Goal: Information Seeking & Learning: Learn about a topic

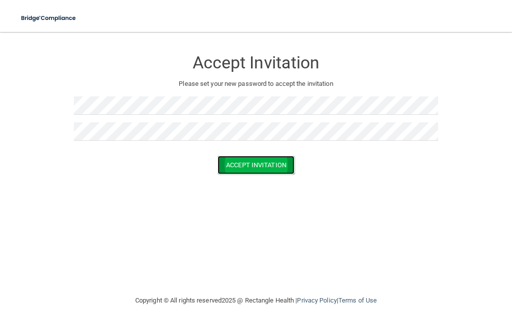
click at [245, 166] on button "Accept Invitation" at bounding box center [256, 165] width 77 height 18
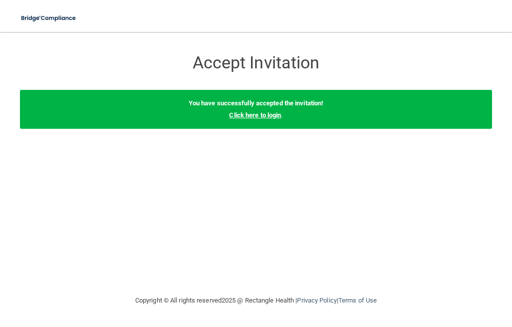
click at [260, 116] on link "Click here to login" at bounding box center [255, 114] width 52 height 7
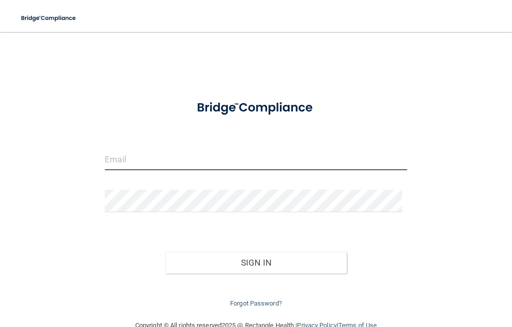
click at [206, 161] on input "email" at bounding box center [256, 159] width 302 height 22
type input "[EMAIL_ADDRESS][DOMAIN_NAME]"
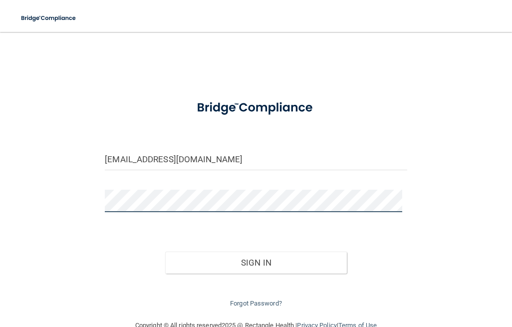
click at [165, 252] on button "Sign In" at bounding box center [255, 263] width 181 height 22
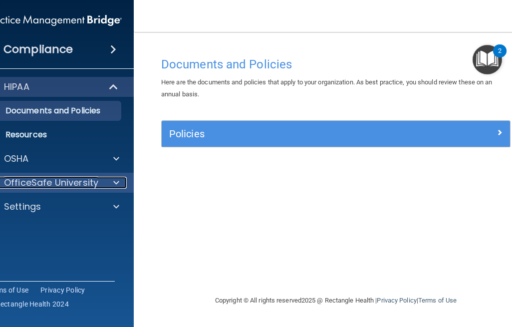
click at [34, 181] on p "OfficeSafe University" at bounding box center [51, 183] width 94 height 12
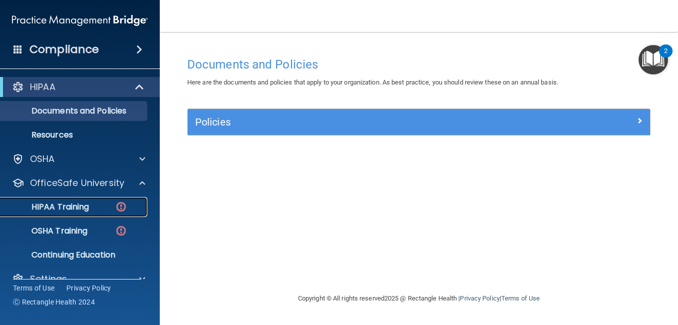
click at [82, 204] on p "HIPAA Training" at bounding box center [47, 207] width 82 height 10
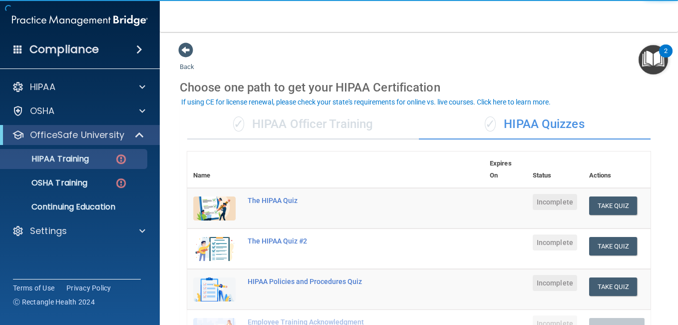
click at [303, 127] on div "✓ HIPAA Officer Training" at bounding box center [303, 124] width 232 height 30
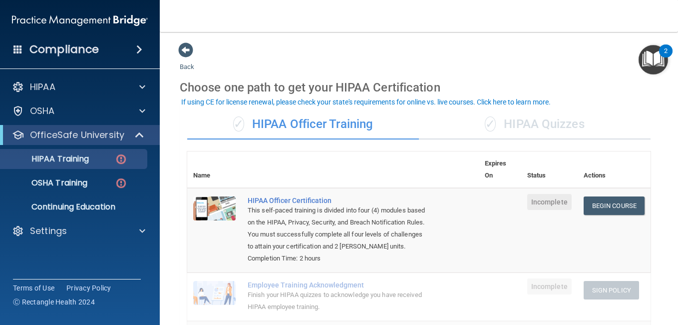
click at [512, 122] on div "✓ HIPAA Quizzes" at bounding box center [535, 124] width 232 height 30
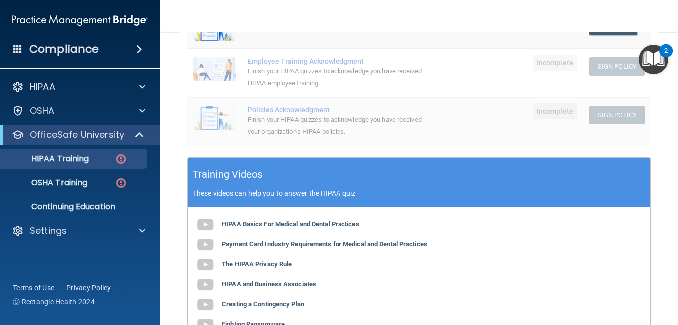
scroll to position [300, 0]
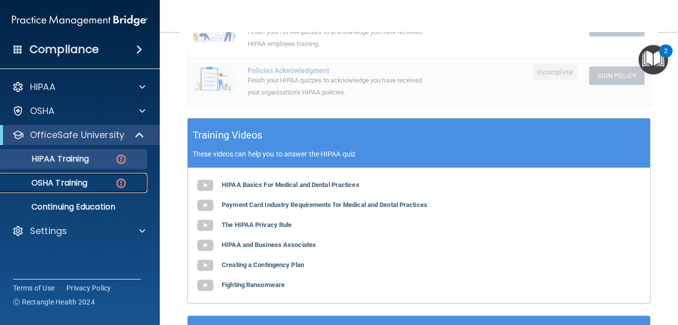
click at [64, 180] on p "OSHA Training" at bounding box center [46, 183] width 81 height 10
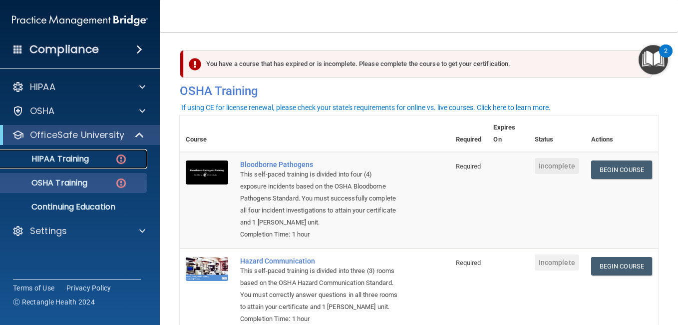
click at [53, 162] on p "HIPAA Training" at bounding box center [47, 159] width 82 height 10
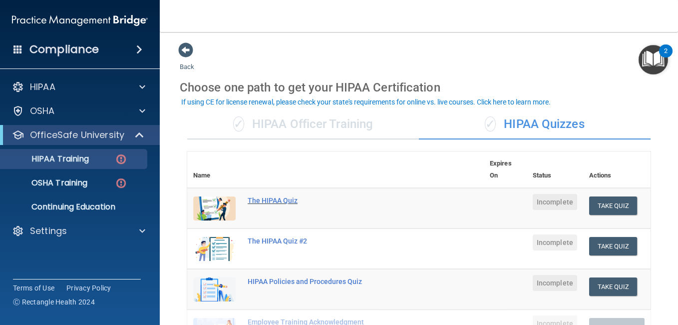
click at [267, 201] on div "The HIPAA Quiz" at bounding box center [341, 200] width 186 height 8
click at [35, 154] on p "HIPAA Training" at bounding box center [47, 159] width 82 height 10
click at [288, 122] on div "✓ HIPAA Officer Training" at bounding box center [303, 124] width 232 height 30
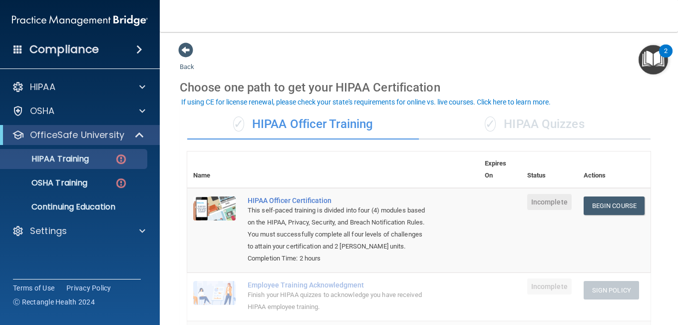
drag, startPoint x: 525, startPoint y: 120, endPoint x: 496, endPoint y: 123, distance: 28.6
click at [512, 121] on div "✓ HIPAA Quizzes" at bounding box center [535, 124] width 232 height 30
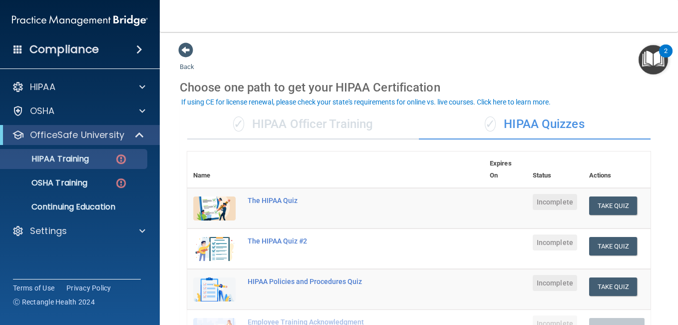
click at [382, 116] on div "✓ HIPAA Officer Training" at bounding box center [303, 124] width 232 height 30
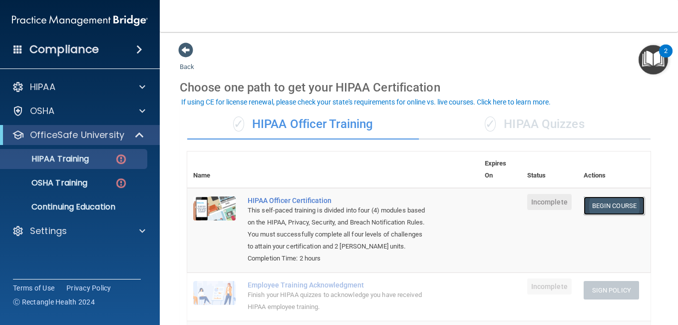
click at [512, 213] on link "Begin Course" at bounding box center [614, 205] width 61 height 18
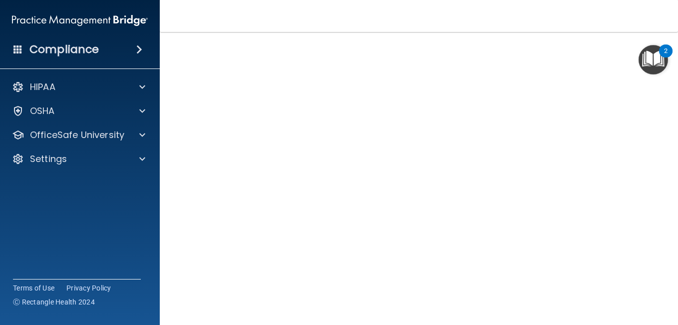
scroll to position [70, 0]
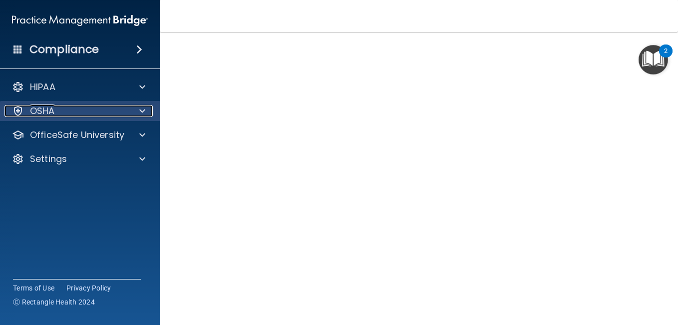
click at [143, 110] on span at bounding box center [142, 111] width 6 height 12
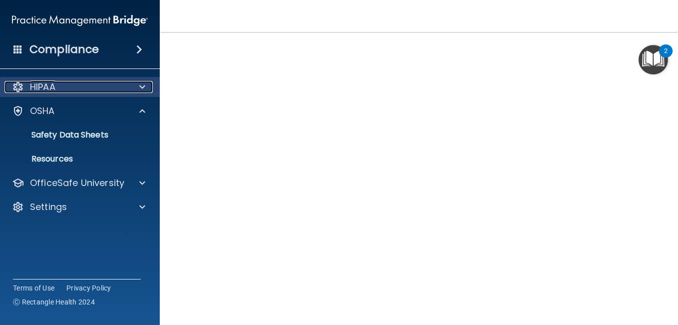
click at [143, 86] on span at bounding box center [142, 87] width 6 height 12
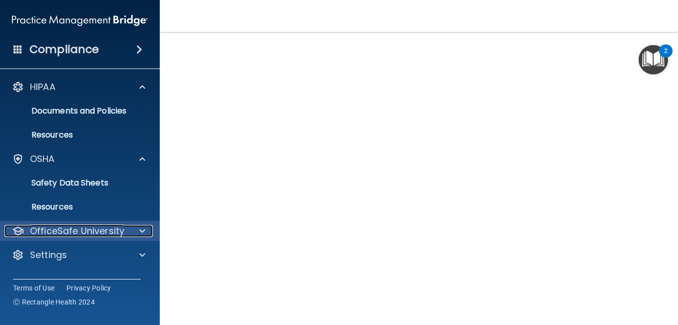
click at [141, 227] on span at bounding box center [142, 231] width 6 height 12
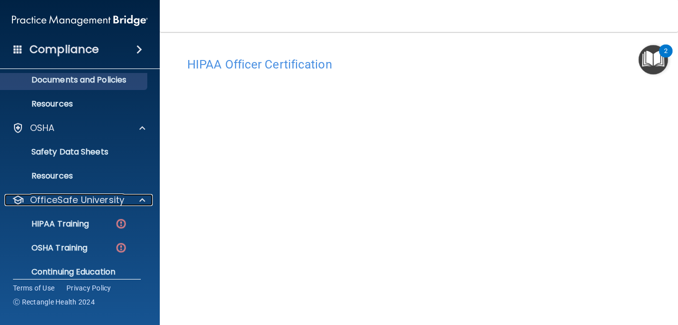
scroll to position [66, 0]
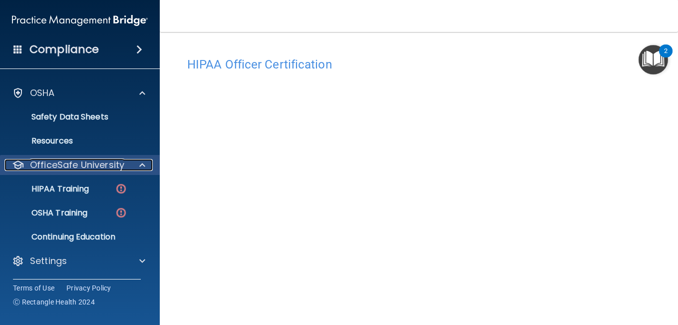
click at [73, 160] on p "OfficeSafe University" at bounding box center [77, 165] width 94 height 12
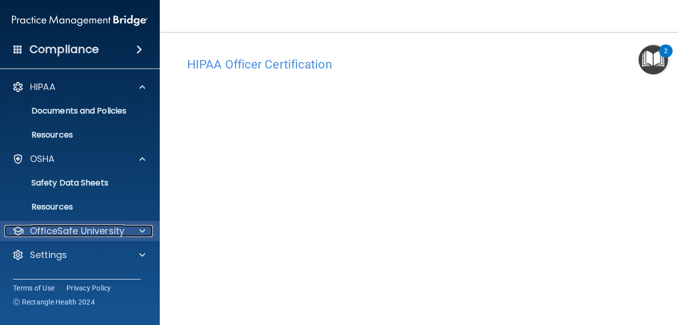
scroll to position [0, 0]
click at [86, 229] on p "OfficeSafe University" at bounding box center [77, 231] width 94 height 12
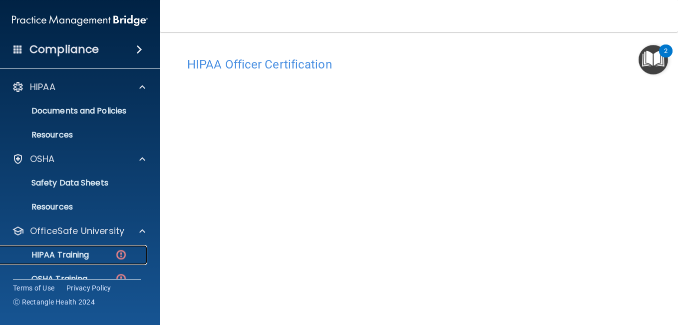
click at [73, 254] on p "HIPAA Training" at bounding box center [47, 255] width 82 height 10
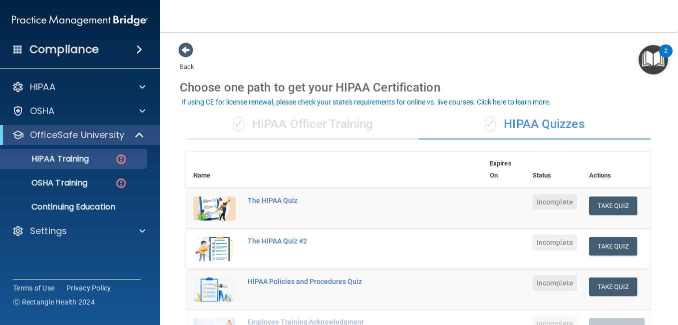
click at [521, 124] on div "✓ HIPAA Quizzes" at bounding box center [535, 124] width 232 height 30
click at [358, 128] on div "✓ HIPAA Officer Training" at bounding box center [303, 124] width 232 height 30
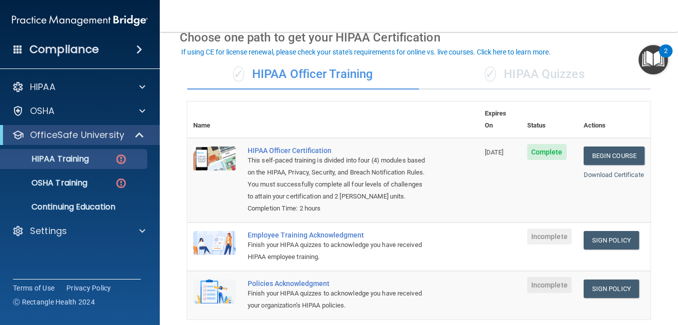
scroll to position [100, 0]
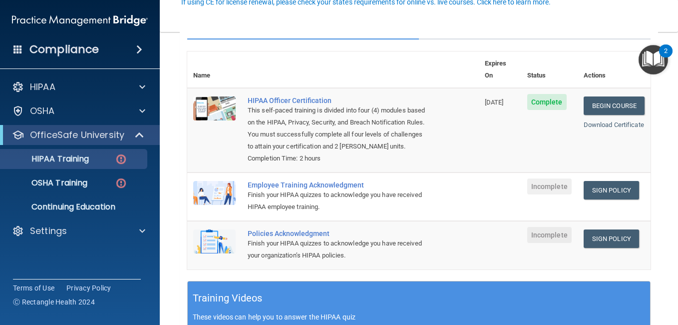
click at [203, 193] on img at bounding box center [214, 193] width 42 height 24
click at [287, 186] on div "Employee Training Acknowledgment" at bounding box center [338, 185] width 181 height 8
click at [258, 185] on div "Employee Training Acknowledgment" at bounding box center [338, 185] width 181 height 8
click at [209, 188] on img at bounding box center [214, 193] width 42 height 24
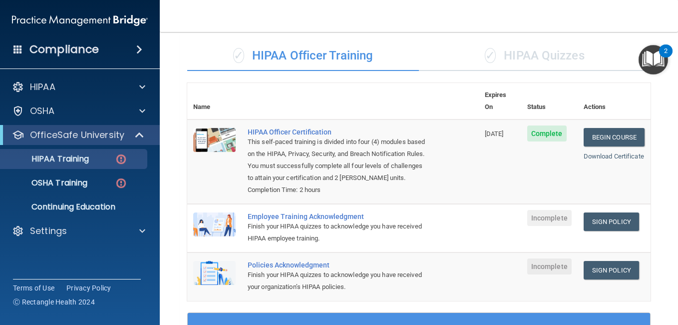
scroll to position [0, 0]
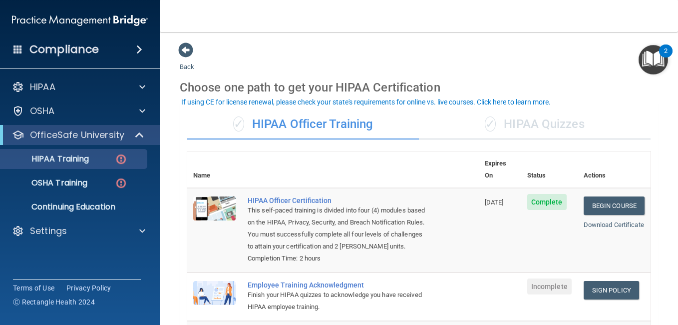
click at [341, 130] on div "✓ HIPAA Officer Training" at bounding box center [303, 124] width 232 height 30
click at [406, 283] on div "Employee Training Acknowledgment" at bounding box center [338, 285] width 181 height 8
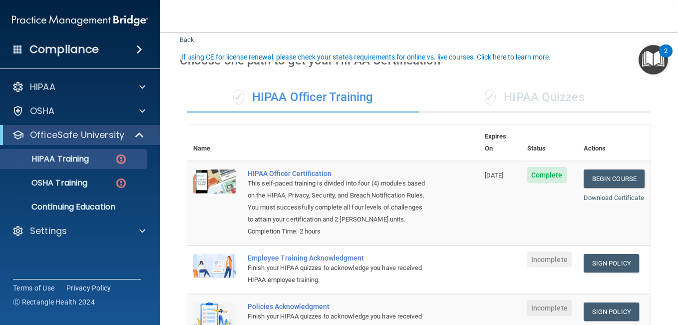
scroll to position [50, 0]
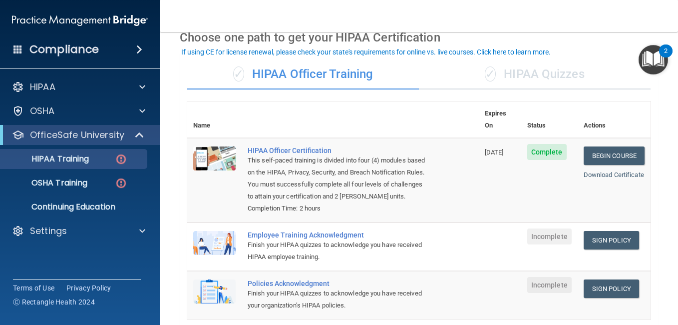
click at [407, 248] on div "Finish your HIPAA quizzes to acknowledge you have received HIPAA employee train…" at bounding box center [338, 251] width 181 height 24
click at [534, 236] on span "Incomplete" at bounding box center [549, 236] width 44 height 16
click at [592, 171] on link "Download Certificate" at bounding box center [614, 174] width 60 height 7
click at [588, 146] on link "Begin Course" at bounding box center [614, 155] width 61 height 18
click at [541, 73] on div "✓ HIPAA Quizzes" at bounding box center [535, 74] width 232 height 30
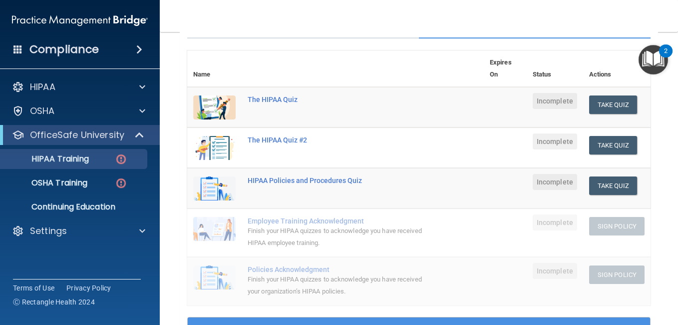
scroll to position [100, 0]
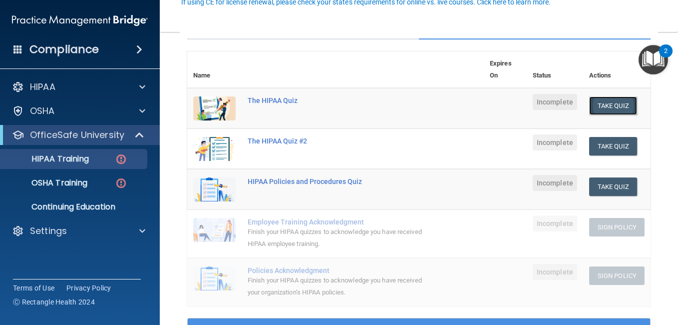
click at [600, 103] on button "Take Quiz" at bounding box center [613, 105] width 48 height 18
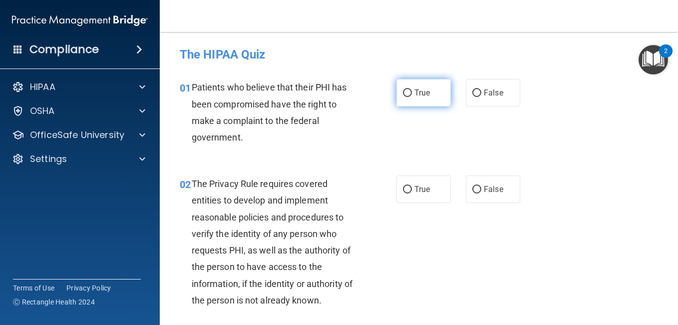
click at [406, 90] on input "True" at bounding box center [407, 92] width 9 height 7
radio input "true"
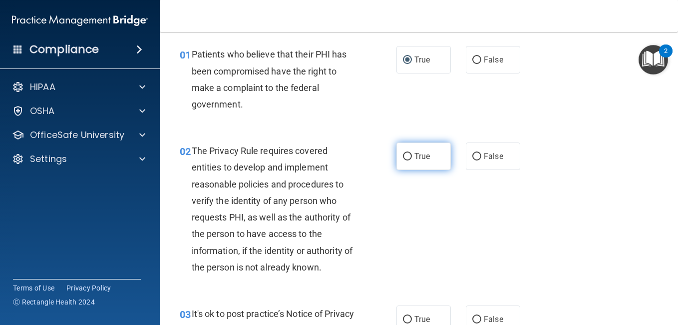
scroll to position [50, 0]
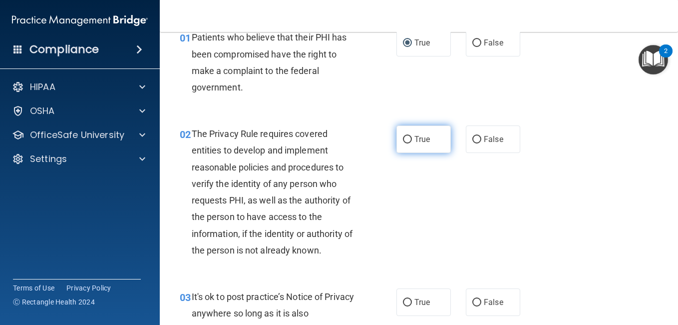
click at [405, 136] on input "True" at bounding box center [407, 139] width 9 height 7
radio input "true"
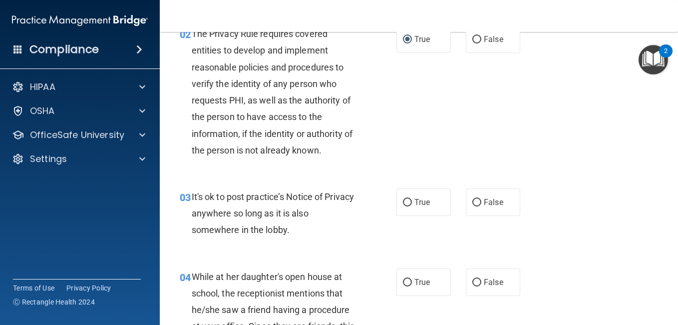
scroll to position [200, 0]
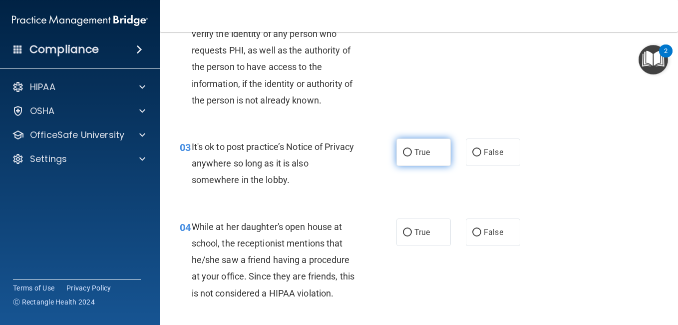
click at [403, 153] on input "True" at bounding box center [407, 152] width 9 height 7
radio input "true"
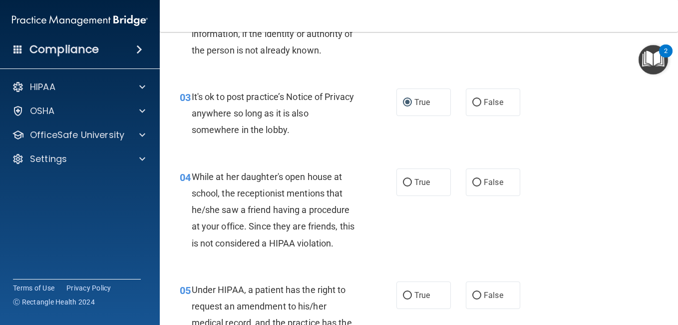
scroll to position [300, 0]
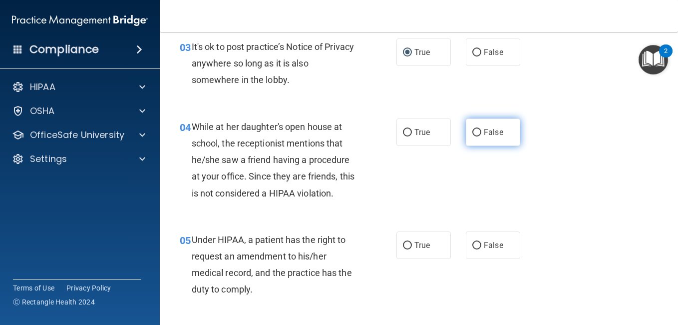
click at [472, 132] on input "False" at bounding box center [476, 132] width 9 height 7
radio input "true"
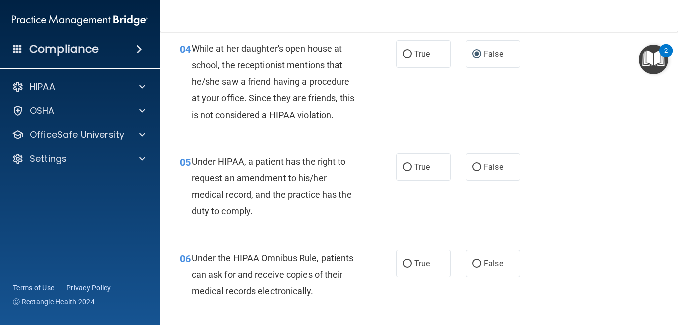
scroll to position [399, 0]
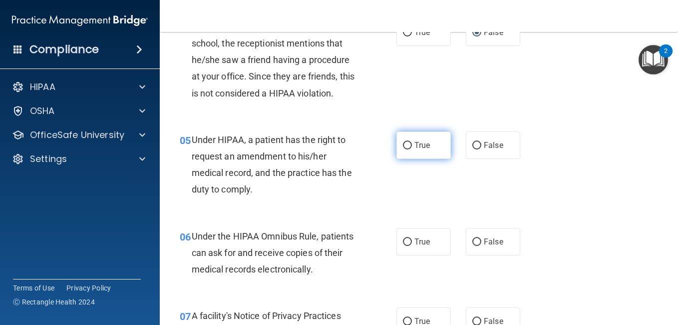
click at [403, 145] on input "True" at bounding box center [407, 145] width 9 height 7
radio input "true"
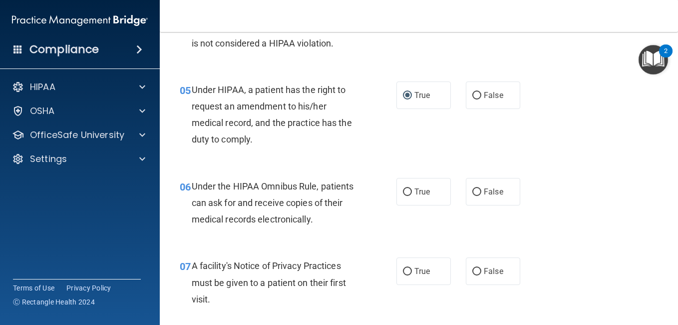
scroll to position [499, 0]
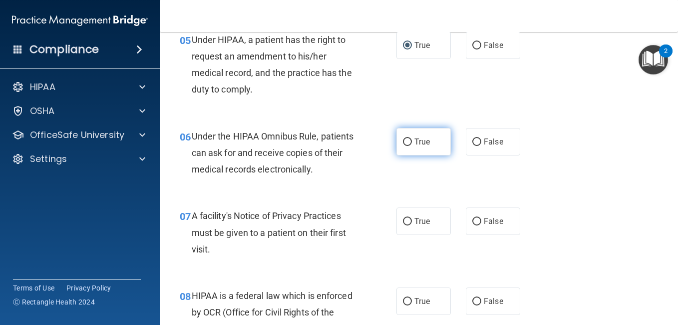
click at [403, 144] on input "True" at bounding box center [407, 141] width 9 height 7
radio input "true"
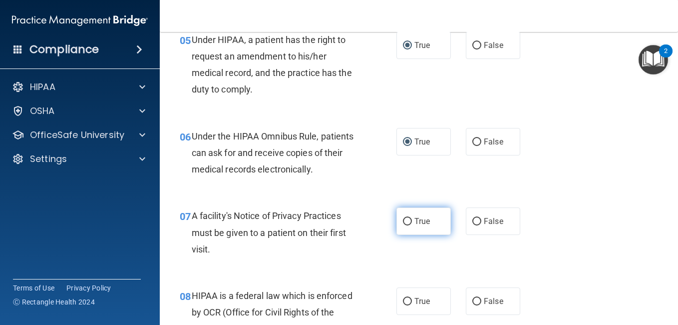
click at [407, 221] on input "True" at bounding box center [407, 221] width 9 height 7
radio input "true"
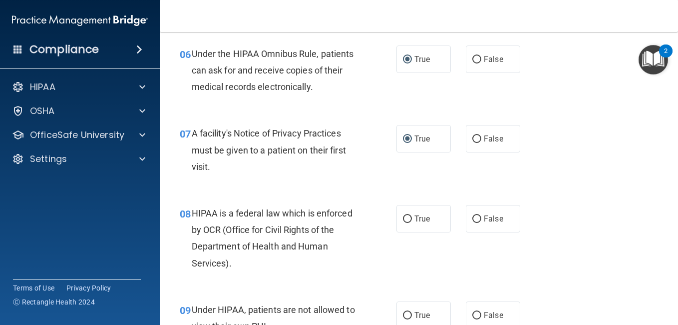
scroll to position [599, 0]
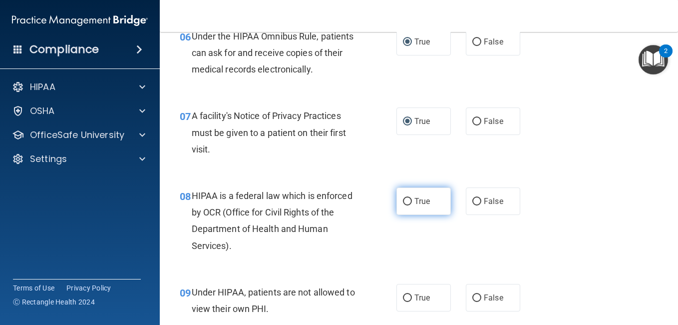
click at [403, 200] on input "True" at bounding box center [407, 201] width 9 height 7
radio input "true"
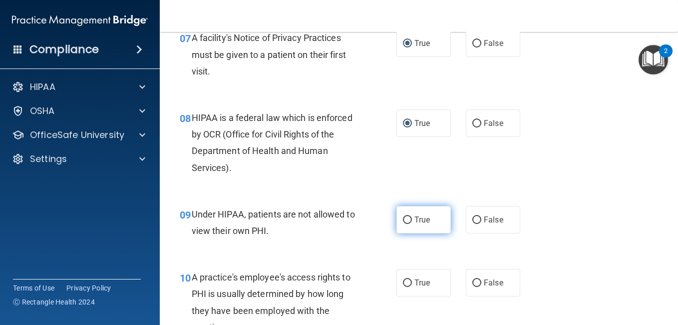
scroll to position [699, 0]
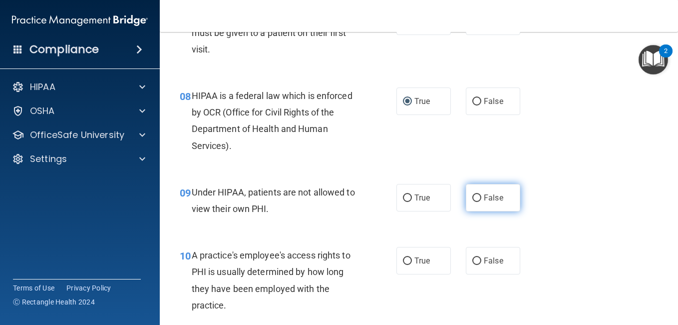
click at [473, 196] on input "False" at bounding box center [476, 197] width 9 height 7
radio input "true"
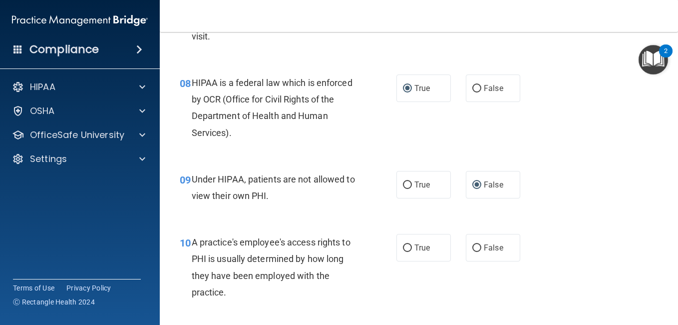
scroll to position [749, 0]
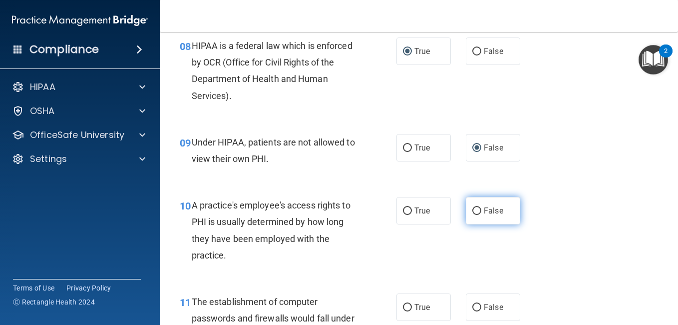
click at [472, 211] on input "False" at bounding box center [476, 210] width 9 height 7
radio input "true"
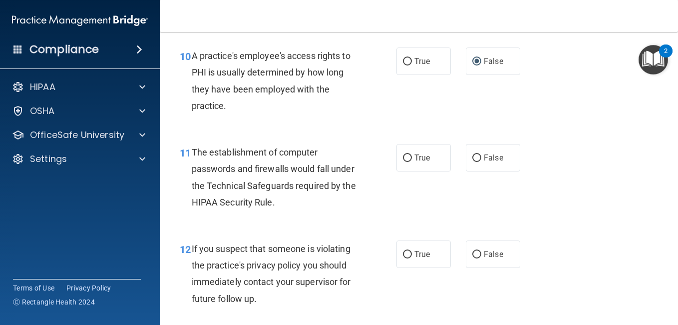
scroll to position [899, 0]
click at [404, 158] on input "True" at bounding box center [407, 157] width 9 height 7
radio input "true"
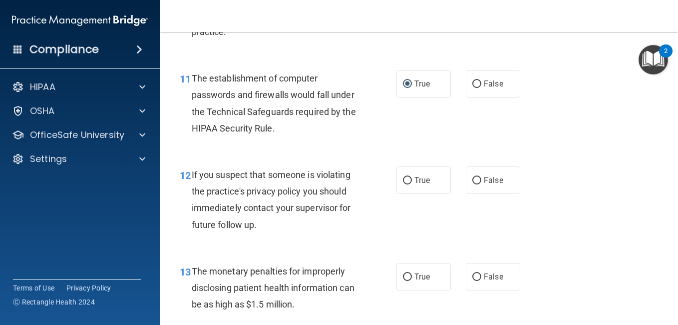
scroll to position [999, 0]
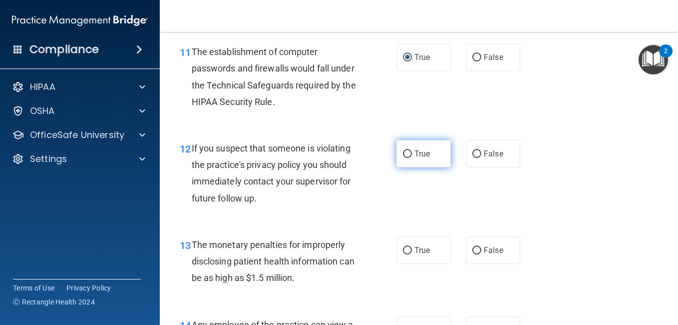
click at [405, 150] on input "True" at bounding box center [407, 153] width 9 height 7
radio input "true"
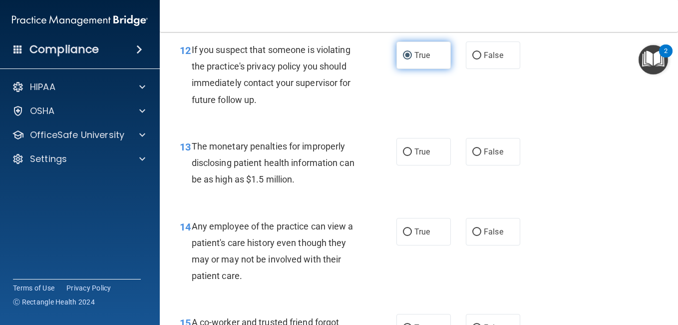
scroll to position [1099, 0]
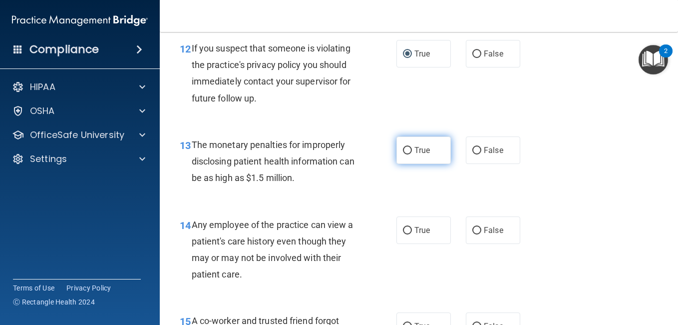
click at [406, 148] on input "True" at bounding box center [407, 150] width 9 height 7
radio input "true"
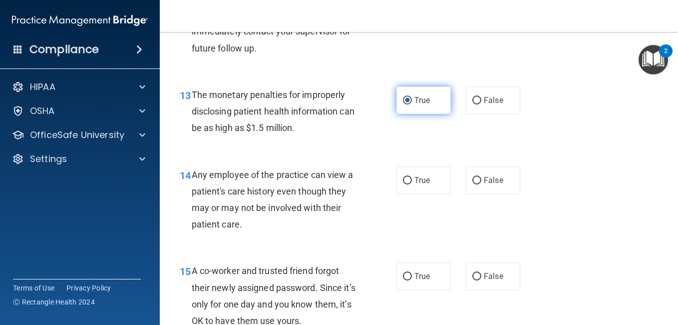
scroll to position [1198, 0]
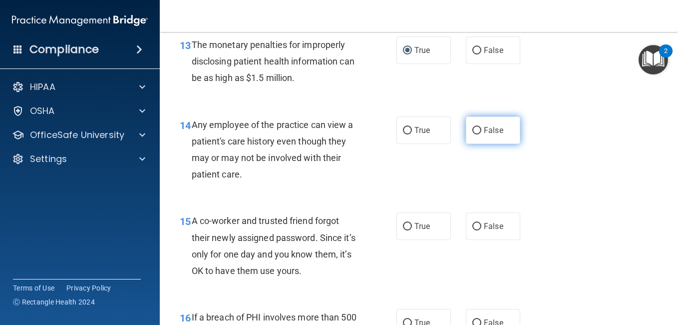
click at [472, 128] on input "False" at bounding box center [476, 130] width 9 height 7
radio input "true"
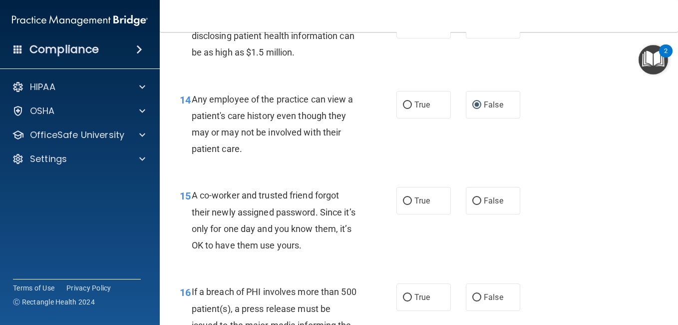
scroll to position [1248, 0]
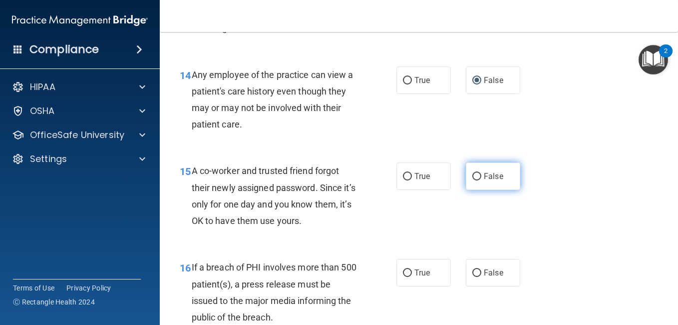
click at [472, 179] on input "False" at bounding box center [476, 176] width 9 height 7
radio input "true"
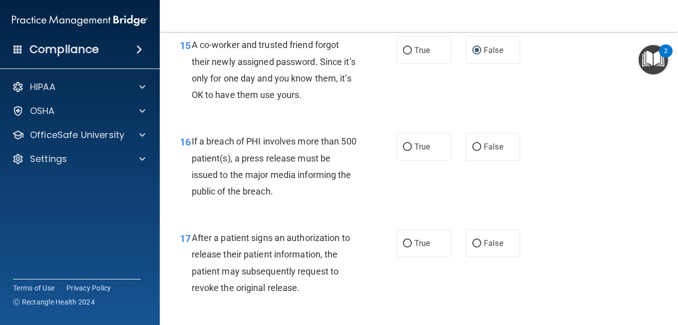
scroll to position [1398, 0]
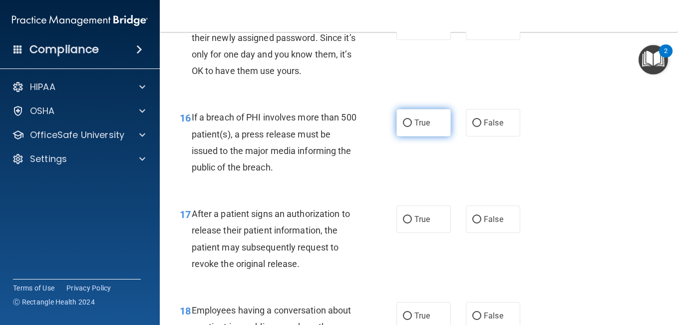
click at [406, 122] on input "True" at bounding box center [407, 122] width 9 height 7
radio input "true"
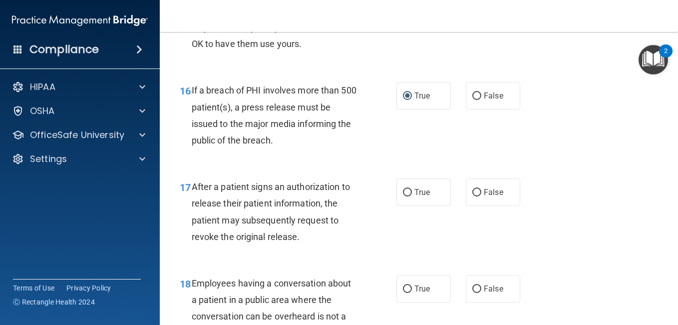
scroll to position [1448, 0]
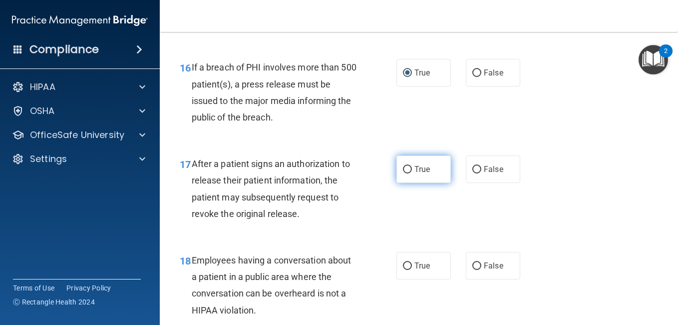
click at [403, 172] on input "True" at bounding box center [407, 169] width 9 height 7
radio input "true"
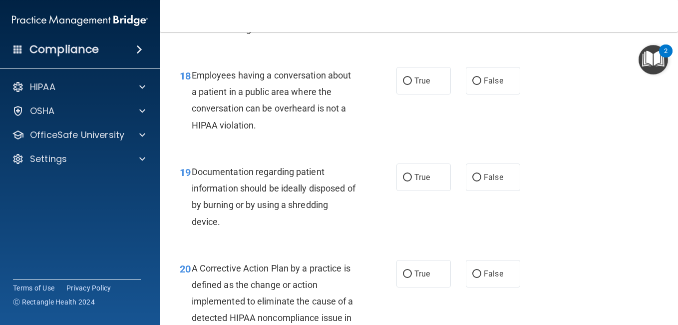
scroll to position [1648, 0]
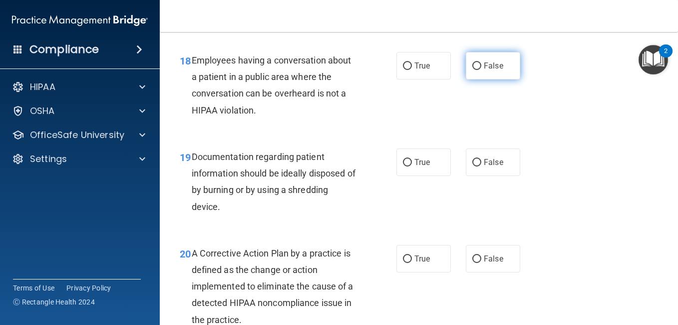
click at [472, 64] on input "False" at bounding box center [476, 65] width 9 height 7
radio input "true"
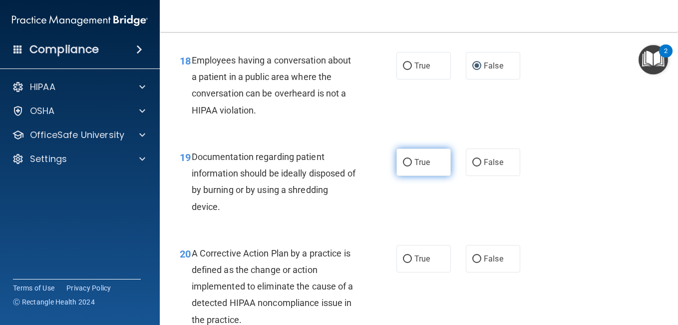
click at [403, 164] on input "True" at bounding box center [407, 162] width 9 height 7
radio input "true"
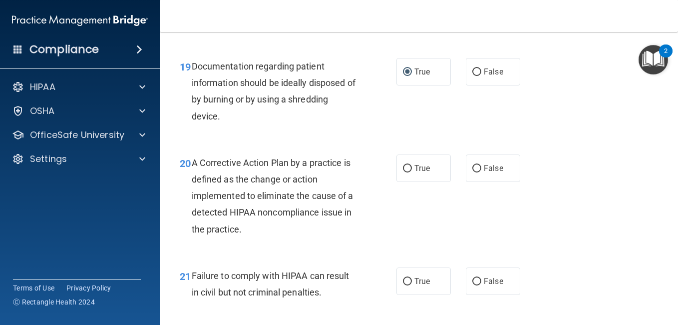
scroll to position [1748, 0]
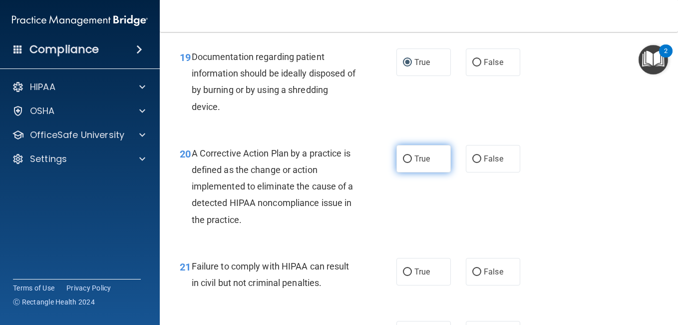
click at [403, 156] on input "True" at bounding box center [407, 158] width 9 height 7
radio input "true"
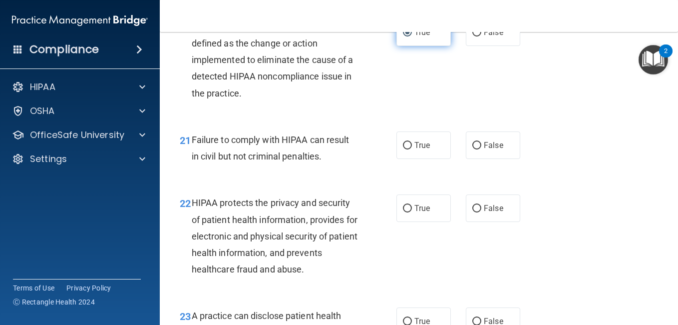
scroll to position [1898, 0]
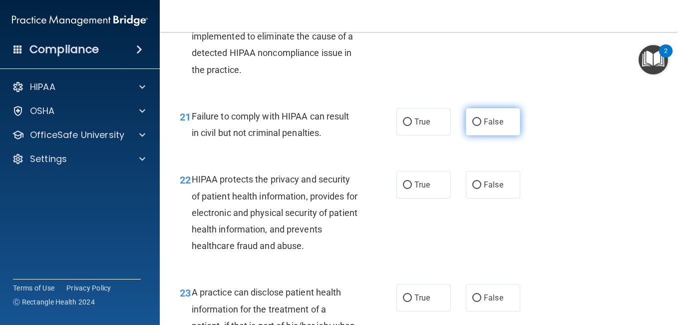
click at [472, 122] on input "False" at bounding box center [476, 121] width 9 height 7
radio input "true"
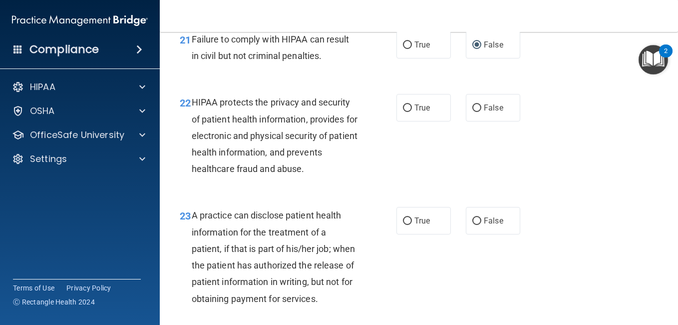
scroll to position [1997, 0]
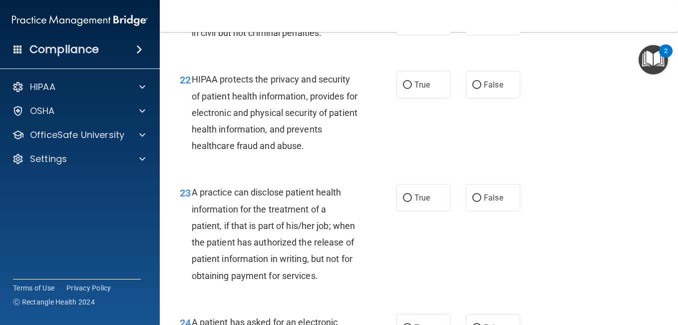
drag, startPoint x: 405, startPoint y: 82, endPoint x: 395, endPoint y: 108, distance: 28.2
click at [405, 83] on input "True" at bounding box center [407, 84] width 9 height 7
radio input "true"
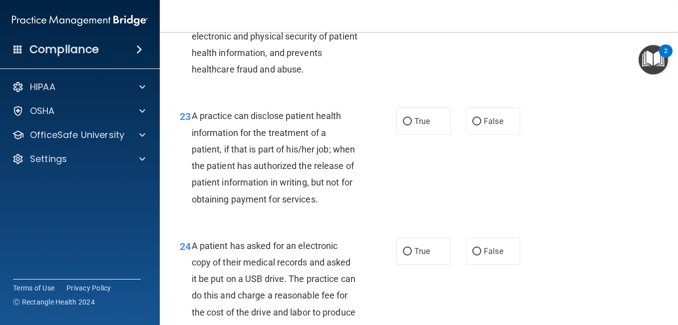
scroll to position [2097, 0]
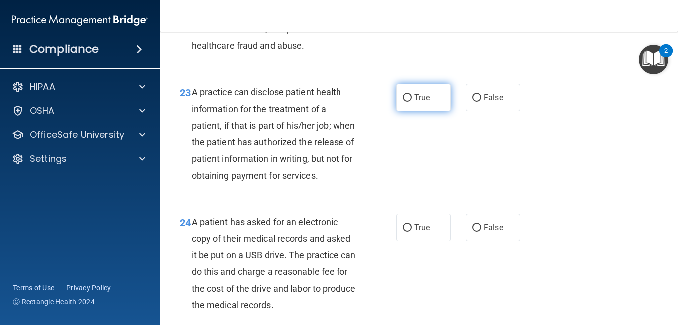
click at [403, 98] on input "True" at bounding box center [407, 97] width 9 height 7
radio input "true"
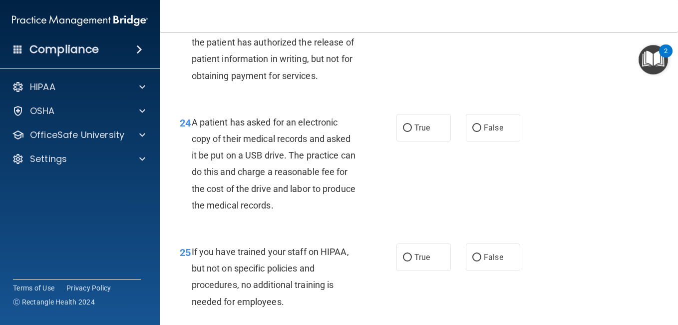
scroll to position [2247, 0]
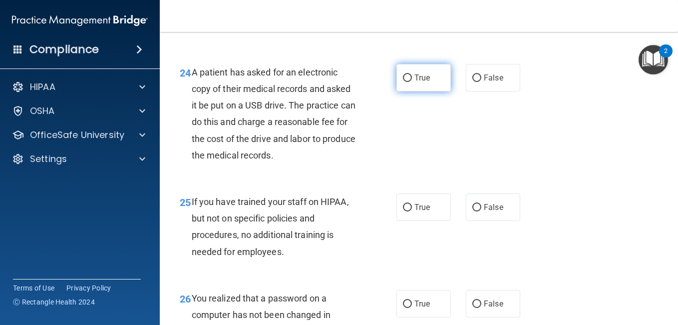
click at [404, 82] on input "True" at bounding box center [407, 77] width 9 height 7
radio input "true"
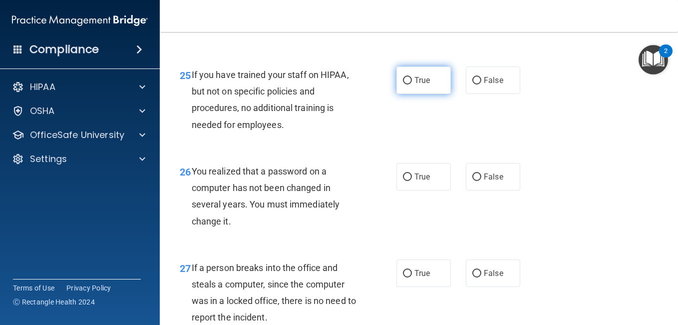
scroll to position [2397, 0]
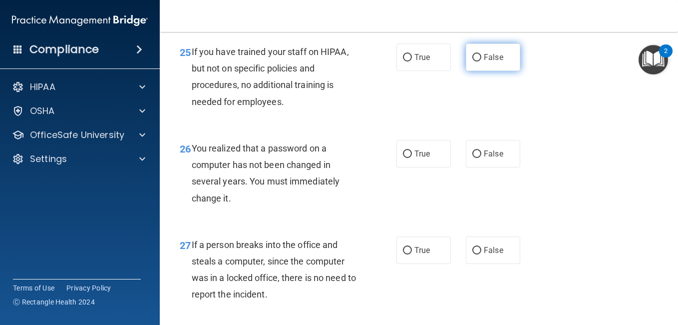
click at [472, 61] on input "False" at bounding box center [476, 57] width 9 height 7
radio input "true"
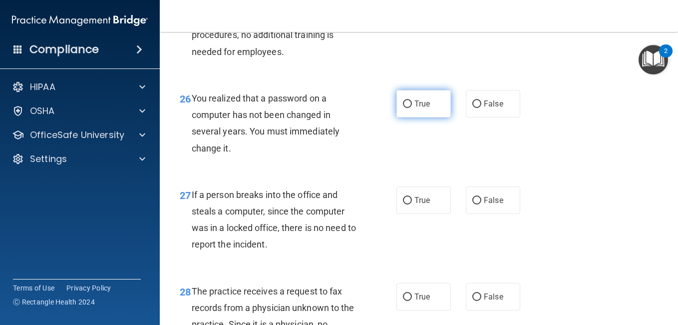
click at [404, 108] on input "True" at bounding box center [407, 103] width 9 height 7
radio input "true"
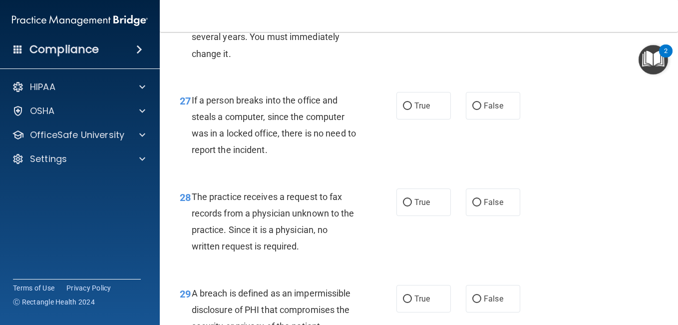
scroll to position [2547, 0]
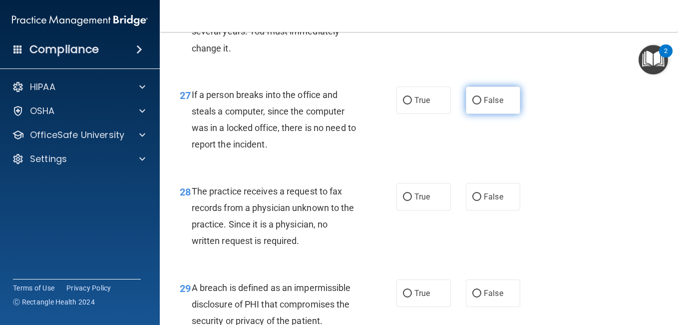
click at [472, 104] on input "False" at bounding box center [476, 100] width 9 height 7
radio input "true"
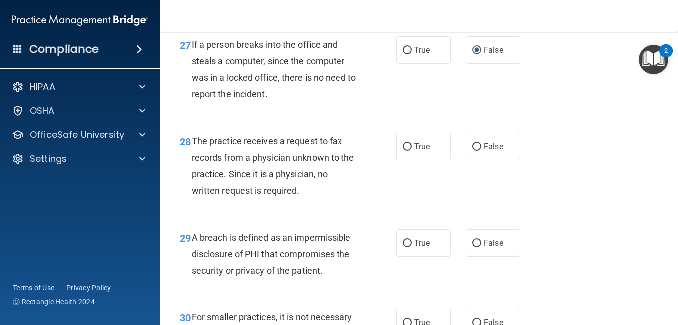
scroll to position [2647, 0]
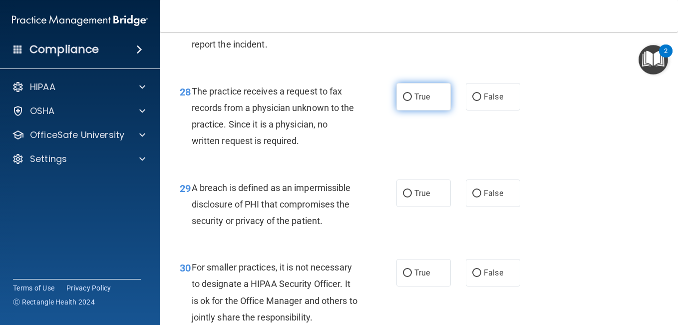
click at [405, 101] on input "True" at bounding box center [407, 96] width 9 height 7
radio input "true"
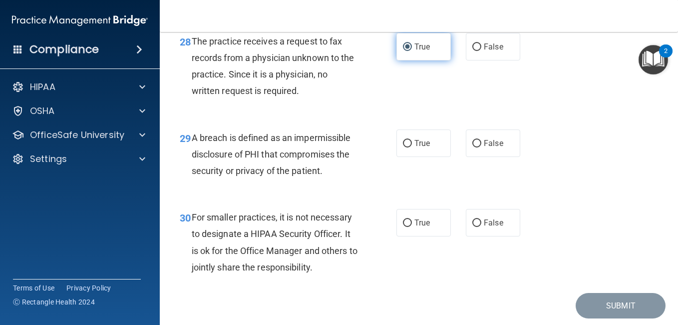
scroll to position [2747, 0]
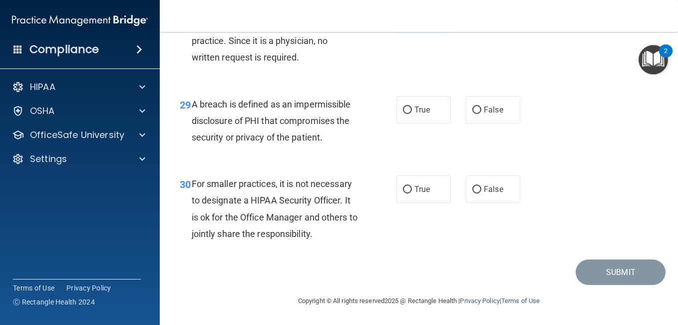
click at [405, 110] on input "True" at bounding box center [407, 109] width 9 height 7
radio input "true"
click at [466, 189] on label "False" at bounding box center [493, 188] width 54 height 27
click at [472, 189] on input "False" at bounding box center [476, 189] width 9 height 7
radio input "true"
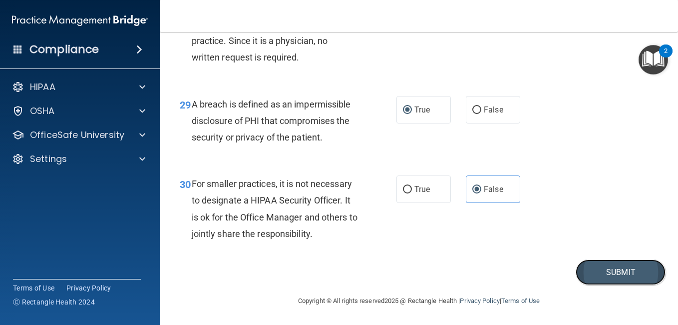
click at [594, 274] on button "Submit" at bounding box center [621, 271] width 90 height 25
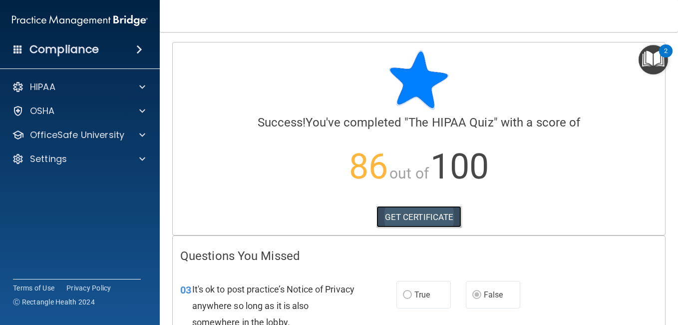
click at [403, 218] on link "GET CERTIFICATE" at bounding box center [419, 217] width 85 height 22
click at [80, 45] on h4 "Compliance" at bounding box center [63, 49] width 69 height 14
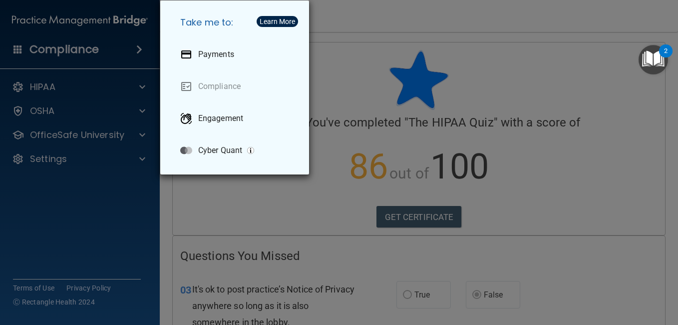
click at [345, 89] on div "Take me to: Payments Compliance Engagement Cyber Quant" at bounding box center [339, 162] width 678 height 325
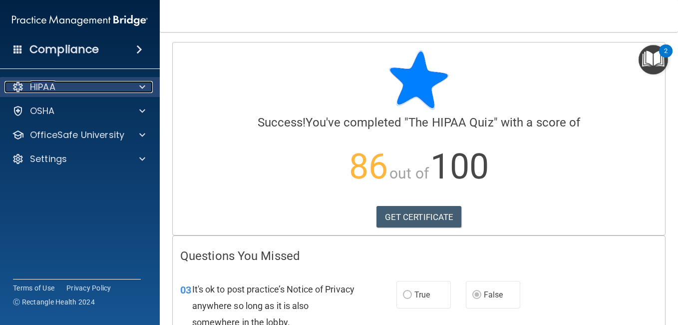
click at [72, 85] on div "HIPAA" at bounding box center [66, 87] width 124 height 12
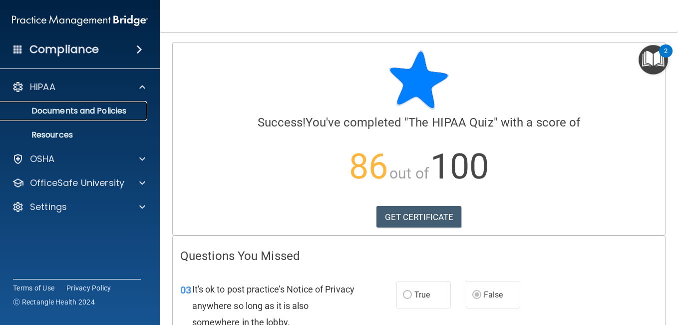
click at [93, 109] on p "Documents and Policies" at bounding box center [74, 111] width 136 height 10
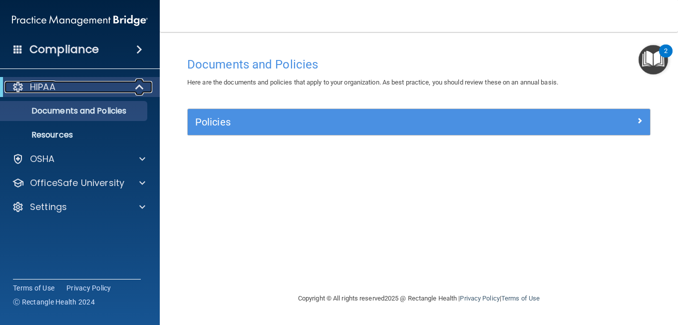
click at [41, 84] on p "HIPAA" at bounding box center [42, 87] width 25 height 12
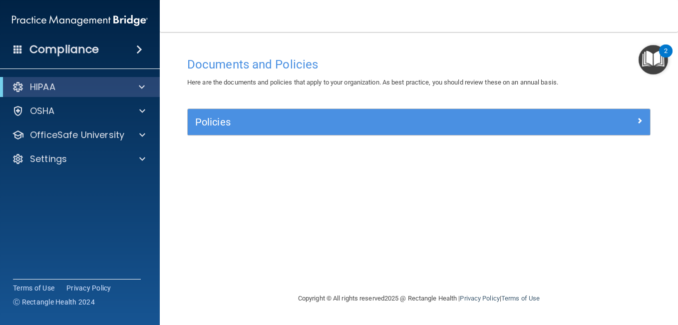
click at [62, 27] on img at bounding box center [80, 20] width 136 height 20
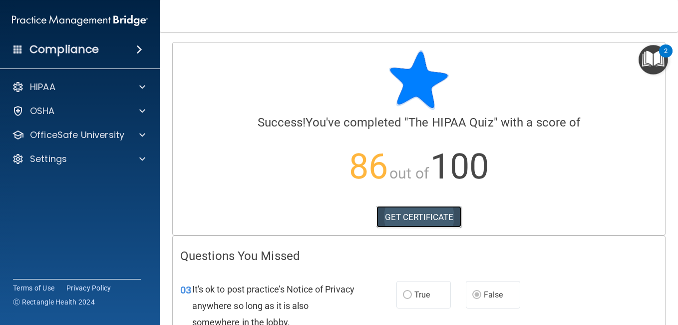
click at [413, 211] on link "GET CERTIFICATE" at bounding box center [419, 217] width 85 height 22
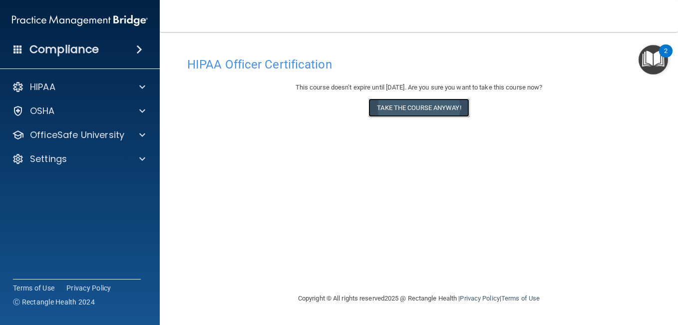
click at [429, 112] on button "Take the course anyway!" at bounding box center [419, 107] width 100 height 18
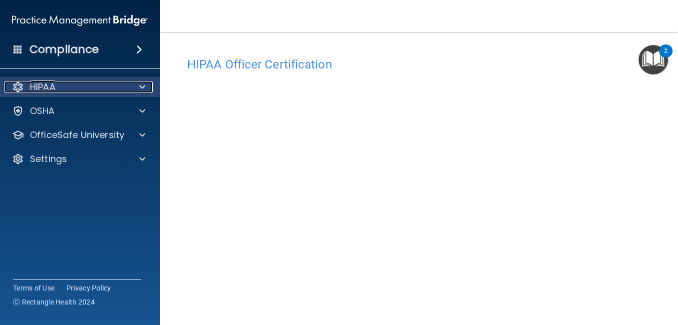
click at [43, 84] on p "HIPAA" at bounding box center [42, 87] width 25 height 12
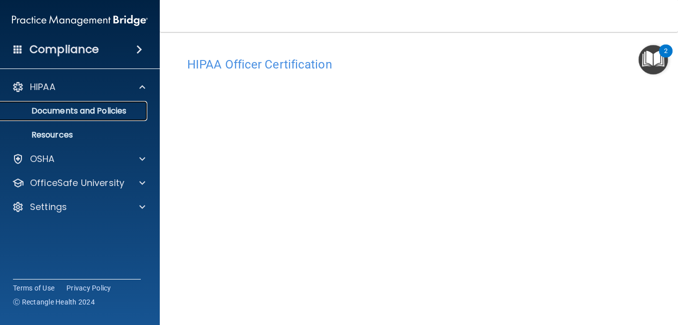
click at [59, 114] on p "Documents and Policies" at bounding box center [74, 111] width 136 height 10
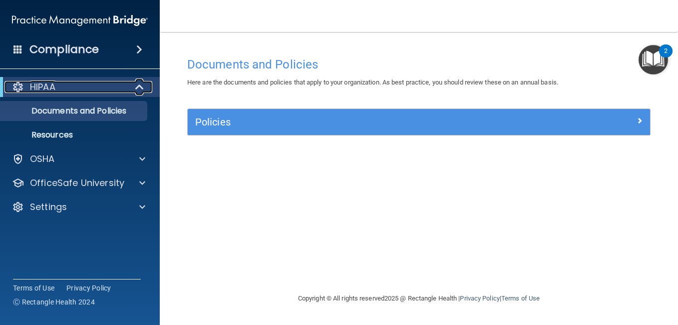
click at [56, 91] on div "HIPAA" at bounding box center [65, 87] width 123 height 12
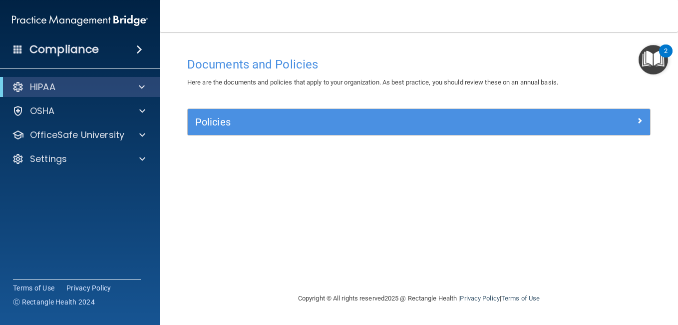
click at [60, 54] on h4 "Compliance" at bounding box center [63, 49] width 69 height 14
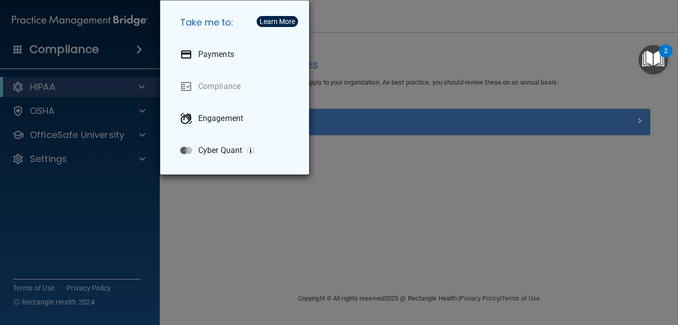
click at [458, 184] on div "Take me to: Payments Compliance Engagement Cyber Quant" at bounding box center [339, 162] width 678 height 325
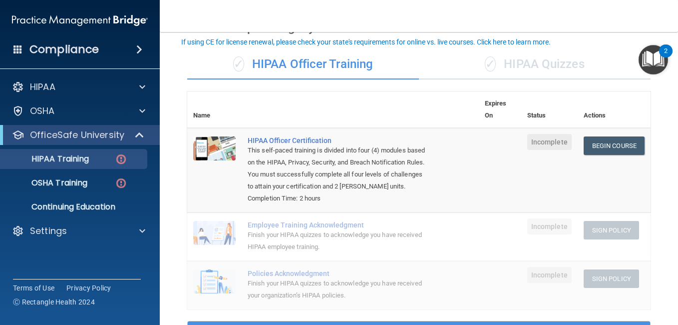
scroll to position [100, 0]
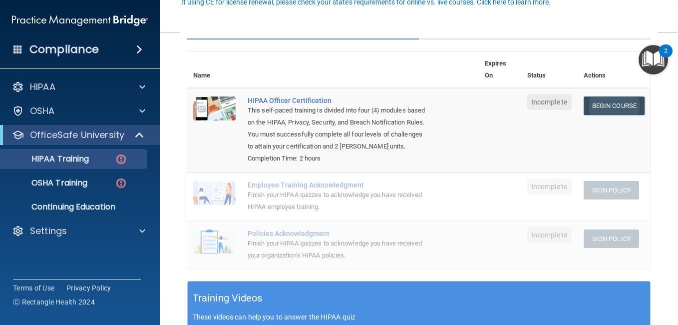
click at [603, 111] on link "Begin Course" at bounding box center [614, 105] width 61 height 18
click at [74, 156] on p "HIPAA Training" at bounding box center [47, 159] width 82 height 10
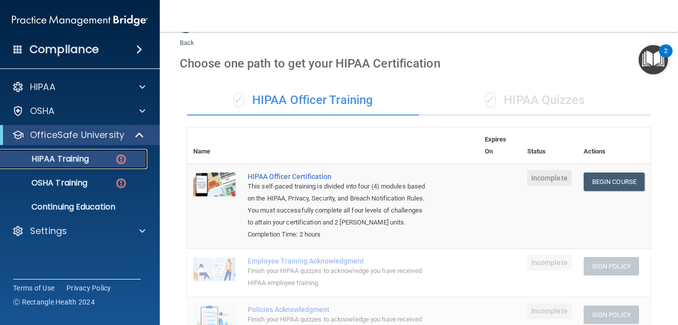
scroll to position [0, 0]
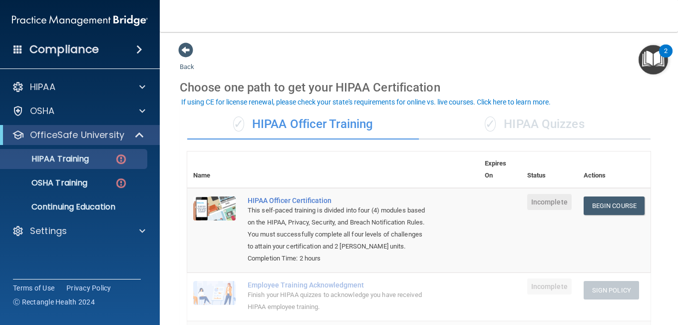
click at [519, 125] on div "✓ HIPAA Quizzes" at bounding box center [535, 124] width 232 height 30
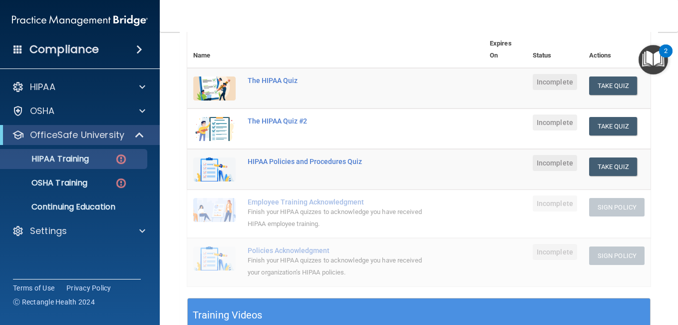
scroll to position [140, 0]
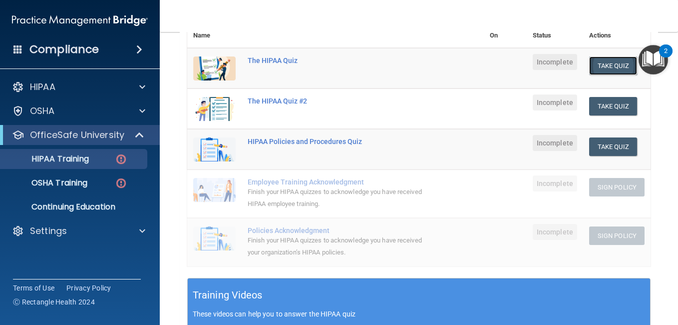
click at [608, 66] on button "Take Quiz" at bounding box center [613, 65] width 48 height 18
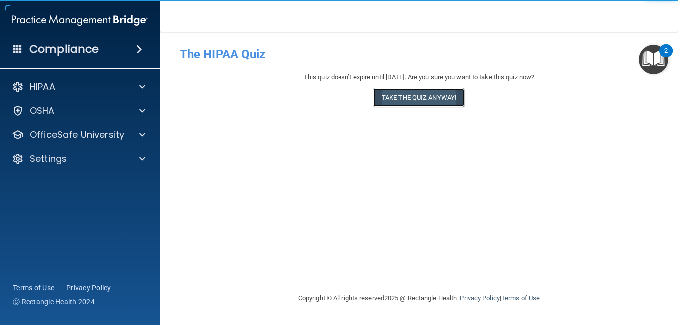
click at [431, 98] on button "Take the quiz anyway!" at bounding box center [419, 97] width 91 height 18
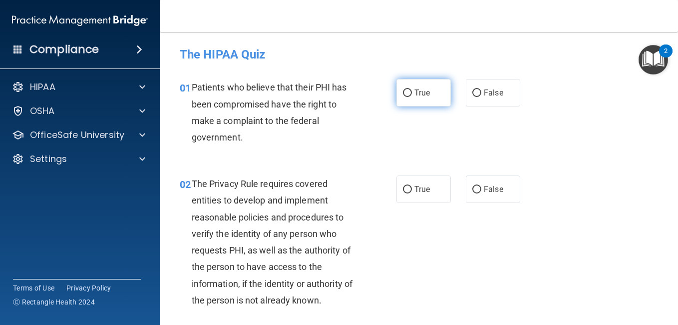
click at [408, 93] on label "True" at bounding box center [423, 92] width 54 height 27
click at [408, 93] on input "True" at bounding box center [407, 92] width 9 height 7
radio input "true"
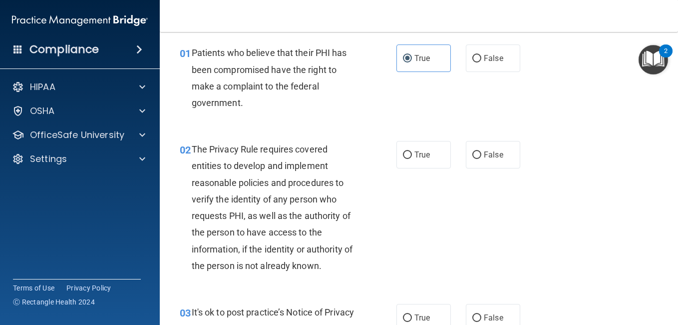
scroll to position [50, 0]
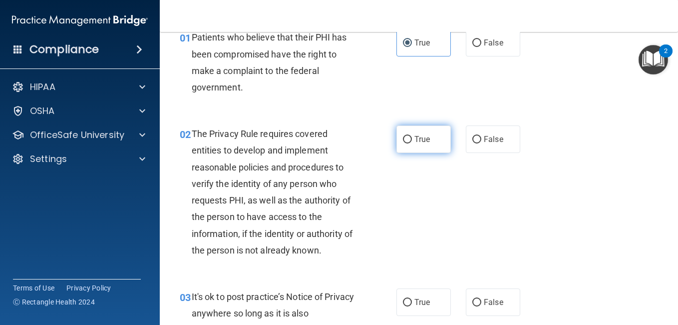
click at [403, 142] on input "True" at bounding box center [407, 139] width 9 height 7
radio input "true"
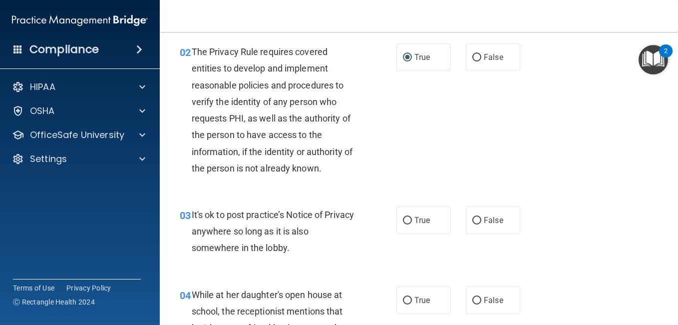
scroll to position [150, 0]
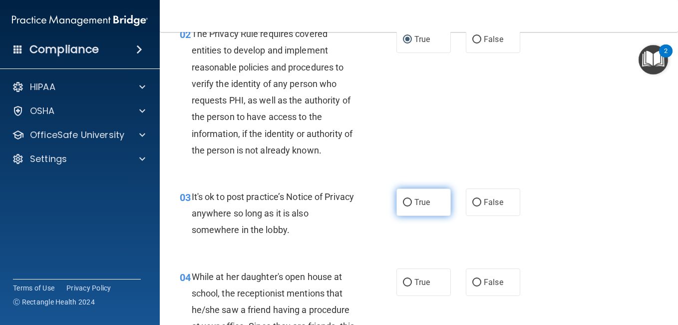
click at [403, 205] on input "True" at bounding box center [407, 202] width 9 height 7
radio input "true"
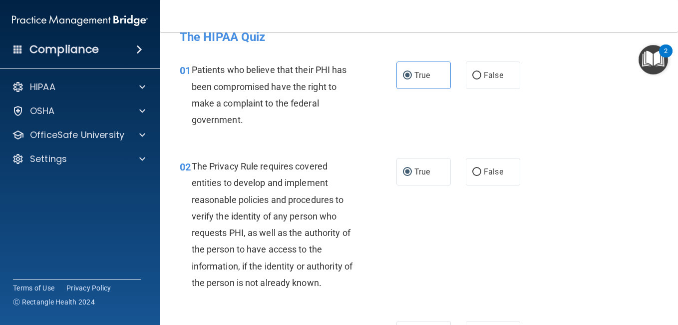
scroll to position [0, 0]
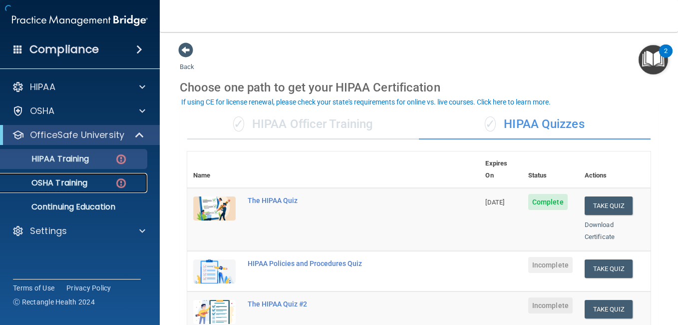
click at [70, 178] on p "OSHA Training" at bounding box center [46, 183] width 81 height 10
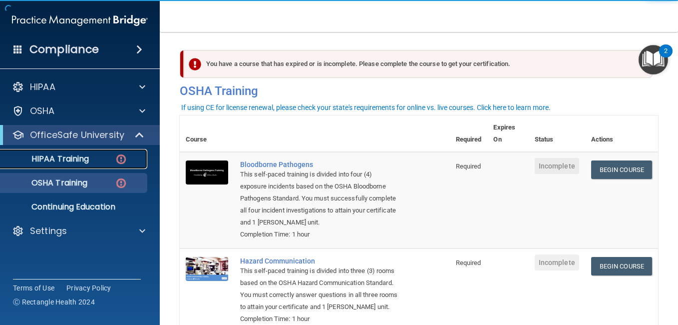
click at [63, 159] on p "HIPAA Training" at bounding box center [47, 159] width 82 height 10
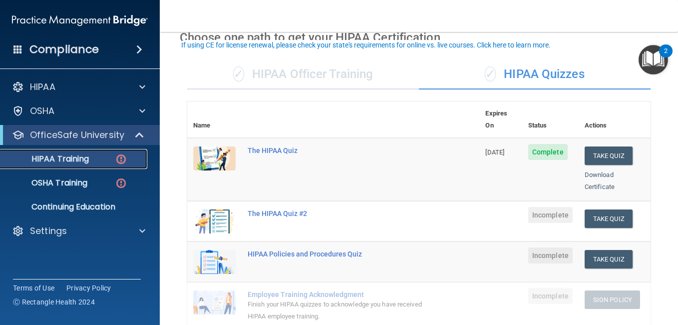
scroll to position [100, 0]
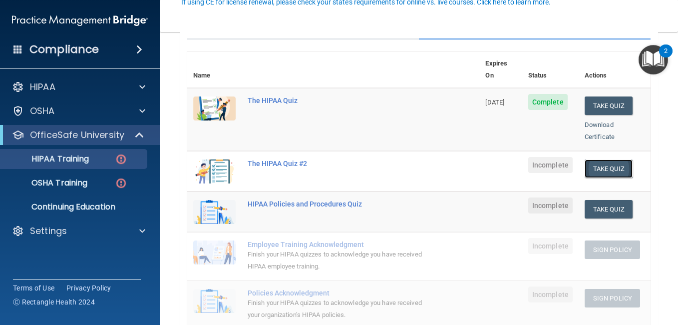
click at [596, 159] on button "Take Quiz" at bounding box center [609, 168] width 48 height 18
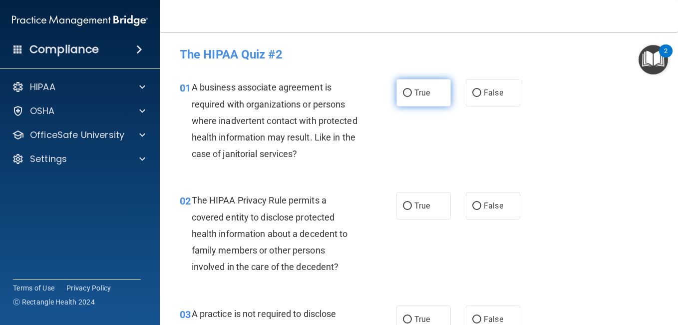
click at [403, 93] on input "True" at bounding box center [407, 92] width 9 height 7
radio input "true"
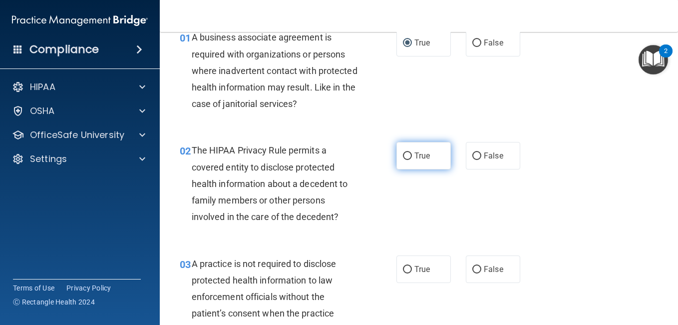
click at [404, 156] on input "True" at bounding box center [407, 155] width 9 height 7
radio input "true"
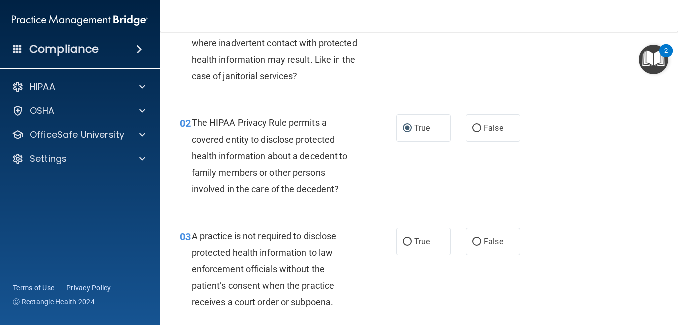
scroll to position [150, 0]
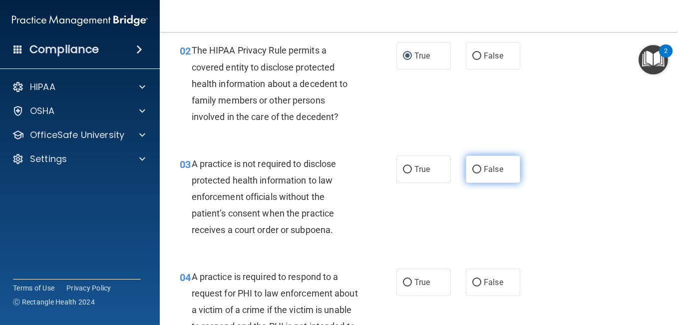
click at [472, 170] on input "False" at bounding box center [476, 169] width 9 height 7
radio input "true"
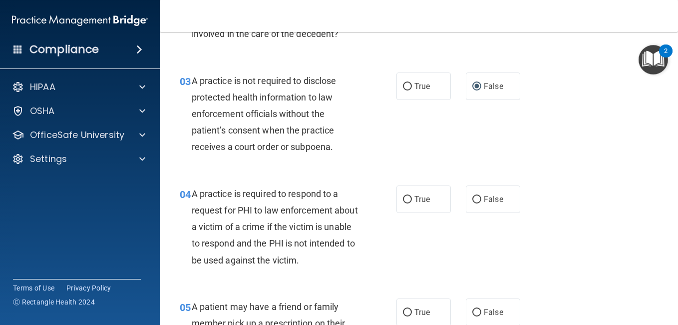
scroll to position [250, 0]
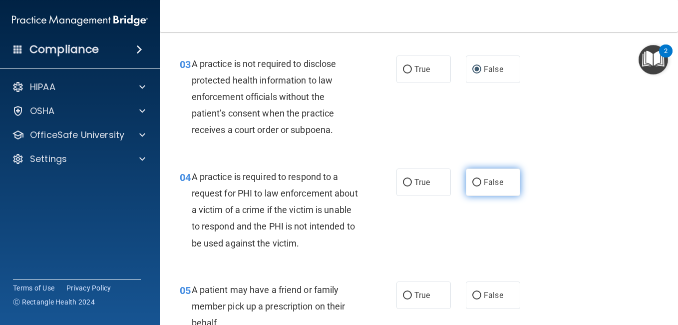
click at [473, 184] on input "False" at bounding box center [476, 182] width 9 height 7
radio input "true"
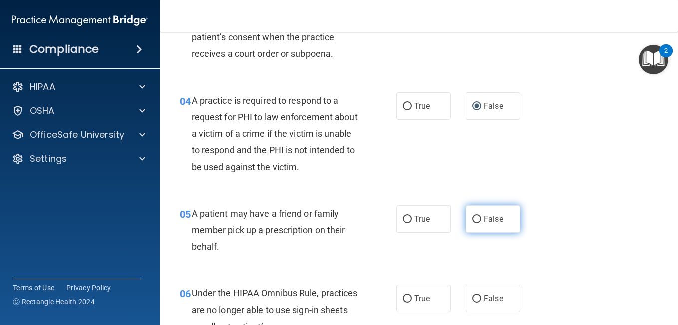
scroll to position [350, 0]
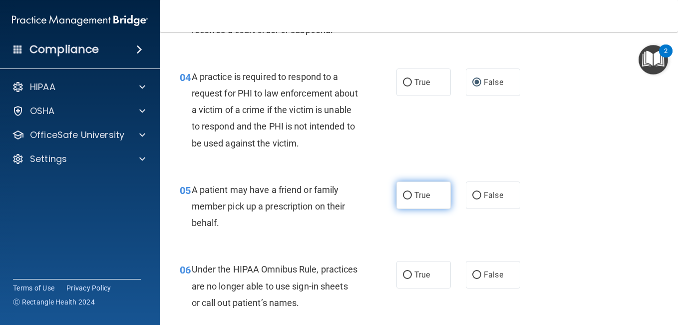
click at [406, 196] on input "True" at bounding box center [407, 195] width 9 height 7
radio input "true"
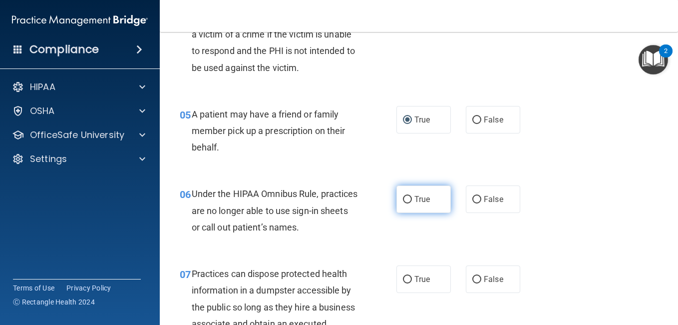
scroll to position [449, 0]
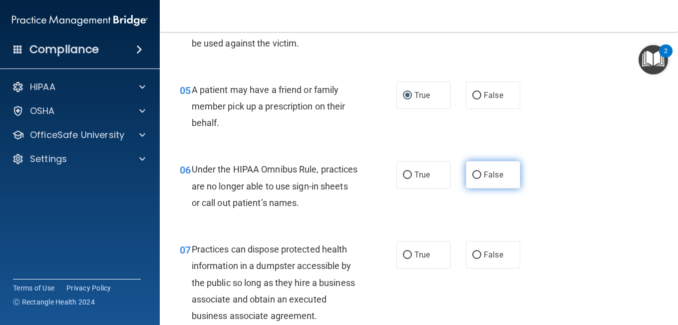
click at [473, 172] on input "False" at bounding box center [476, 174] width 9 height 7
radio input "true"
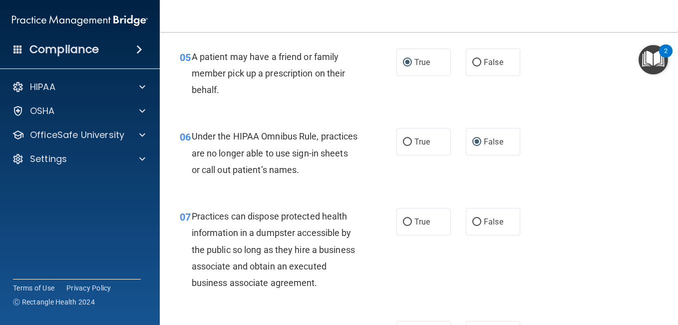
scroll to position [499, 0]
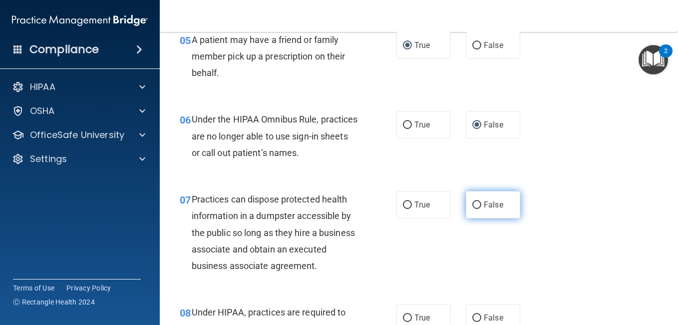
click at [473, 205] on input "False" at bounding box center [476, 204] width 9 height 7
radio input "true"
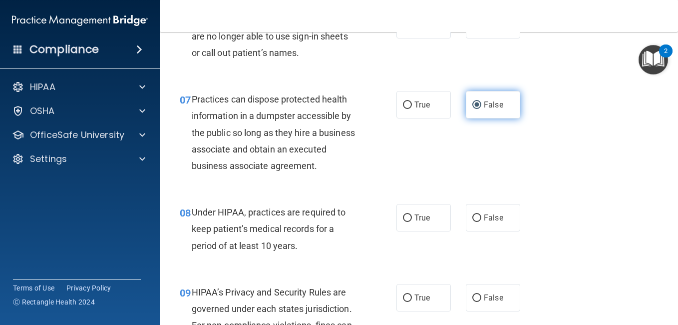
scroll to position [649, 0]
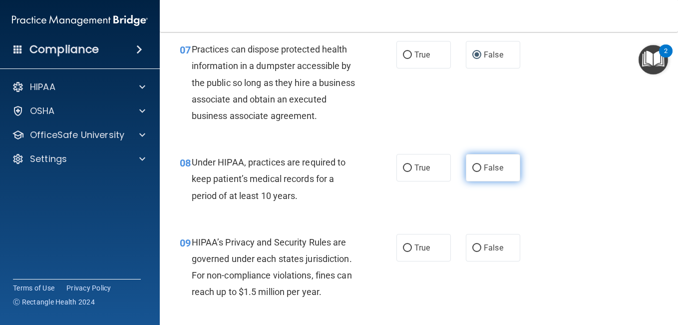
click at [473, 172] on input "False" at bounding box center [476, 167] width 9 height 7
radio input "true"
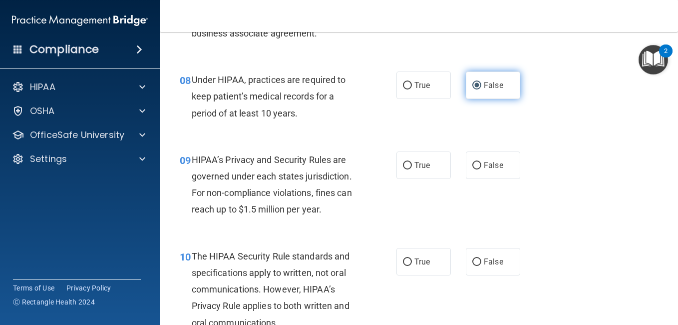
scroll to position [749, 0]
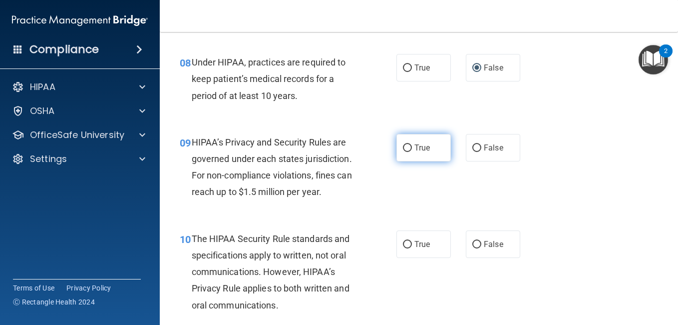
click at [405, 152] on input "True" at bounding box center [407, 147] width 9 height 7
radio input "true"
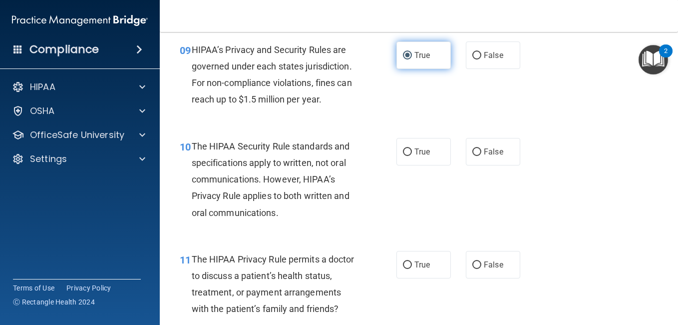
scroll to position [849, 0]
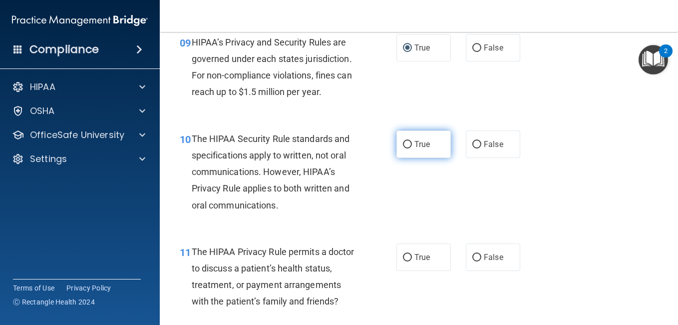
click at [405, 148] on input "True" at bounding box center [407, 144] width 9 height 7
radio input "true"
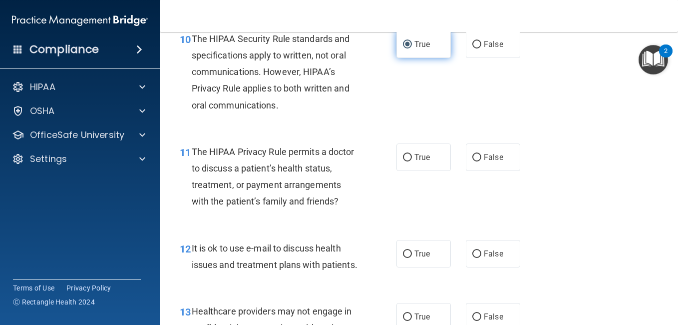
scroll to position [999, 0]
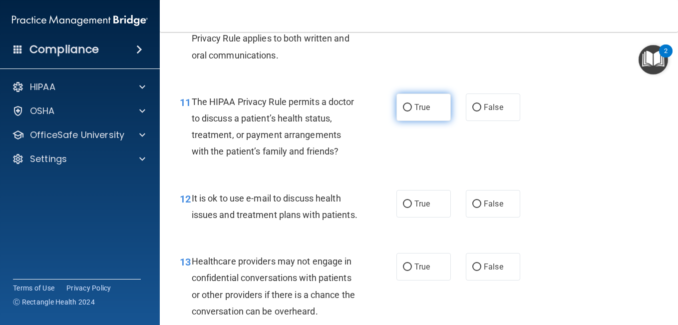
click at [404, 111] on input "True" at bounding box center [407, 107] width 9 height 7
radio input "true"
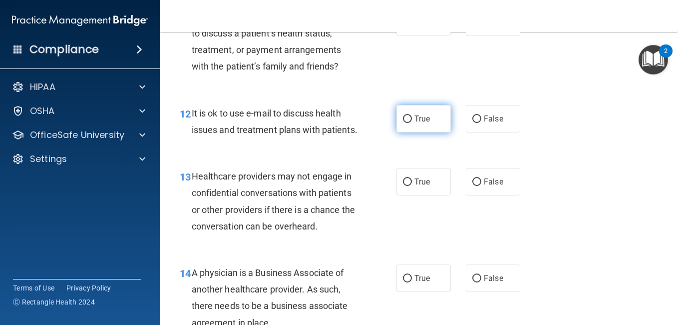
scroll to position [1099, 0]
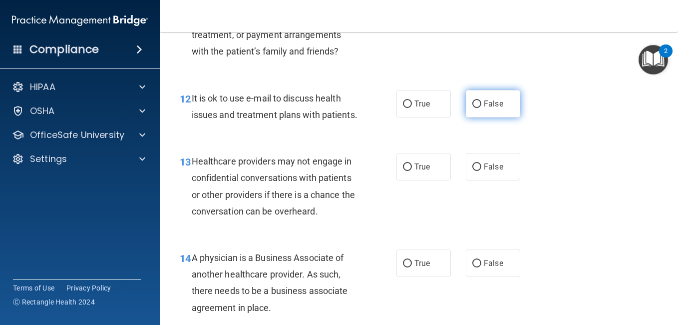
click at [472, 108] on input "False" at bounding box center [476, 103] width 9 height 7
radio input "true"
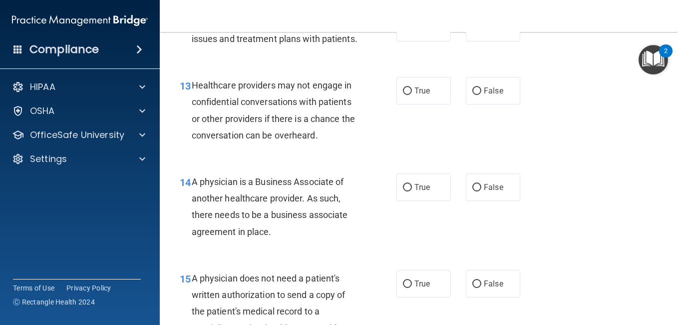
scroll to position [1198, 0]
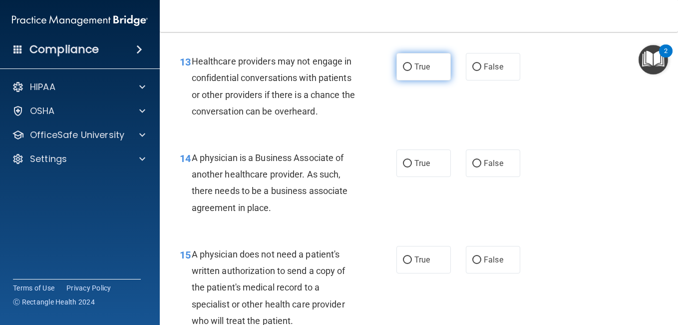
click at [403, 71] on input "True" at bounding box center [407, 66] width 9 height 7
radio input "true"
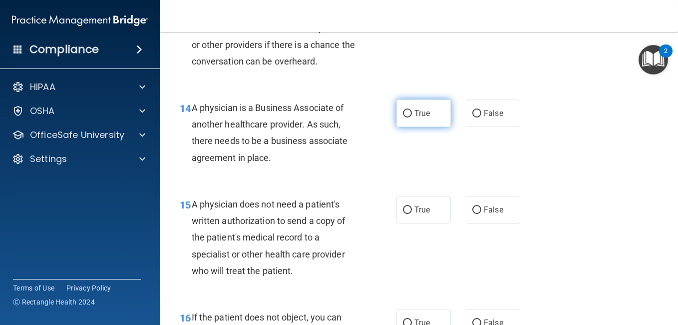
click at [403, 117] on input "True" at bounding box center [407, 113] width 9 height 7
radio input "true"
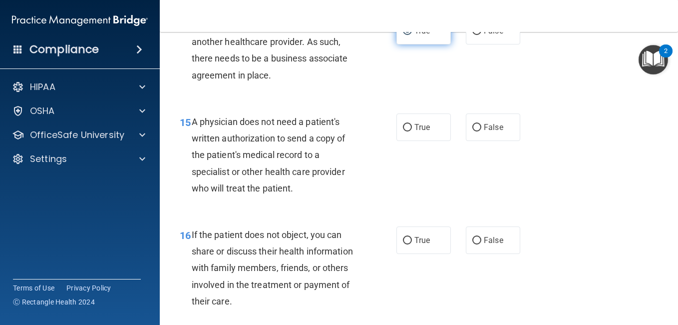
scroll to position [1348, 0]
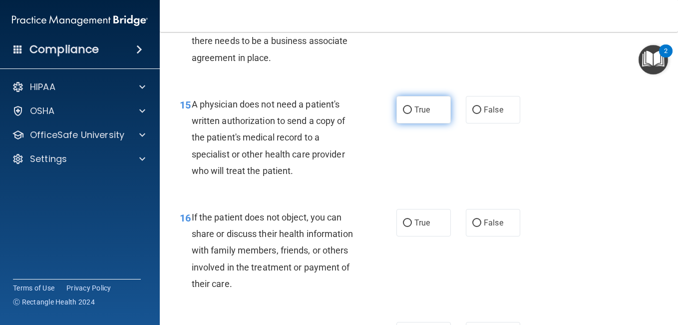
click at [403, 114] on input "True" at bounding box center [407, 109] width 9 height 7
radio input "true"
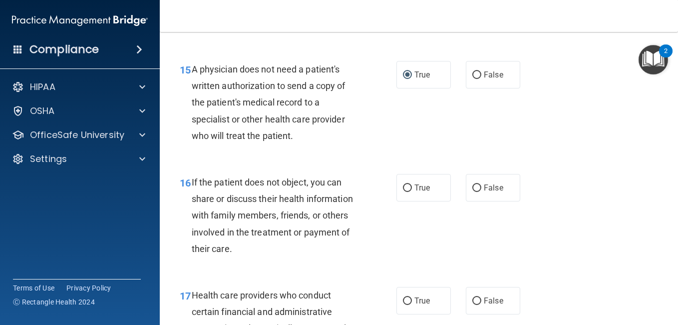
scroll to position [1448, 0]
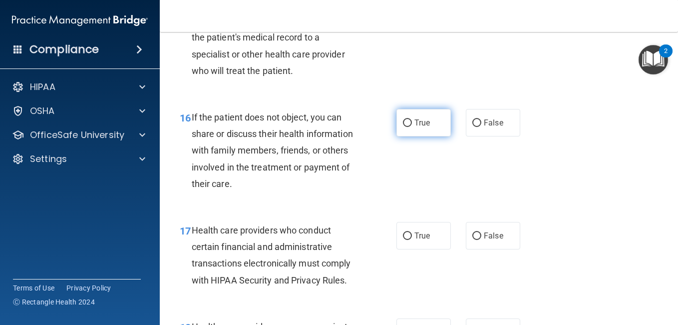
click at [403, 127] on input "True" at bounding box center [407, 122] width 9 height 7
radio input "true"
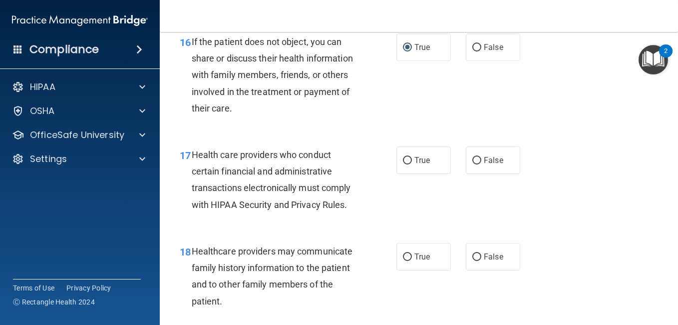
scroll to position [1548, 0]
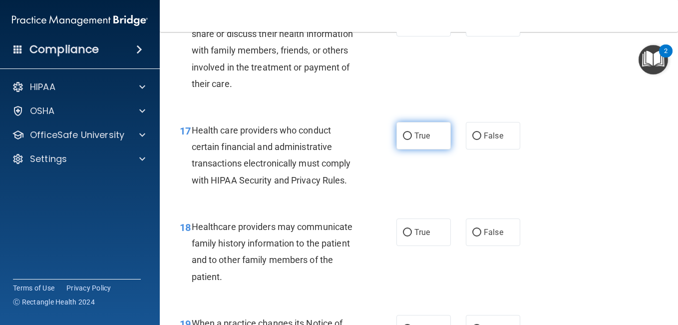
click at [406, 140] on input "True" at bounding box center [407, 135] width 9 height 7
radio input "true"
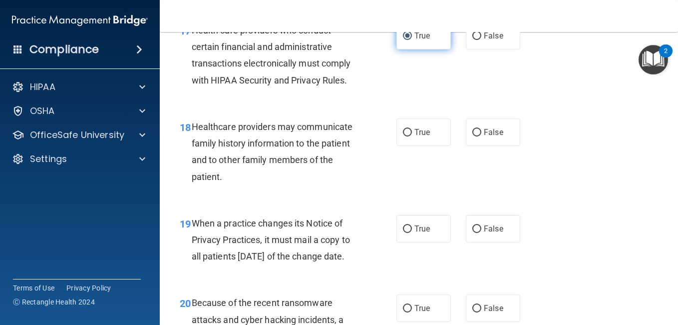
scroll to position [1698, 0]
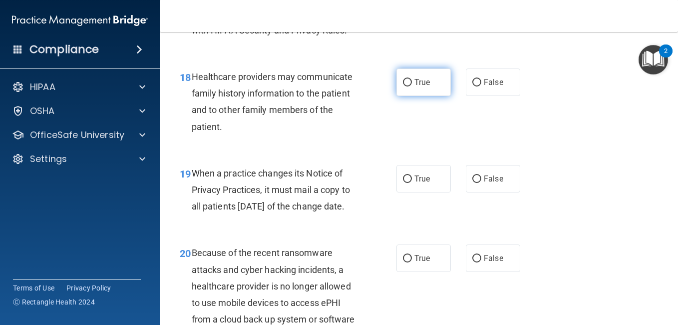
click at [404, 86] on input "True" at bounding box center [407, 82] width 9 height 7
radio input "true"
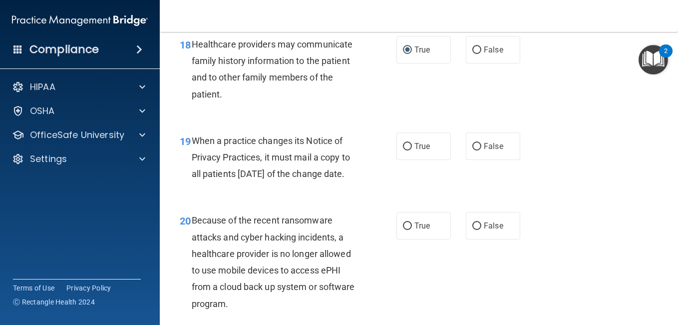
scroll to position [1748, 0]
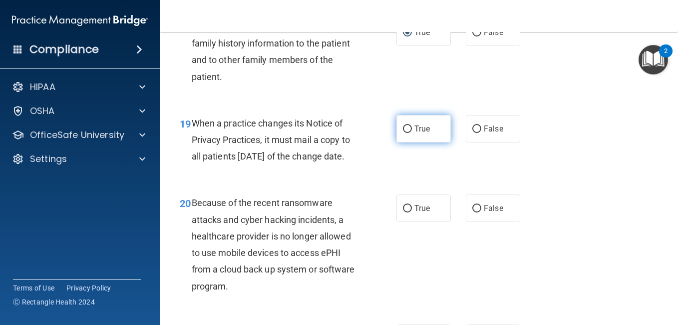
click at [403, 133] on input "True" at bounding box center [407, 128] width 9 height 7
radio input "true"
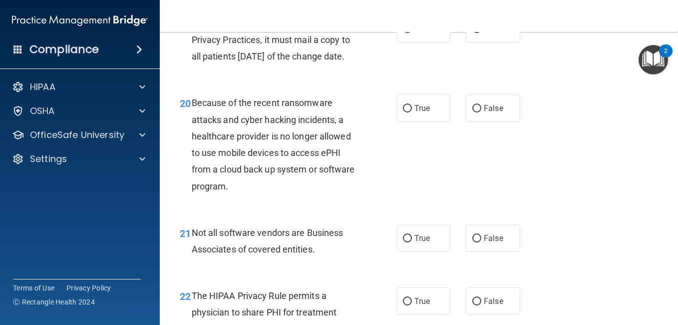
scroll to position [1898, 0]
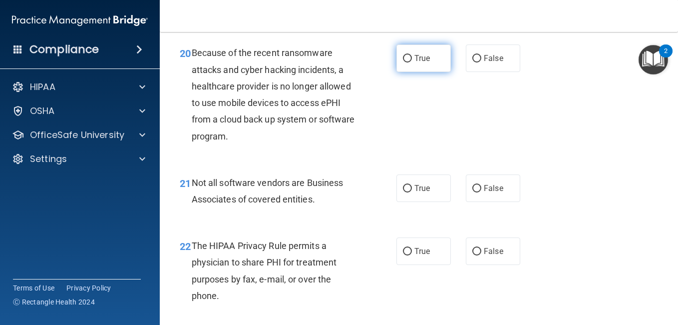
click at [406, 62] on input "True" at bounding box center [407, 58] width 9 height 7
radio input "true"
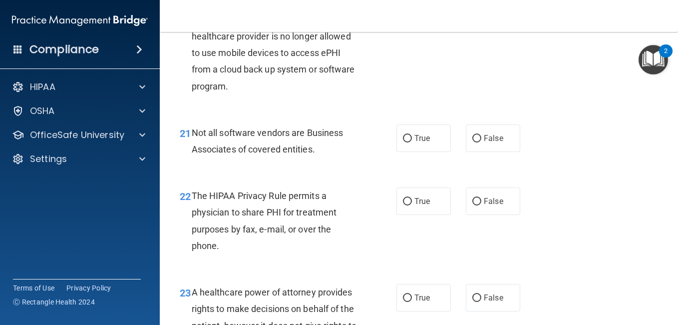
scroll to position [1997, 0]
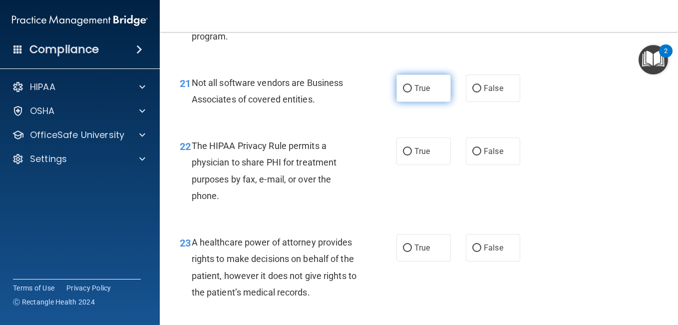
click at [405, 92] on input "True" at bounding box center [407, 88] width 9 height 7
radio input "true"
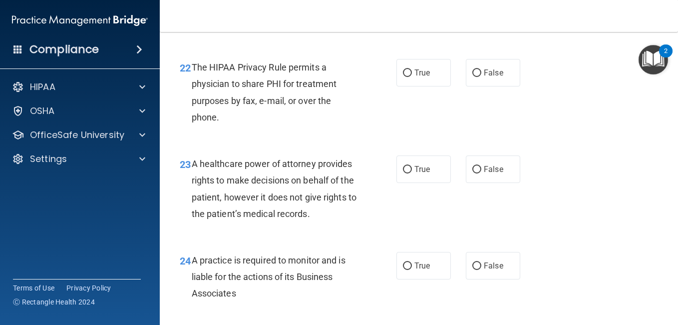
scroll to position [2097, 0]
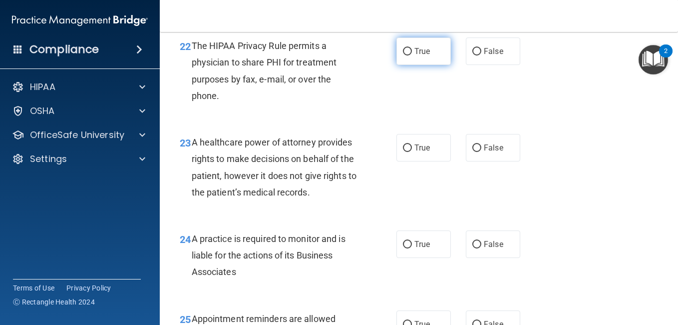
click at [406, 65] on label "True" at bounding box center [423, 50] width 54 height 27
click at [406, 55] on input "True" at bounding box center [407, 51] width 9 height 7
radio input "true"
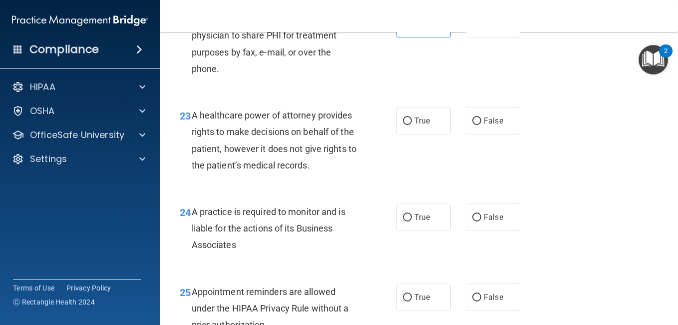
scroll to position [2147, 0]
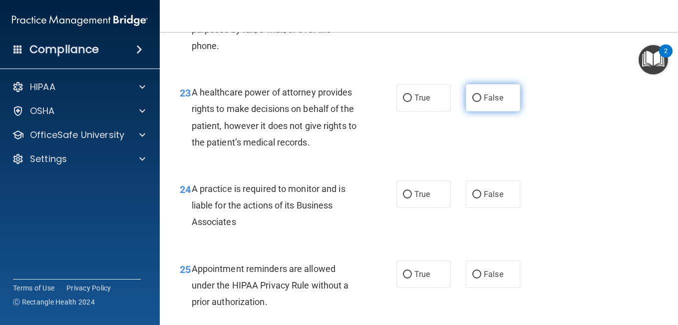
click at [474, 102] on input "False" at bounding box center [476, 97] width 9 height 7
radio input "true"
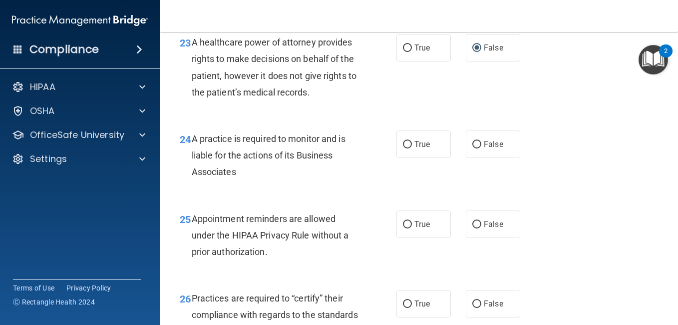
scroll to position [2247, 0]
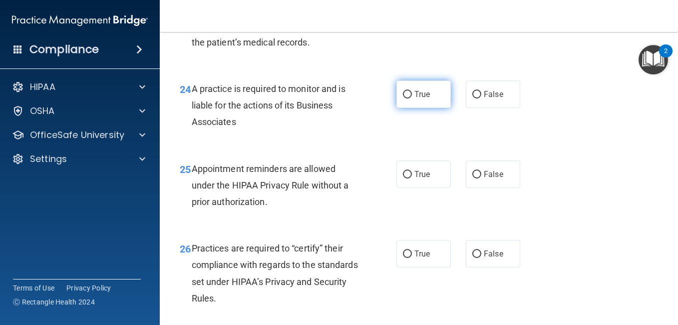
click at [396, 108] on label "True" at bounding box center [423, 93] width 54 height 27
click at [403, 98] on input "True" at bounding box center [407, 94] width 9 height 7
radio input "true"
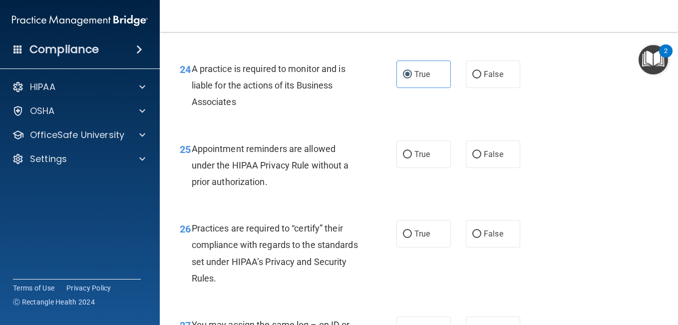
scroll to position [2297, 0]
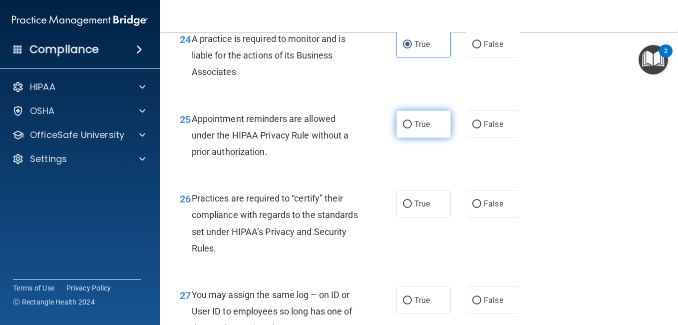
click at [406, 128] on input "True" at bounding box center [407, 124] width 9 height 7
radio input "true"
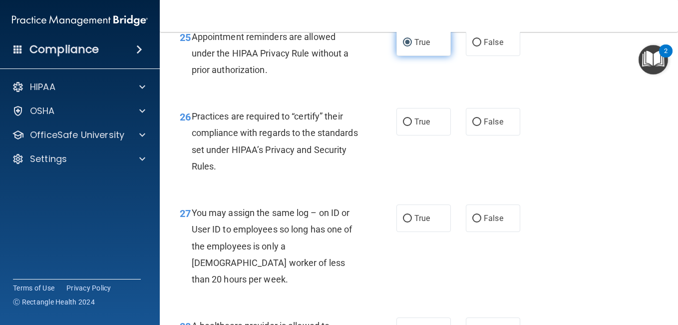
scroll to position [2397, 0]
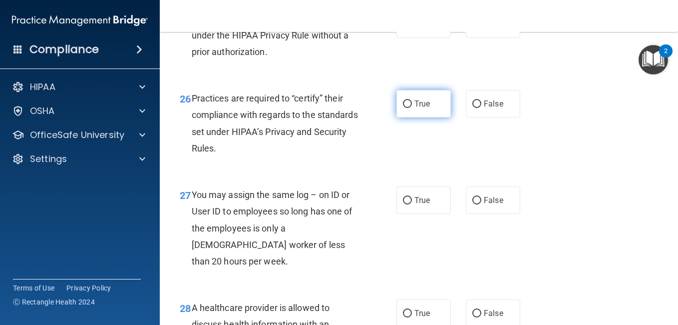
click at [408, 108] on input "True" at bounding box center [407, 103] width 9 height 7
radio input "true"
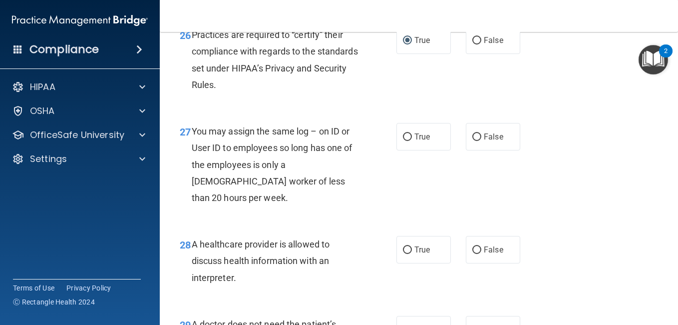
scroll to position [2497, 0]
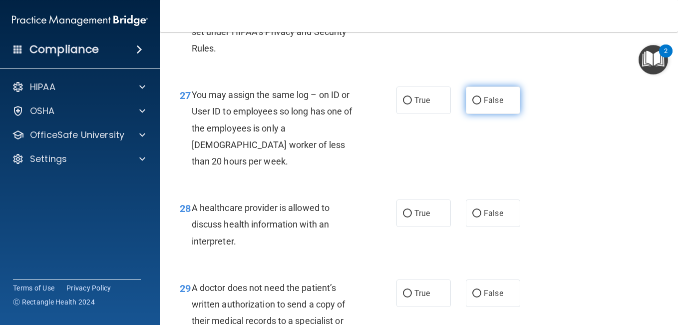
drag, startPoint x: 472, startPoint y: 167, endPoint x: 465, endPoint y: 169, distance: 7.0
click at [472, 104] on input "False" at bounding box center [476, 100] width 9 height 7
radio input "true"
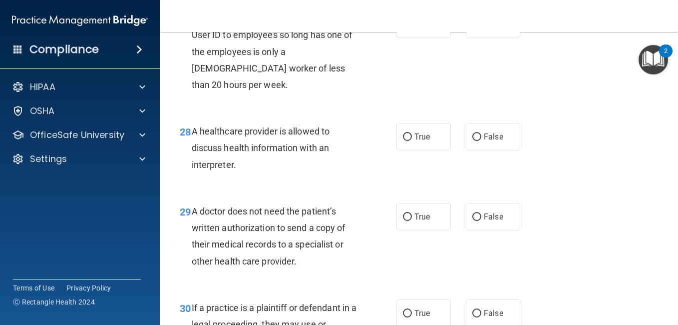
scroll to position [2597, 0]
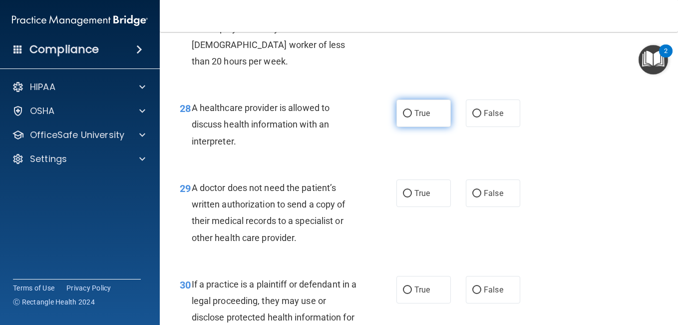
click at [404, 117] on input "True" at bounding box center [407, 113] width 9 height 7
radio input "true"
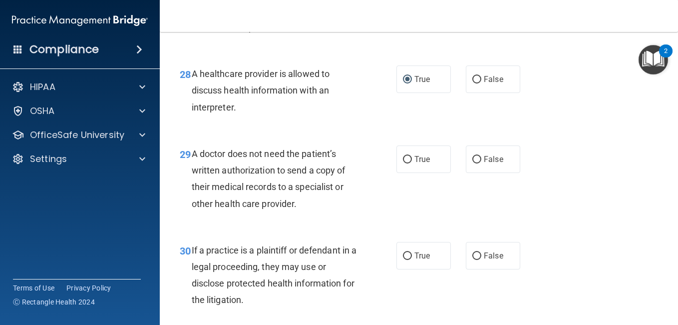
scroll to position [2647, 0]
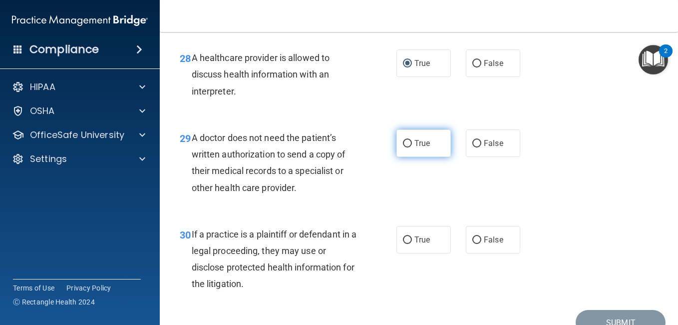
click at [403, 147] on input "True" at bounding box center [407, 143] width 9 height 7
radio input "true"
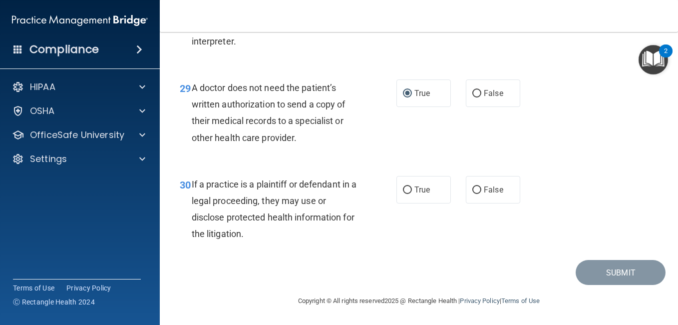
scroll to position [2747, 0]
click at [472, 189] on input "False" at bounding box center [476, 189] width 9 height 7
radio input "true"
click at [602, 275] on button "Submit" at bounding box center [621, 272] width 90 height 25
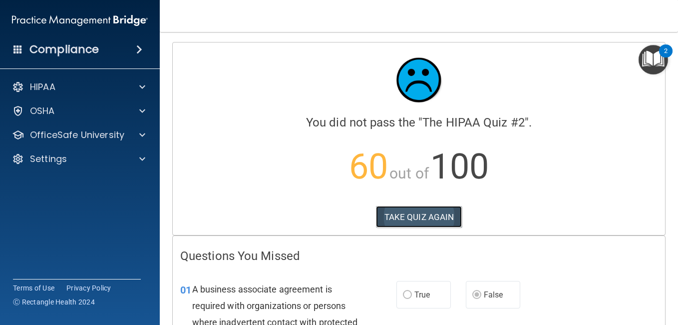
click at [395, 212] on button "TAKE QUIZ AGAIN" at bounding box center [419, 217] width 86 height 22
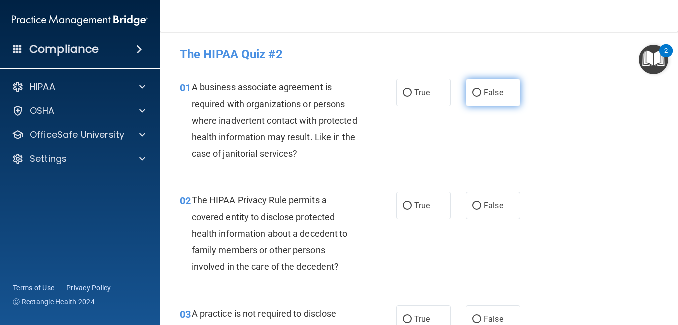
click at [472, 91] on input "False" at bounding box center [476, 92] width 9 height 7
radio input "true"
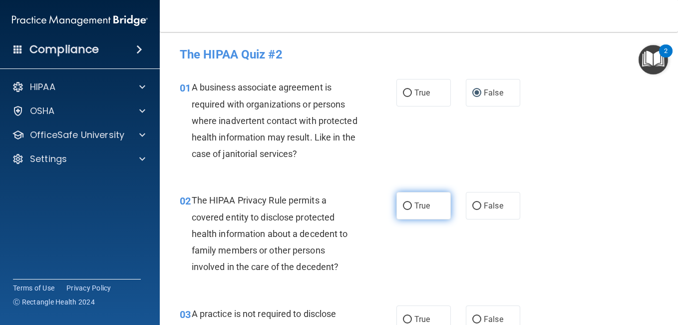
click at [403, 205] on input "True" at bounding box center [407, 205] width 9 height 7
radio input "true"
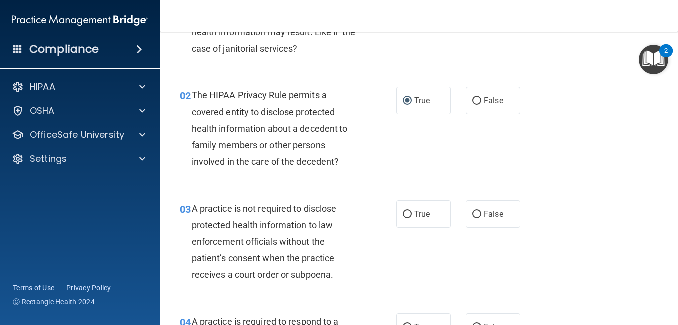
scroll to position [200, 0]
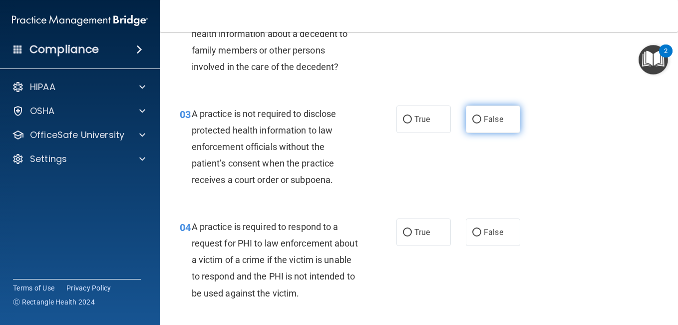
click at [472, 116] on input "False" at bounding box center [476, 119] width 9 height 7
radio input "true"
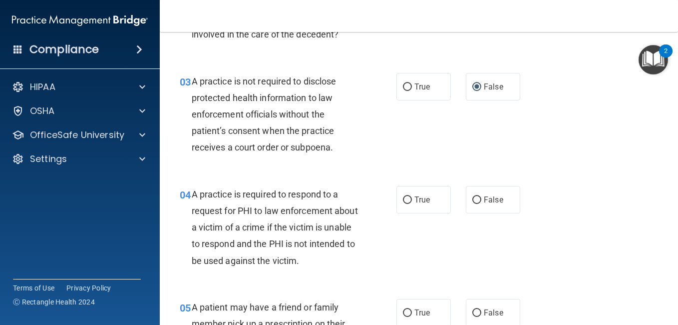
scroll to position [250, 0]
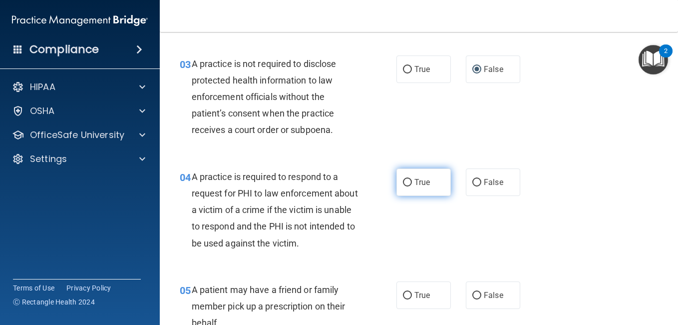
click at [404, 181] on input "True" at bounding box center [407, 182] width 9 height 7
radio input "true"
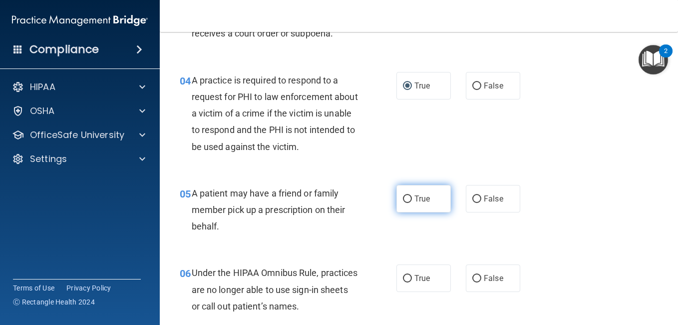
scroll to position [350, 0]
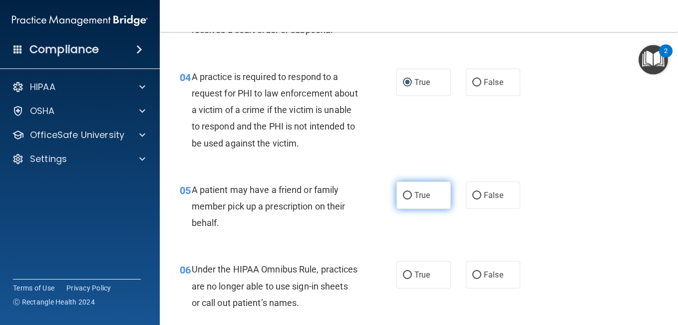
click at [406, 192] on input "True" at bounding box center [407, 195] width 9 height 7
radio input "true"
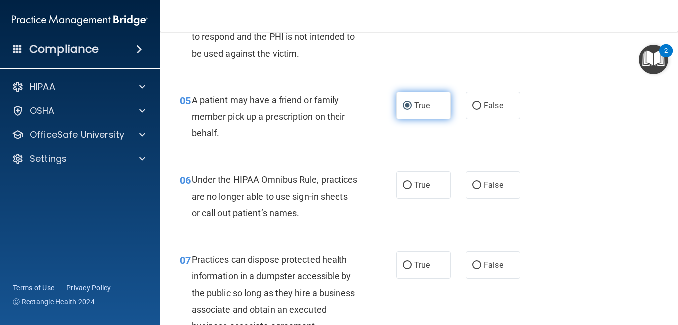
scroll to position [449, 0]
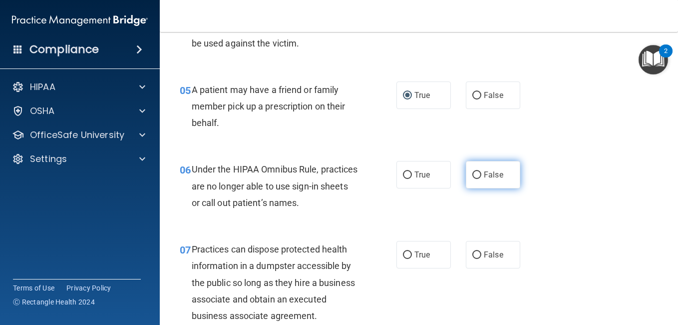
click at [472, 173] on input "False" at bounding box center [476, 174] width 9 height 7
radio input "true"
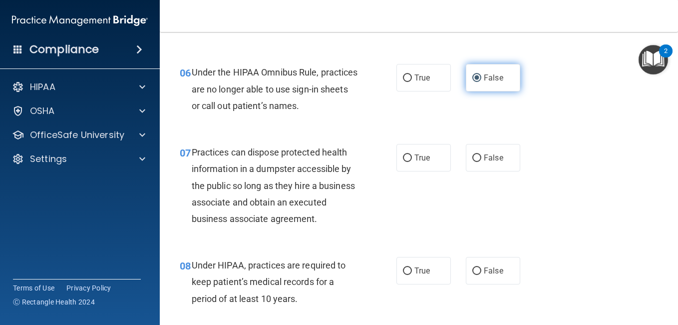
scroll to position [549, 0]
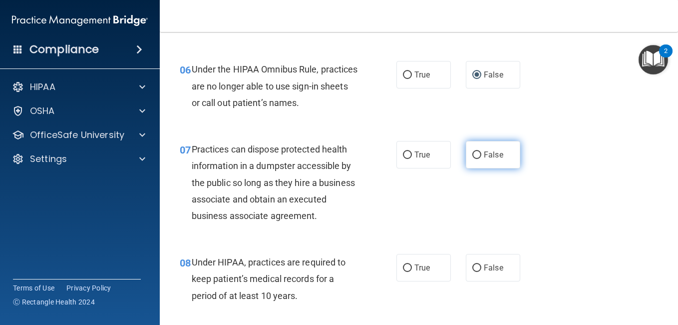
click at [473, 154] on input "False" at bounding box center [476, 154] width 9 height 7
radio input "true"
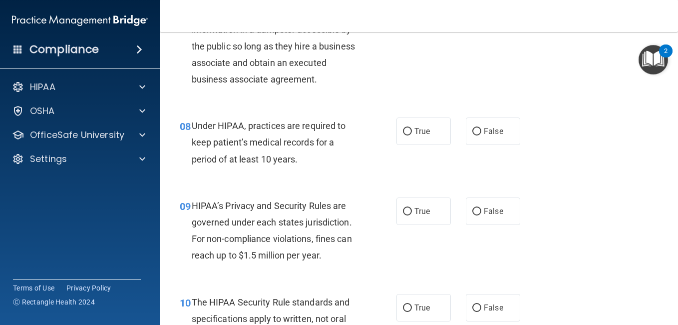
scroll to position [699, 0]
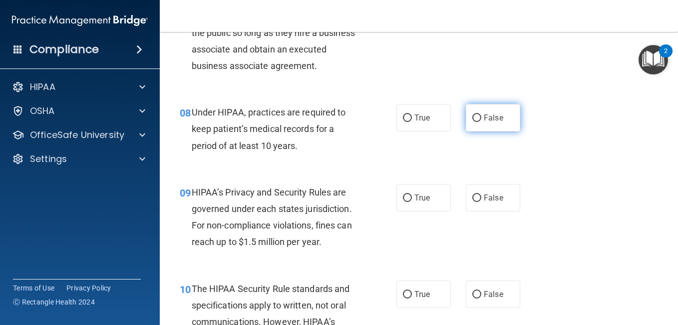
click at [472, 122] on input "False" at bounding box center [476, 117] width 9 height 7
radio input "true"
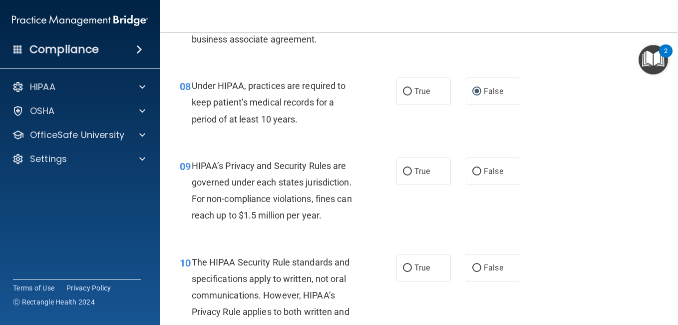
scroll to position [749, 0]
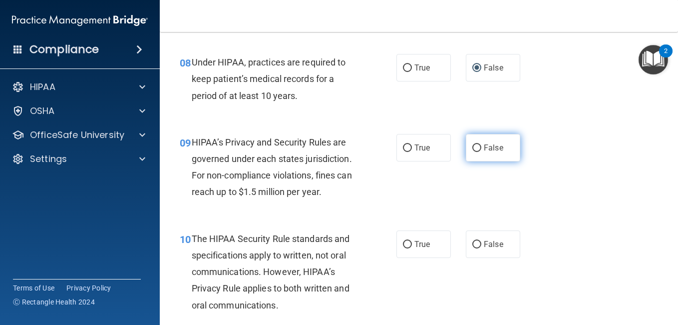
click at [473, 152] on input "False" at bounding box center [476, 147] width 9 height 7
radio input "true"
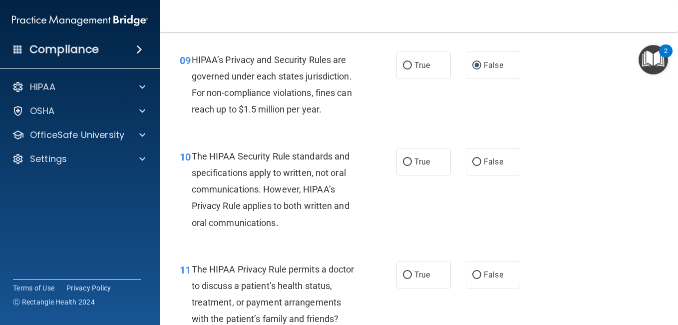
scroll to position [849, 0]
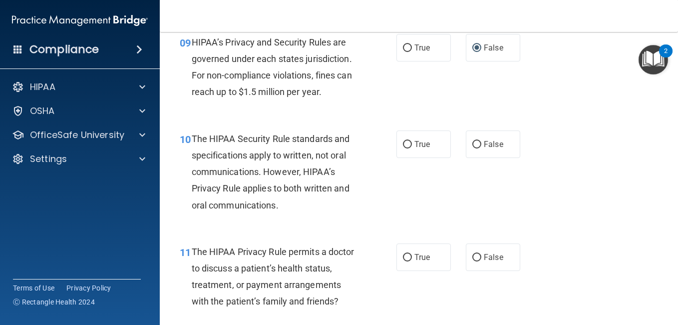
click at [319, 175] on span "The HIPAA Security Rule standards and specifications apply to written, not oral…" at bounding box center [271, 171] width 158 height 77
click at [403, 148] on input "True" at bounding box center [407, 144] width 9 height 7
radio input "true"
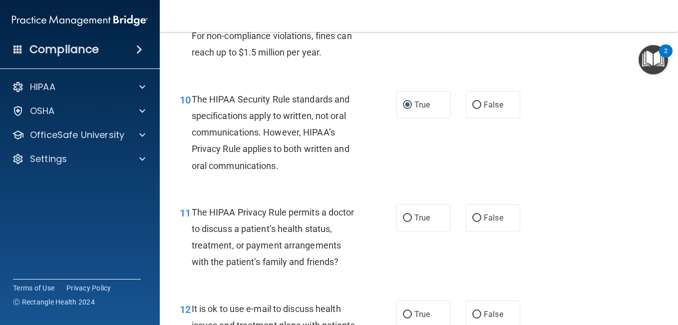
scroll to position [949, 0]
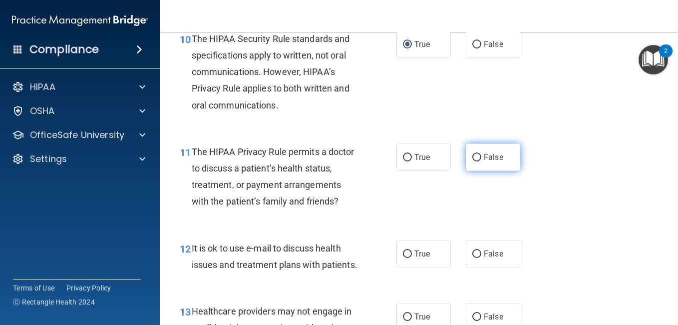
click at [473, 161] on input "False" at bounding box center [476, 157] width 9 height 7
radio input "true"
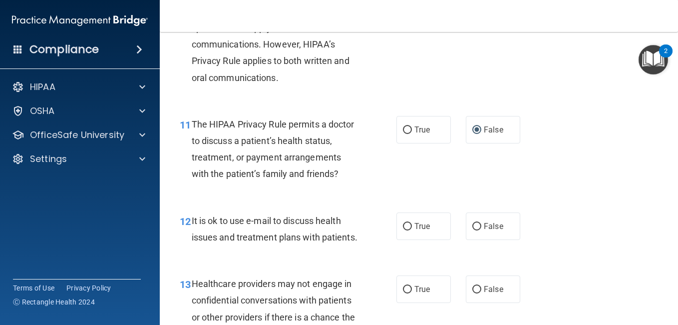
scroll to position [999, 0]
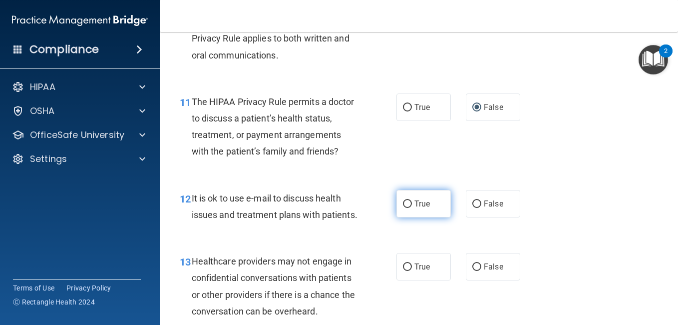
click at [404, 208] on input "True" at bounding box center [407, 203] width 9 height 7
radio input "true"
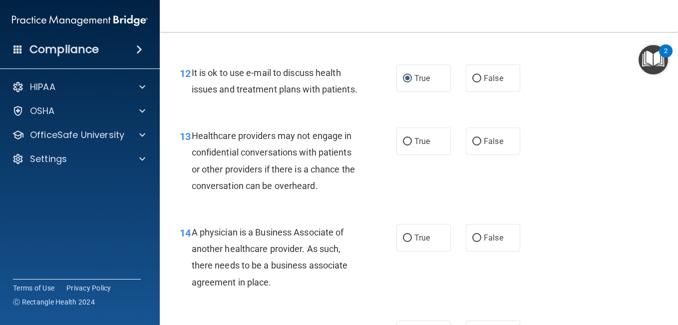
scroll to position [1149, 0]
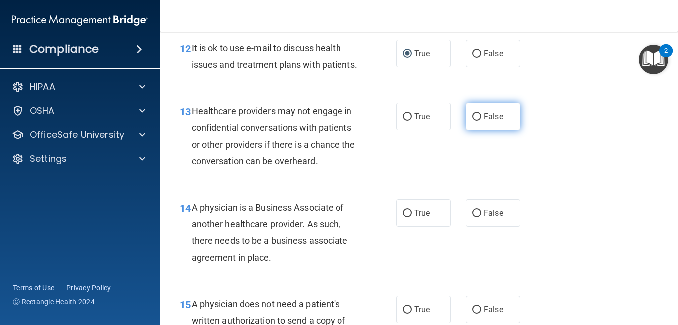
click at [473, 121] on input "False" at bounding box center [476, 116] width 9 height 7
radio input "true"
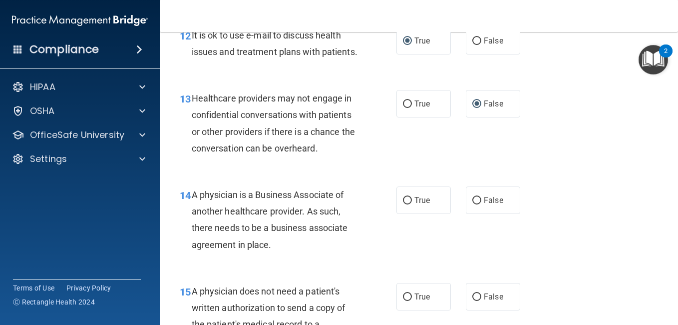
scroll to position [1198, 0]
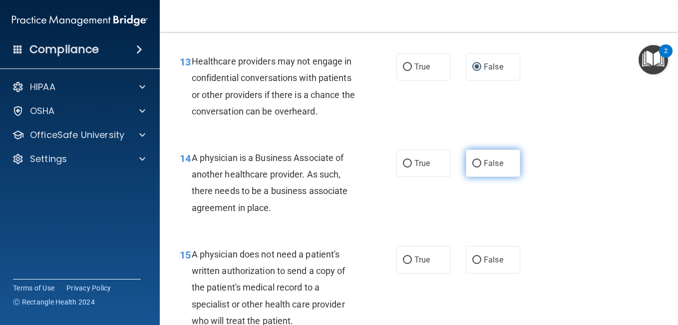
click at [472, 167] on input "False" at bounding box center [476, 163] width 9 height 7
radio input "true"
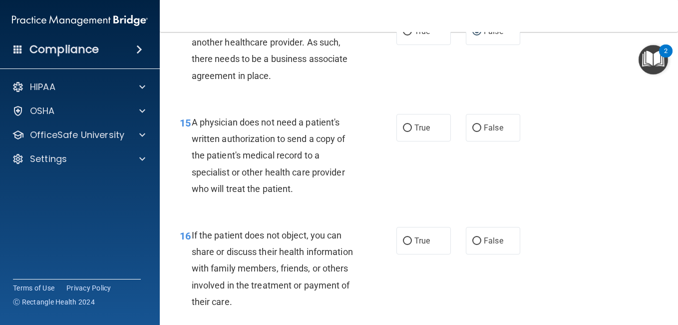
scroll to position [1348, 0]
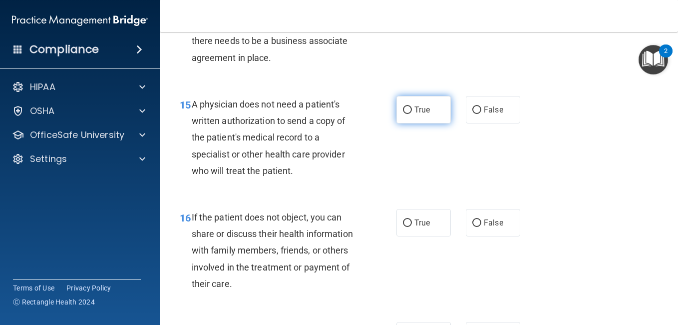
click at [404, 114] on input "True" at bounding box center [407, 109] width 9 height 7
radio input "true"
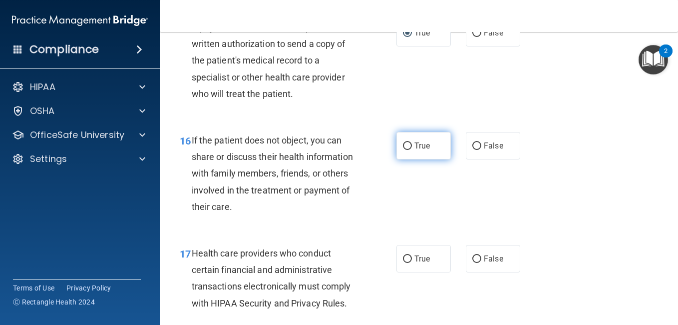
scroll to position [1448, 0]
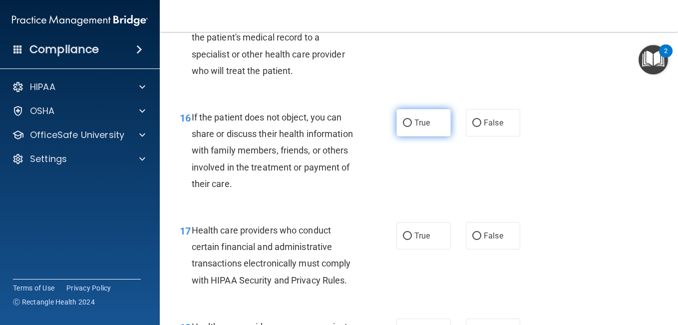
click at [403, 127] on input "True" at bounding box center [407, 122] width 9 height 7
radio input "true"
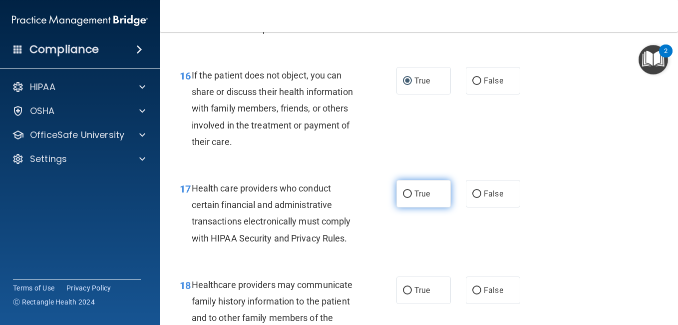
scroll to position [1548, 0]
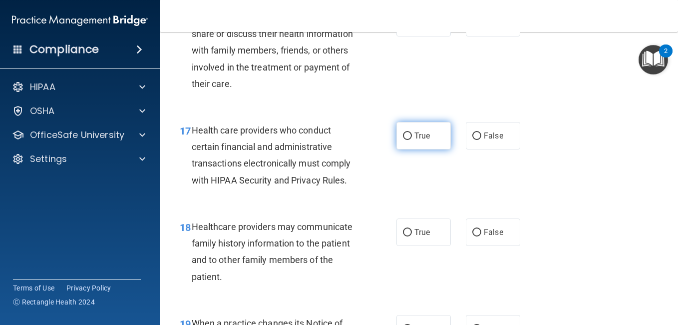
click at [403, 140] on input "True" at bounding box center [407, 135] width 9 height 7
radio input "true"
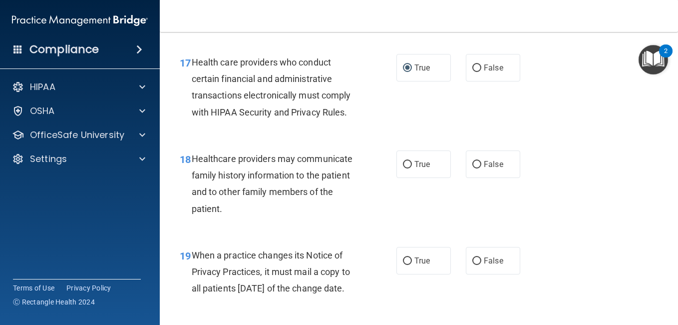
scroll to position [1648, 0]
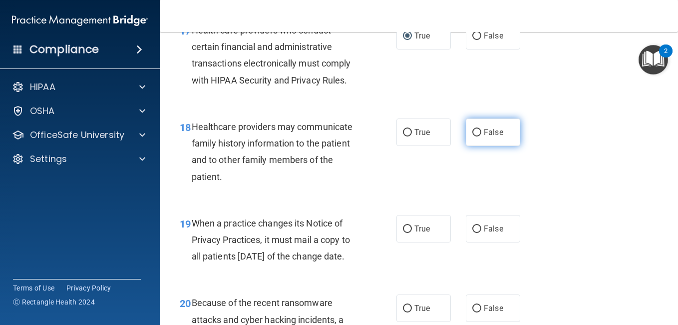
click at [474, 136] on input "False" at bounding box center [476, 132] width 9 height 7
radio input "true"
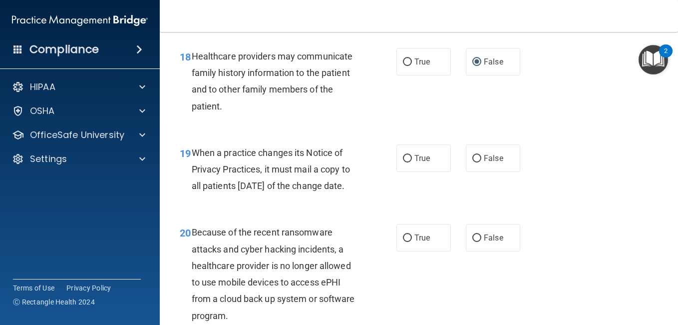
scroll to position [1748, 0]
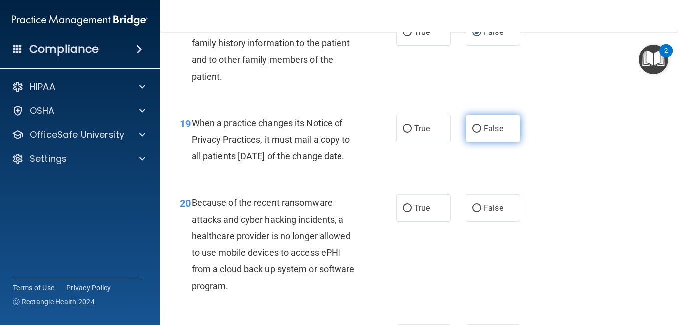
click at [472, 133] on input "False" at bounding box center [476, 128] width 9 height 7
radio input "true"
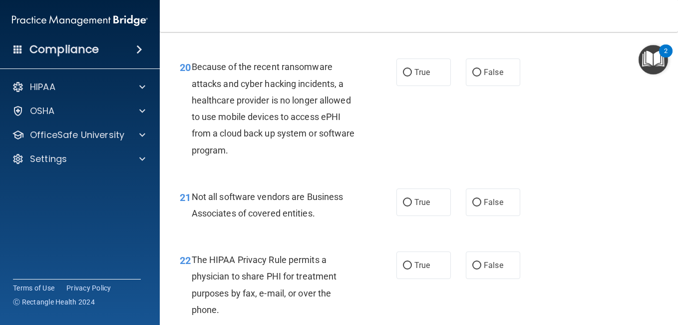
scroll to position [1898, 0]
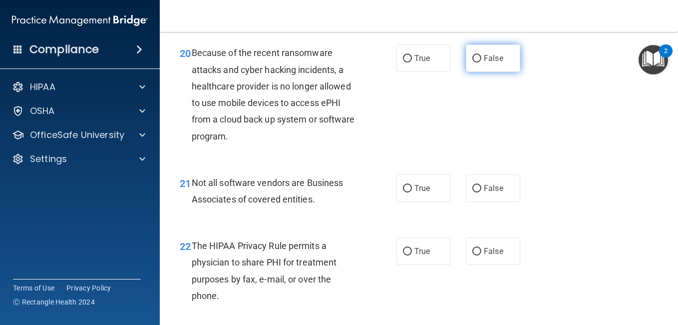
click at [472, 62] on input "False" at bounding box center [476, 58] width 9 height 7
radio input "true"
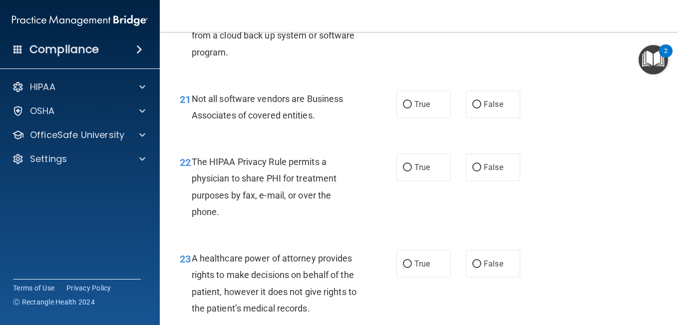
scroll to position [1997, 0]
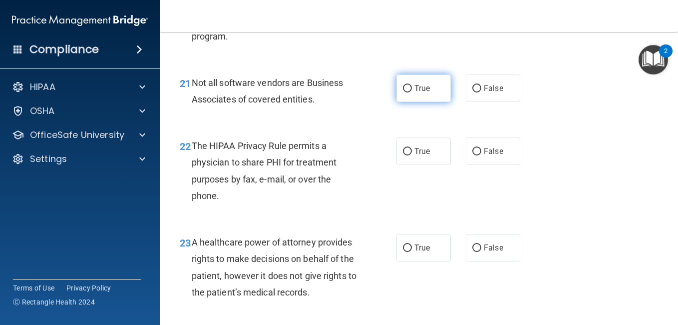
click at [403, 92] on input "True" at bounding box center [407, 88] width 9 height 7
radio input "true"
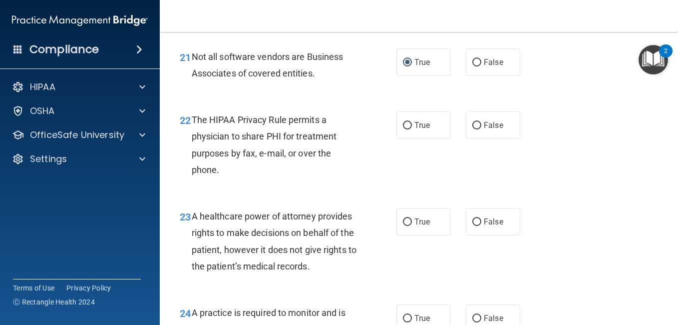
scroll to position [2047, 0]
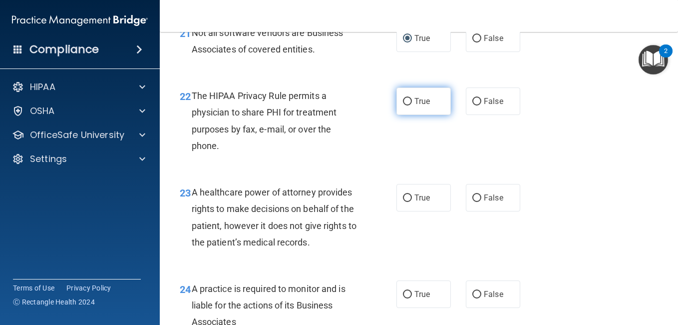
click at [406, 105] on input "True" at bounding box center [407, 101] width 9 height 7
radio input "true"
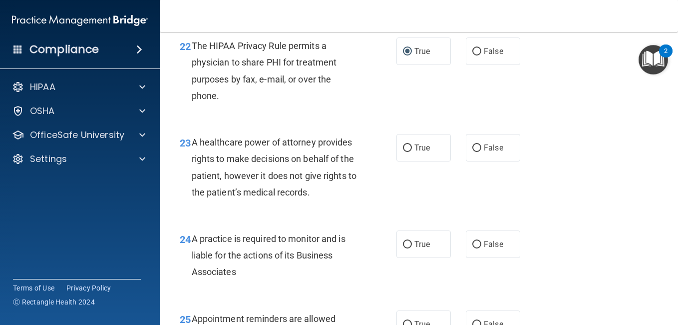
scroll to position [2147, 0]
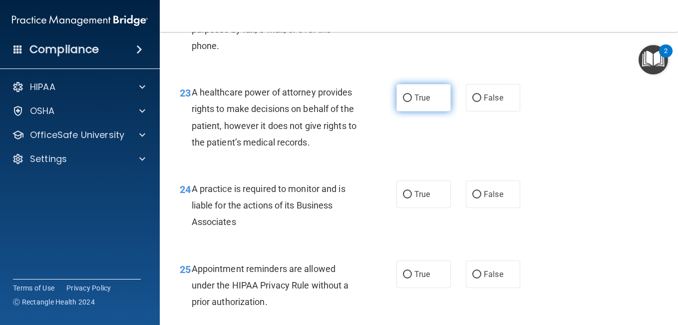
click at [403, 102] on input "True" at bounding box center [407, 97] width 9 height 7
radio input "true"
click at [404, 102] on input "True" at bounding box center [407, 97] width 9 height 7
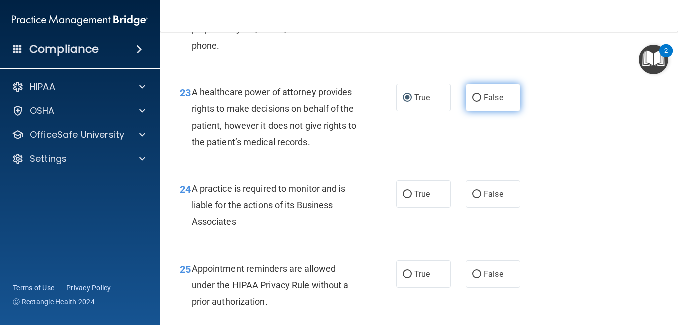
click at [475, 102] on input "False" at bounding box center [476, 97] width 9 height 7
radio input "true"
radio input "false"
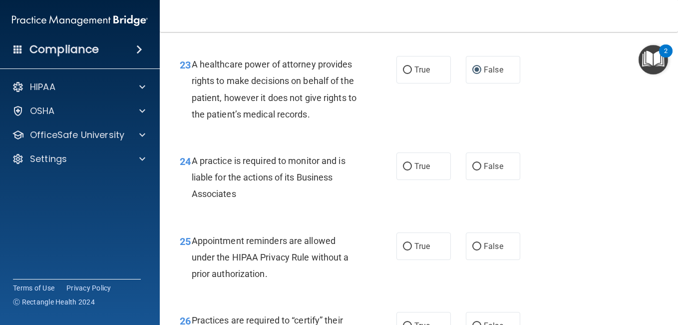
scroll to position [2197, 0]
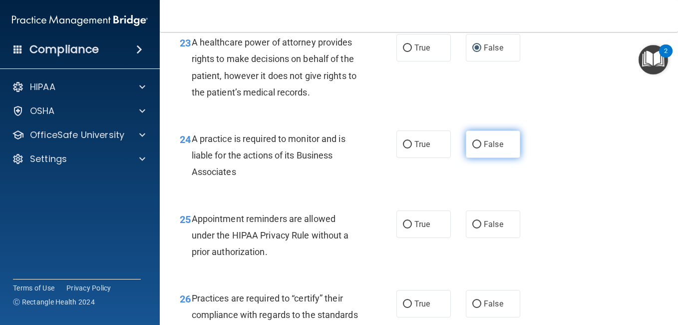
click at [473, 148] on input "False" at bounding box center [476, 144] width 9 height 7
radio input "true"
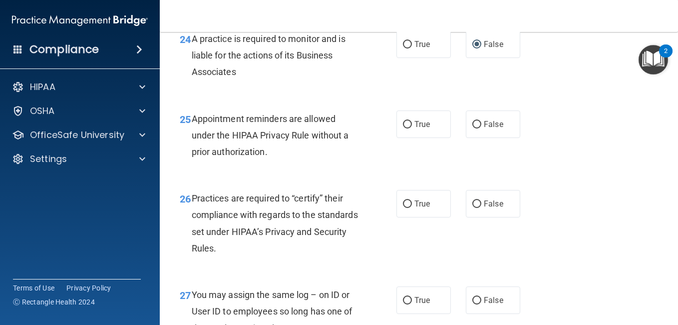
scroll to position [2347, 0]
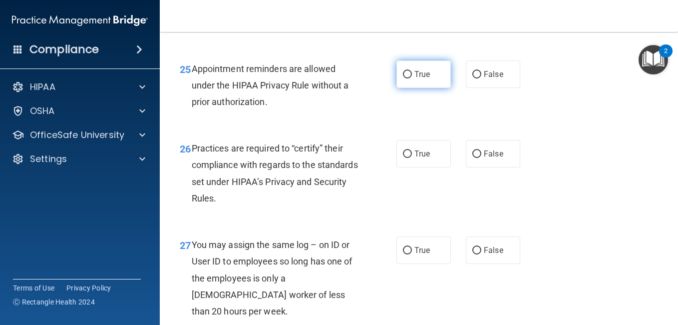
click at [407, 78] on input "True" at bounding box center [407, 74] width 9 height 7
radio input "true"
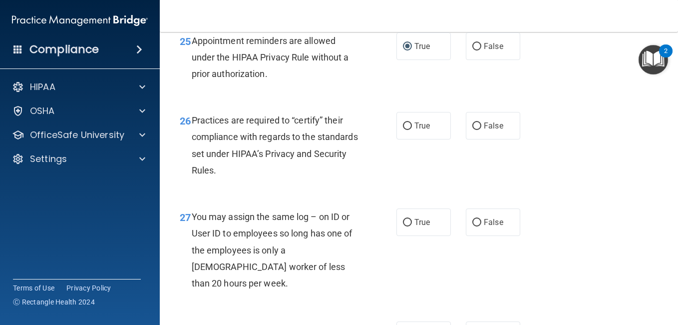
scroll to position [2397, 0]
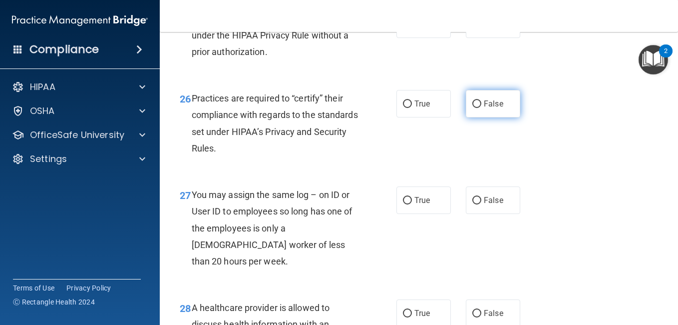
click at [475, 108] on input "False" at bounding box center [476, 103] width 9 height 7
radio input "true"
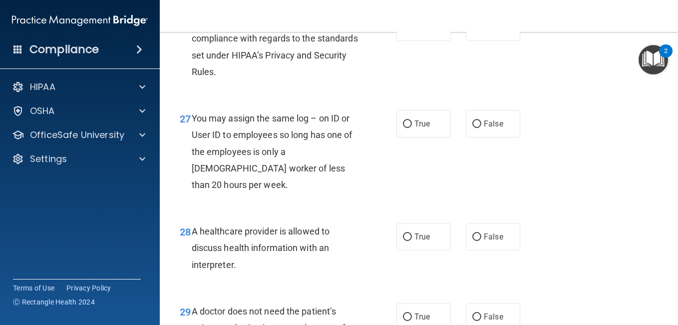
scroll to position [2497, 0]
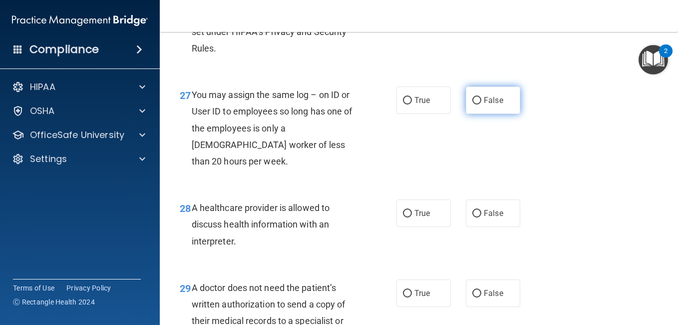
click at [472, 104] on input "False" at bounding box center [476, 100] width 9 height 7
radio input "true"
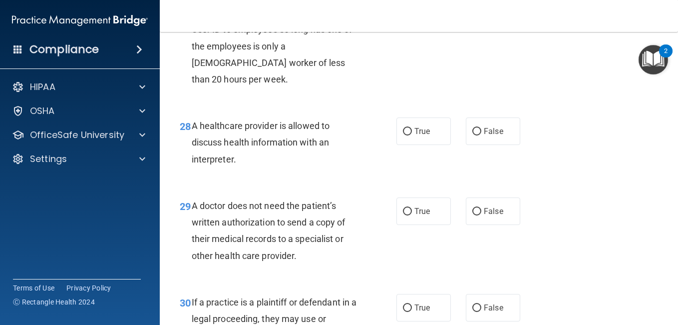
scroll to position [2597, 0]
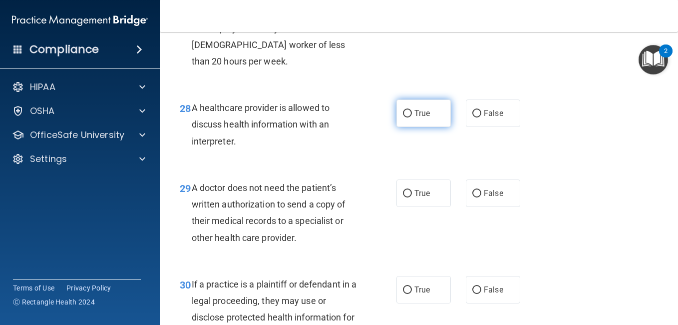
click at [406, 117] on input "True" at bounding box center [407, 113] width 9 height 7
radio input "true"
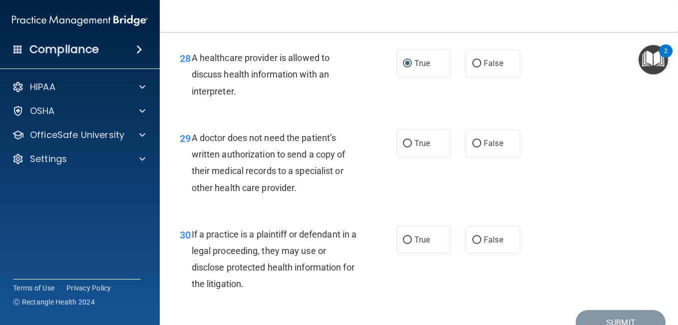
scroll to position [2697, 0]
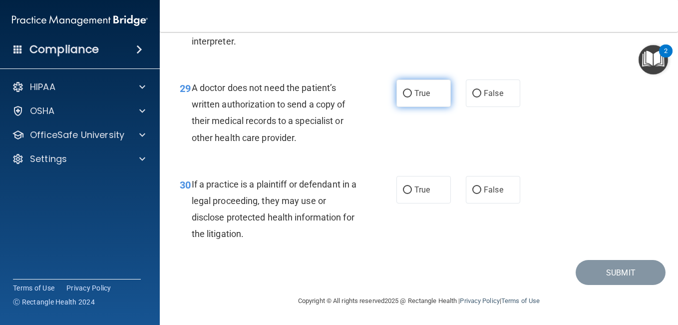
click at [405, 97] on input "True" at bounding box center [407, 93] width 9 height 7
radio input "true"
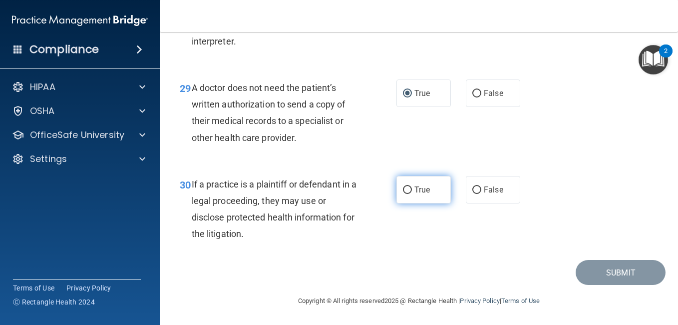
click at [403, 189] on input "True" at bounding box center [407, 189] width 9 height 7
radio input "true"
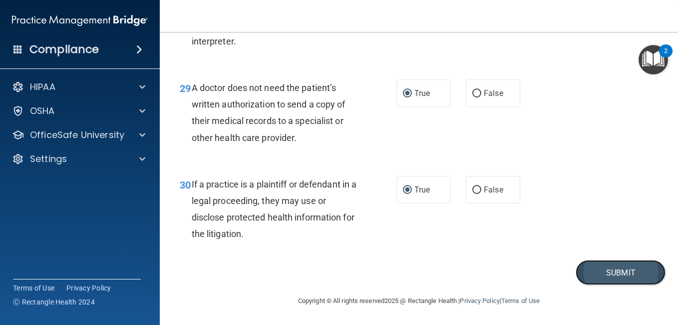
click at [602, 277] on button "Submit" at bounding box center [621, 272] width 90 height 25
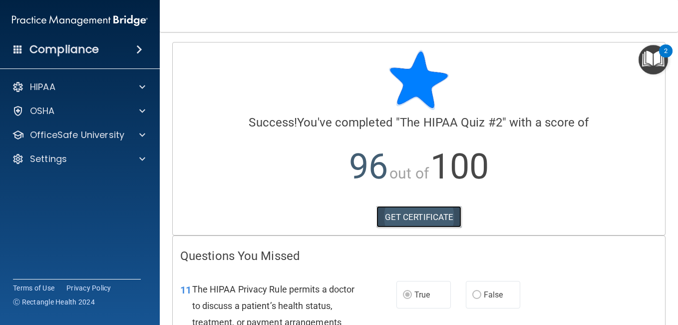
click at [388, 219] on link "GET CERTIFICATE" at bounding box center [419, 217] width 85 height 22
click at [86, 44] on h4 "Compliance" at bounding box center [63, 49] width 69 height 14
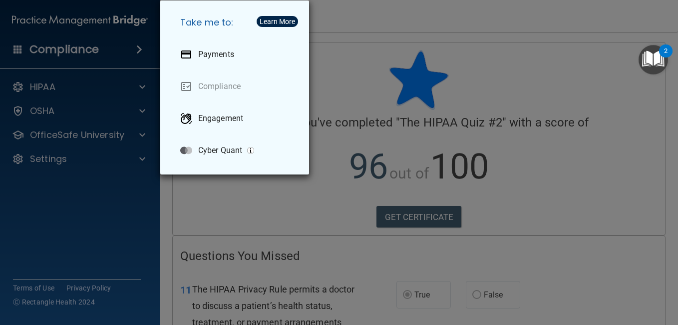
click at [81, 79] on div "Take me to: Payments Compliance Engagement Cyber Quant" at bounding box center [339, 162] width 678 height 325
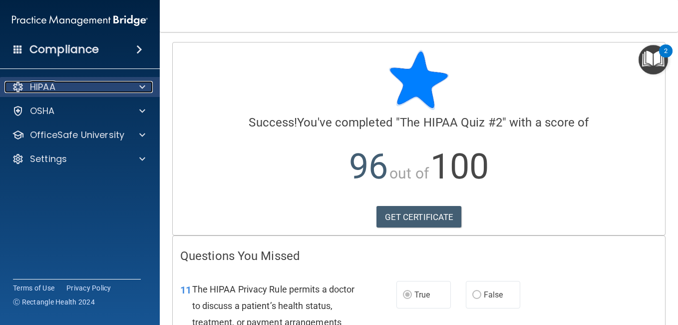
click at [49, 81] on p "HIPAA" at bounding box center [42, 87] width 25 height 12
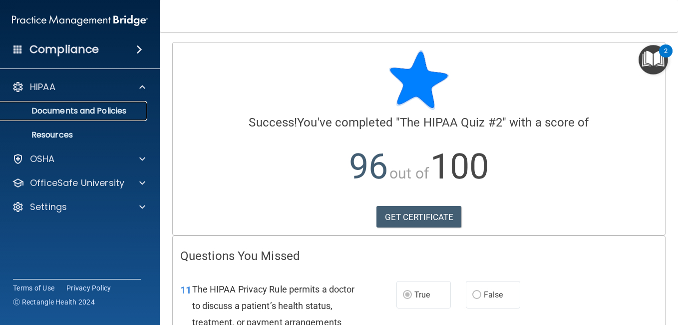
click at [77, 108] on p "Documents and Policies" at bounding box center [74, 111] width 136 height 10
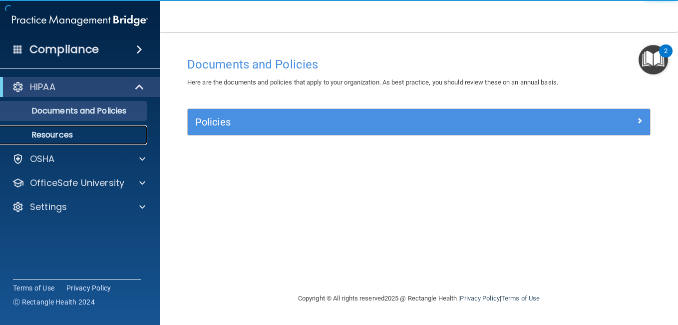
click at [61, 130] on p "Resources" at bounding box center [74, 135] width 136 height 10
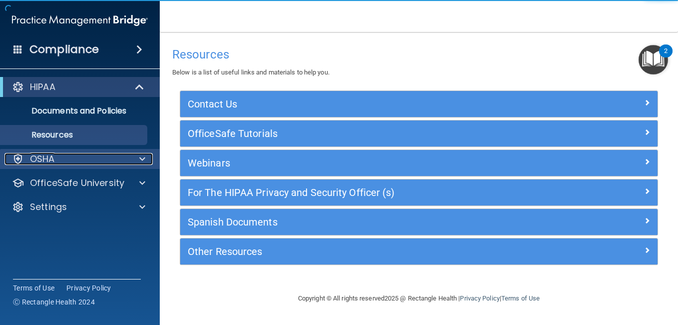
click at [46, 155] on p "OSHA" at bounding box center [42, 159] width 25 height 12
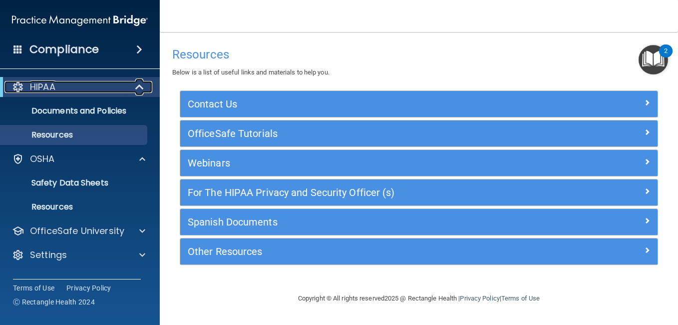
click at [50, 84] on p "HIPAA" at bounding box center [42, 87] width 25 height 12
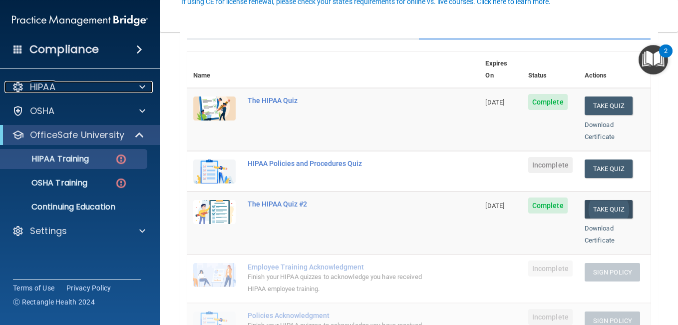
scroll to position [150, 0]
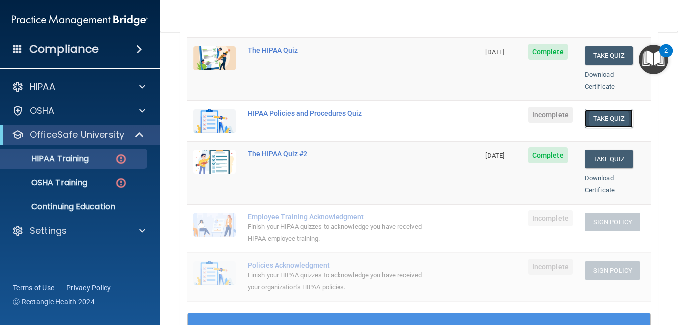
click at [596, 109] on button "Take Quiz" at bounding box center [609, 118] width 48 height 18
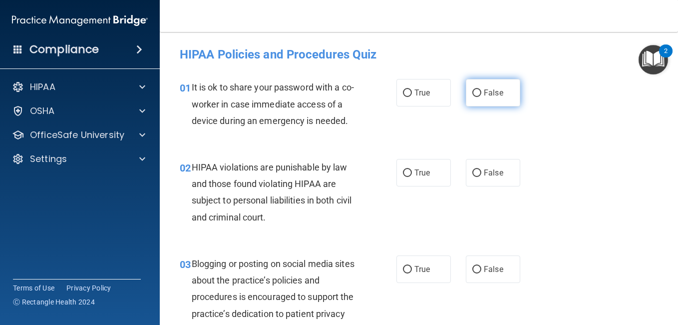
click at [472, 95] on input "False" at bounding box center [476, 92] width 9 height 7
radio input "true"
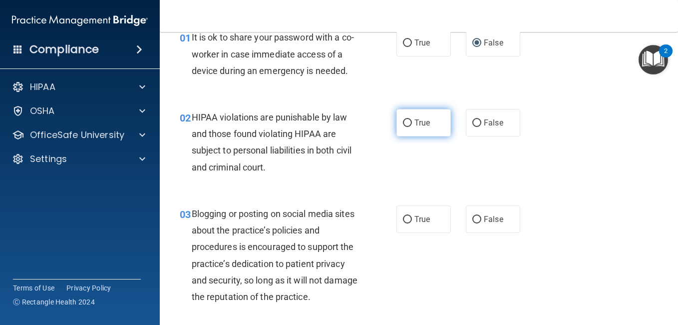
click at [404, 127] on input "True" at bounding box center [407, 122] width 9 height 7
radio input "true"
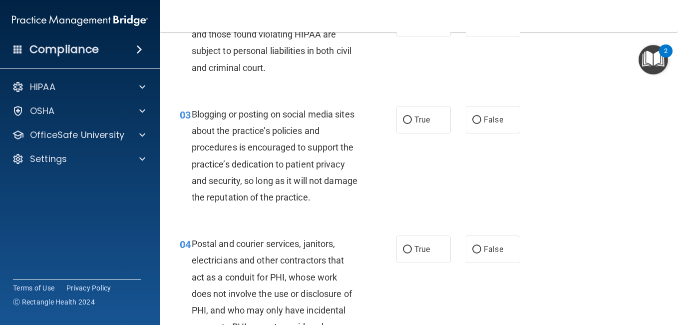
scroll to position [150, 0]
click at [473, 123] on input "False" at bounding box center [476, 119] width 9 height 7
radio input "true"
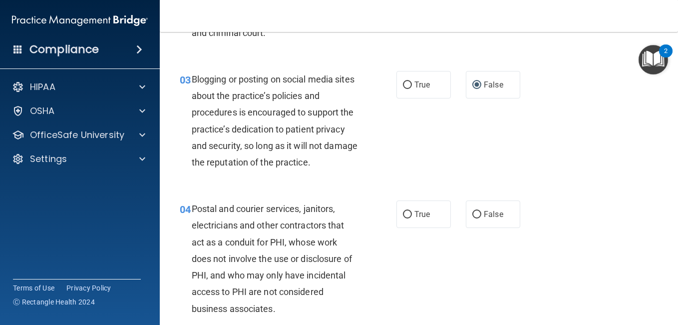
scroll to position [250, 0]
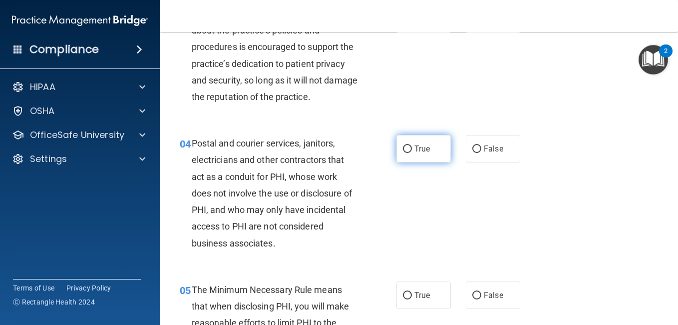
click at [405, 153] on input "True" at bounding box center [407, 148] width 9 height 7
radio input "true"
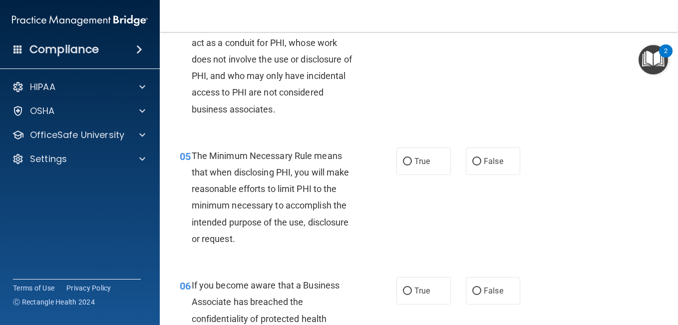
scroll to position [399, 0]
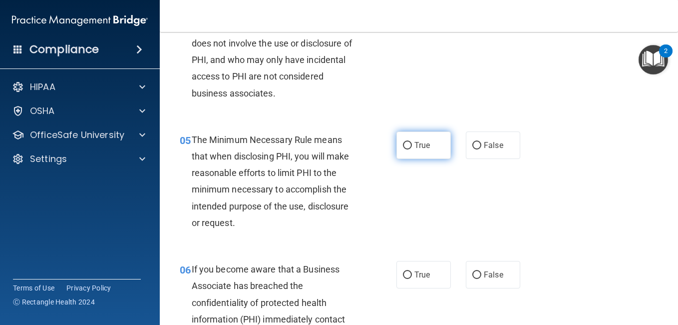
click at [403, 149] on input "True" at bounding box center [407, 145] width 9 height 7
radio input "true"
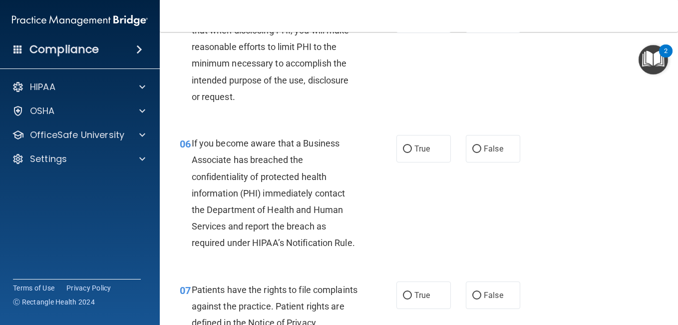
scroll to position [549, 0]
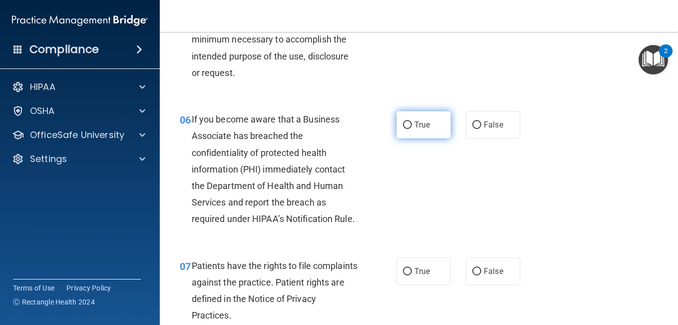
click at [403, 129] on input "True" at bounding box center [407, 124] width 9 height 7
radio input "true"
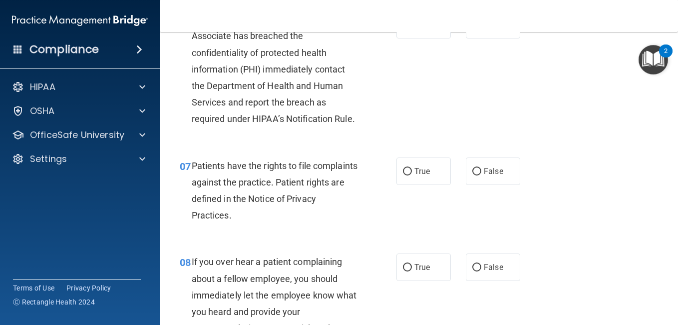
scroll to position [699, 0]
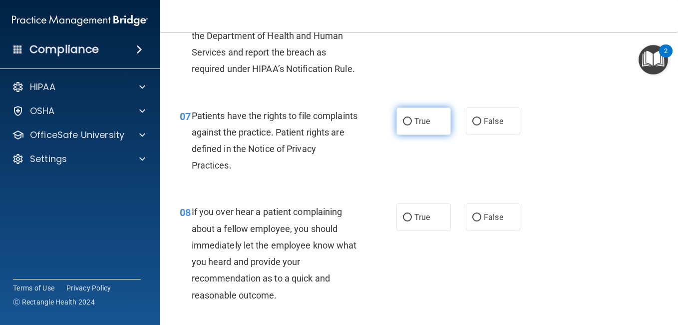
click at [405, 125] on input "True" at bounding box center [407, 121] width 9 height 7
radio input "true"
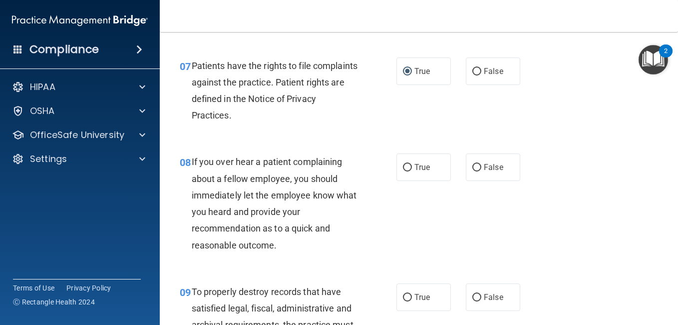
scroll to position [799, 0]
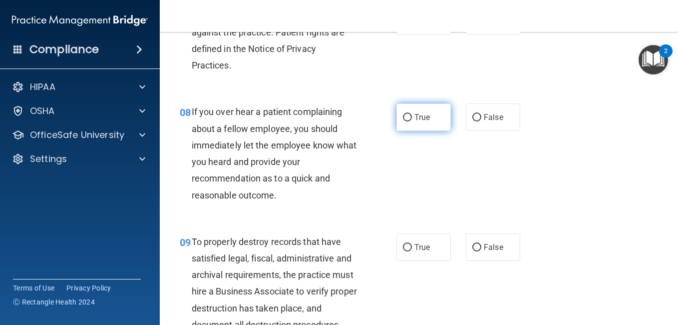
click at [403, 121] on input "True" at bounding box center [407, 117] width 9 height 7
radio input "true"
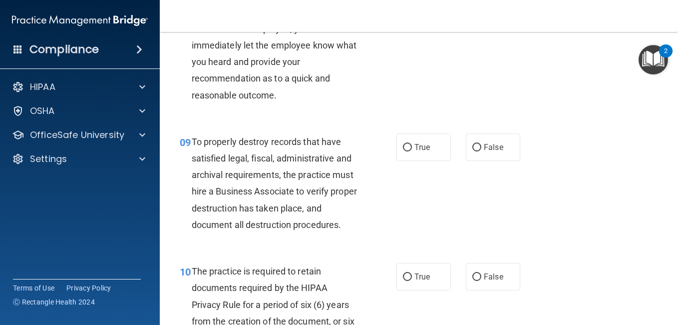
scroll to position [949, 0]
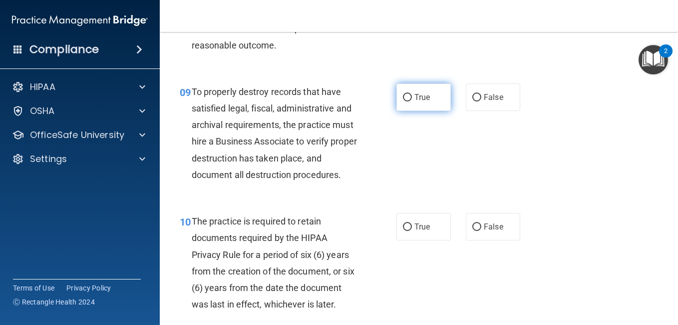
click at [405, 101] on input "True" at bounding box center [407, 97] width 9 height 7
radio input "true"
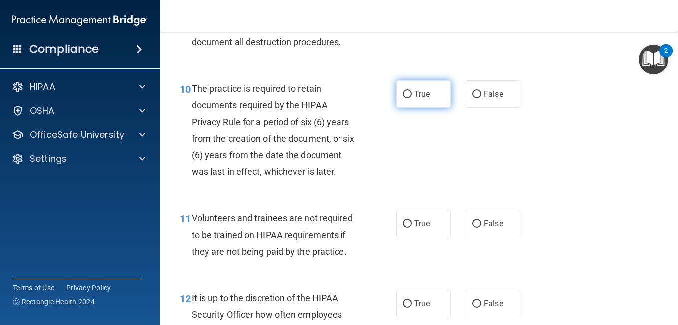
scroll to position [1099, 0]
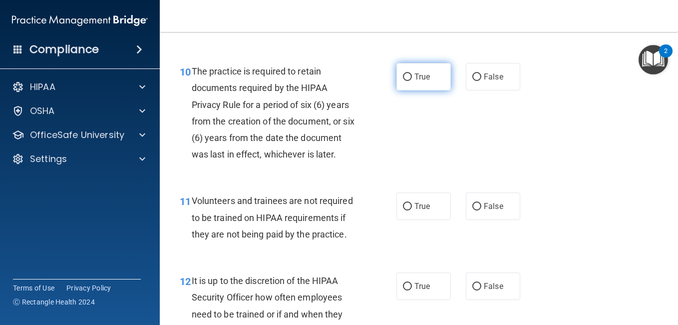
click at [403, 81] on input "True" at bounding box center [407, 76] width 9 height 7
radio input "true"
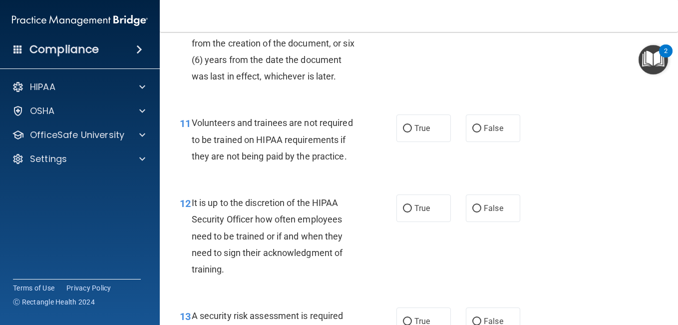
scroll to position [1198, 0]
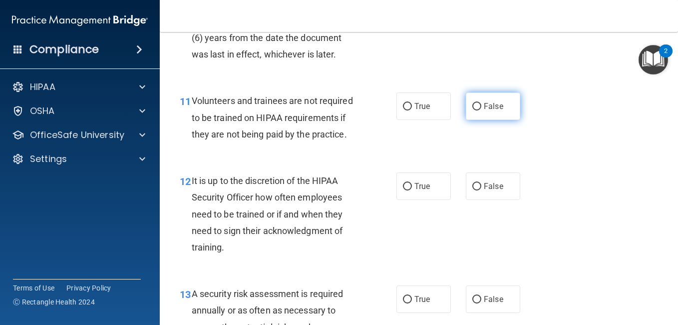
click at [472, 110] on input "False" at bounding box center [476, 106] width 9 height 7
radio input "true"
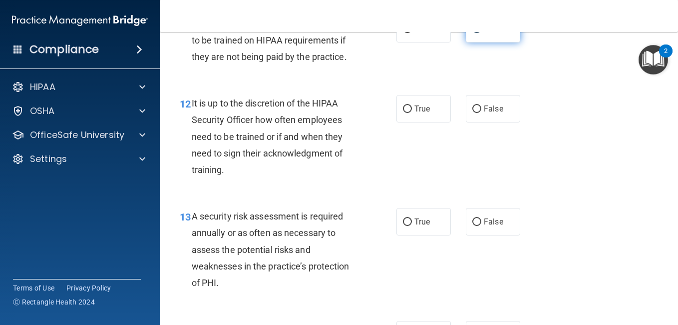
scroll to position [1298, 0]
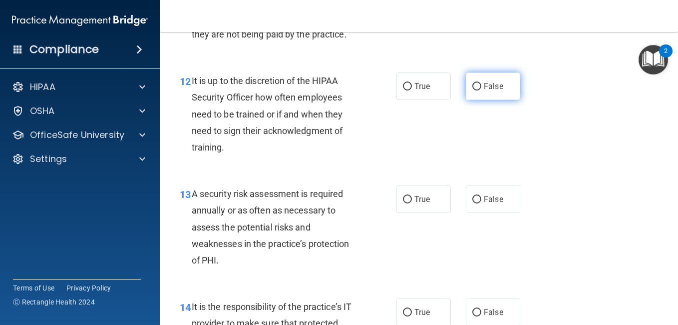
click at [473, 90] on input "False" at bounding box center [476, 86] width 9 height 7
radio input "true"
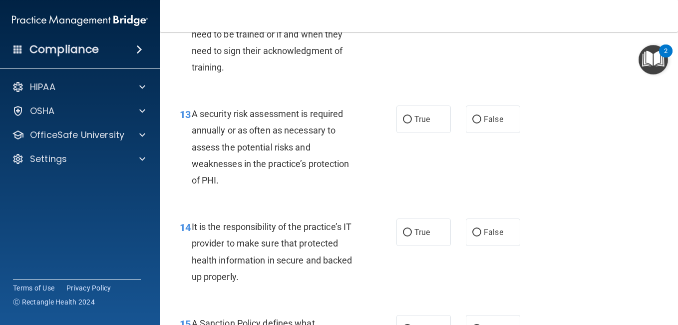
scroll to position [1398, 0]
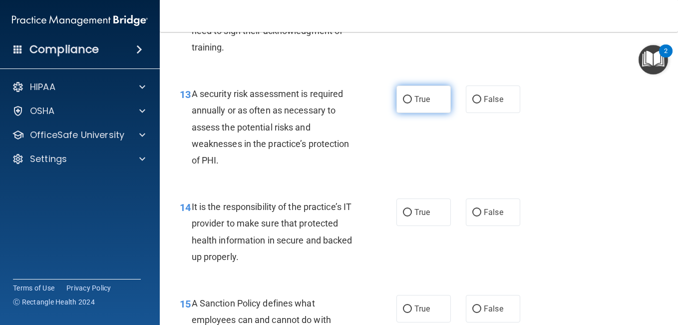
click at [404, 103] on input "True" at bounding box center [407, 99] width 9 height 7
radio input "true"
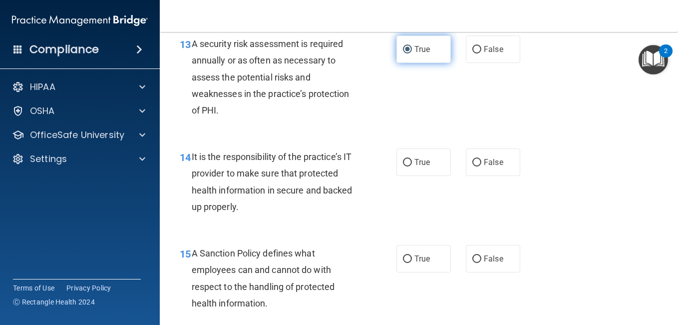
scroll to position [1498, 0]
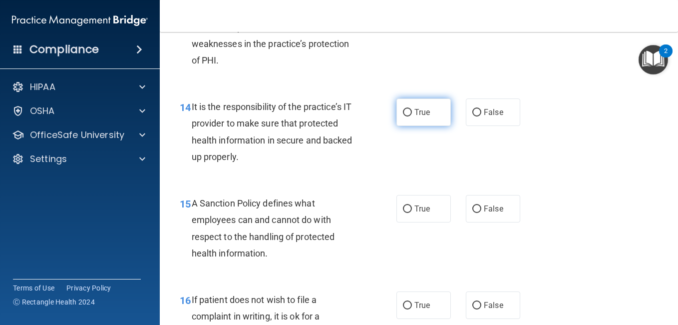
click at [404, 116] on input "True" at bounding box center [407, 112] width 9 height 7
radio input "true"
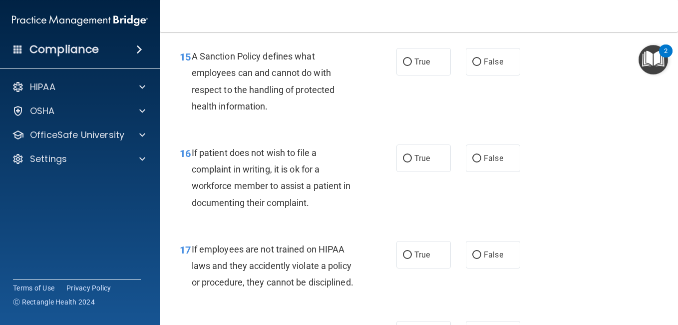
scroll to position [1648, 0]
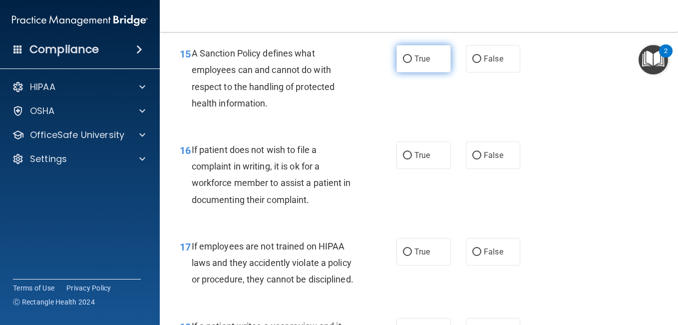
click at [404, 63] on input "True" at bounding box center [407, 58] width 9 height 7
radio input "true"
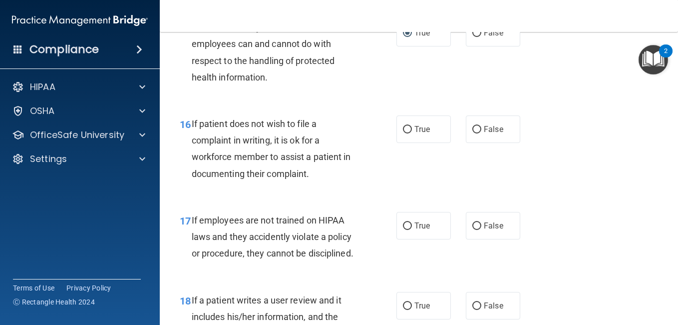
scroll to position [1698, 0]
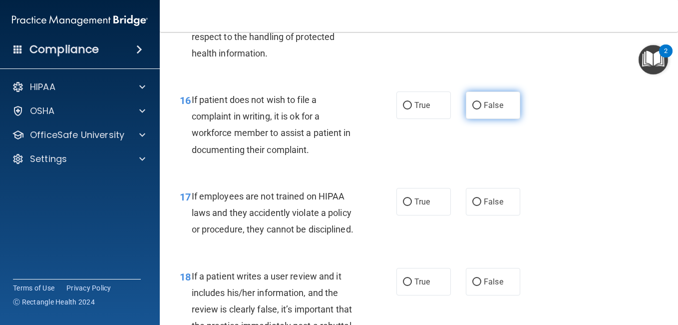
click at [473, 109] on input "False" at bounding box center [476, 105] width 9 height 7
radio input "true"
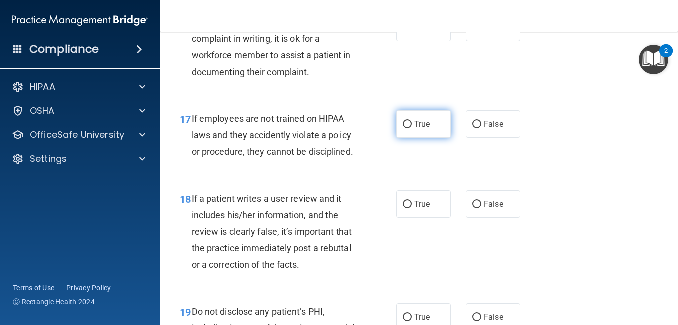
scroll to position [1798, 0]
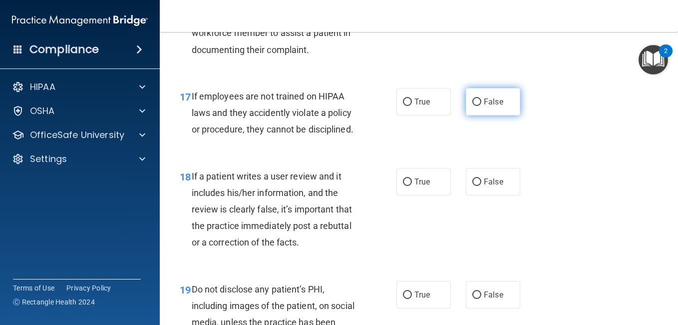
click at [472, 106] on input "False" at bounding box center [476, 101] width 9 height 7
radio input "true"
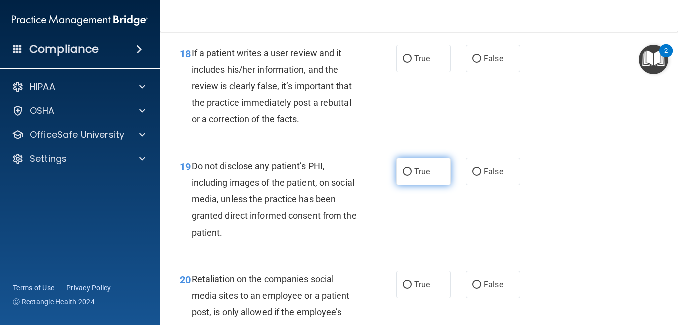
scroll to position [1898, 0]
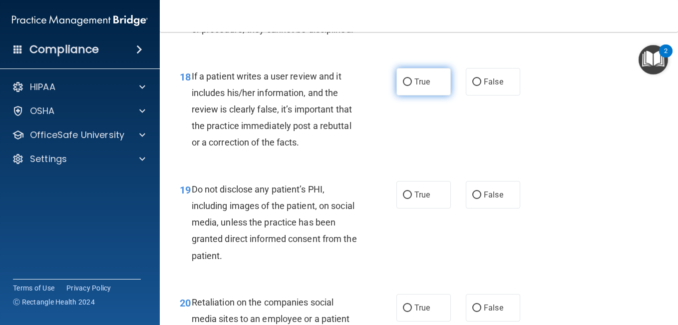
click at [403, 86] on input "True" at bounding box center [407, 81] width 9 height 7
radio input "true"
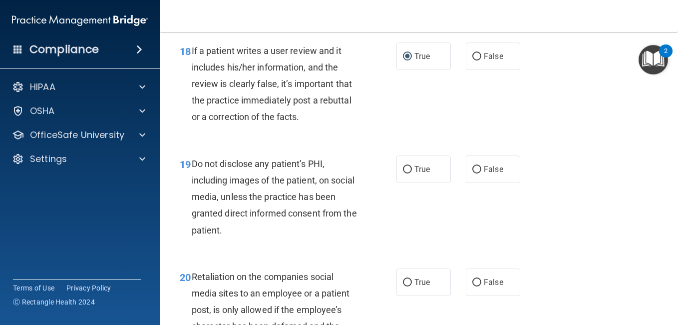
scroll to position [1948, 0]
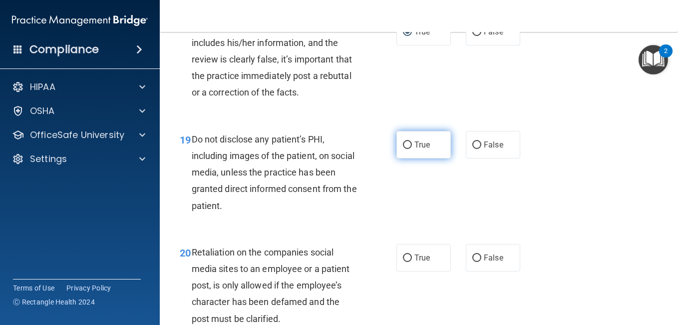
click at [403, 149] on input "True" at bounding box center [407, 144] width 9 height 7
radio input "true"
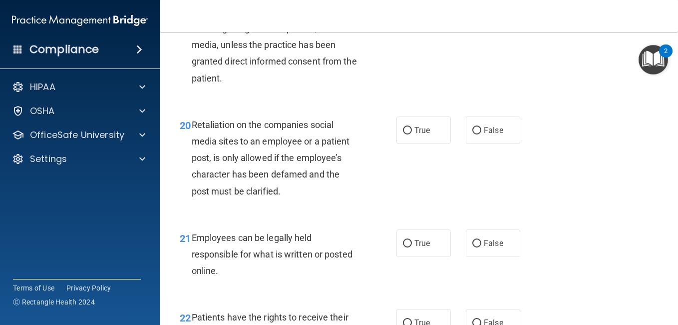
scroll to position [2097, 0]
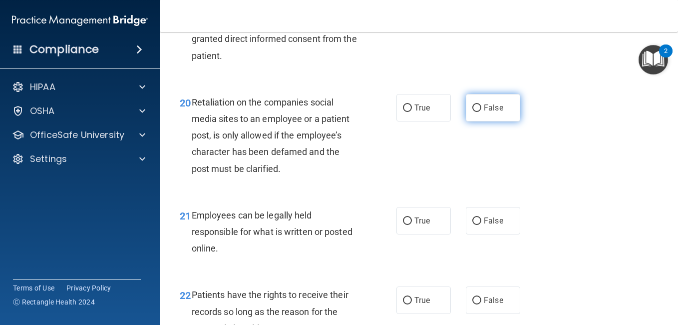
click at [472, 112] on input "False" at bounding box center [476, 107] width 9 height 7
radio input "true"
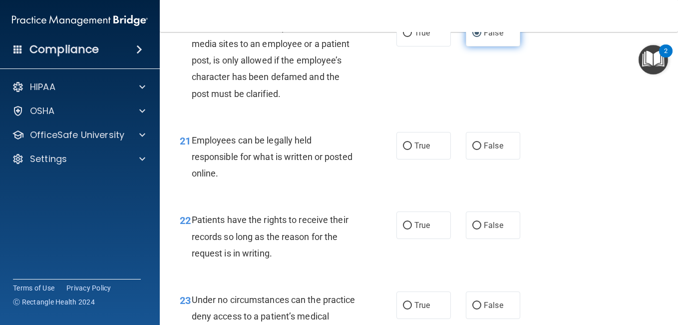
scroll to position [2197, 0]
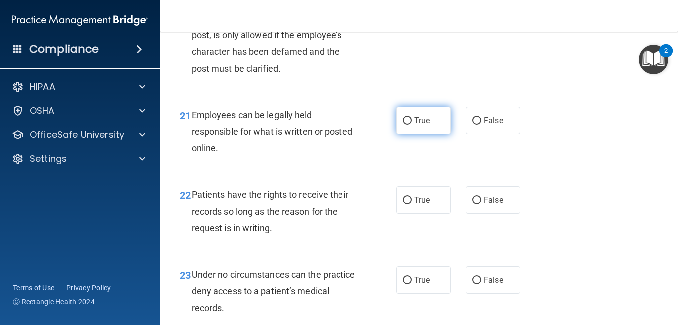
click at [406, 125] on input "True" at bounding box center [407, 120] width 9 height 7
radio input "true"
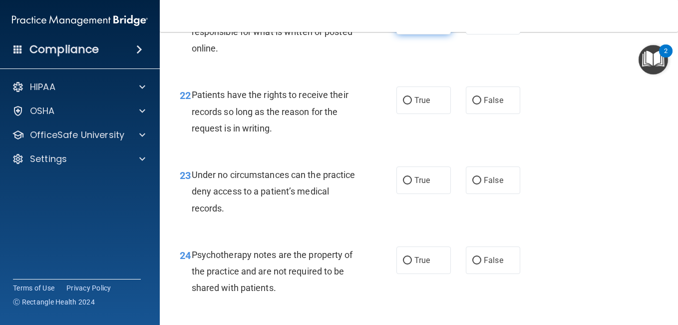
scroll to position [2347, 0]
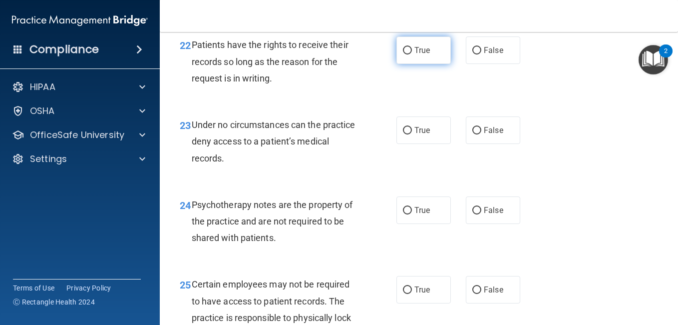
click at [403, 54] on input "True" at bounding box center [407, 50] width 9 height 7
radio input "true"
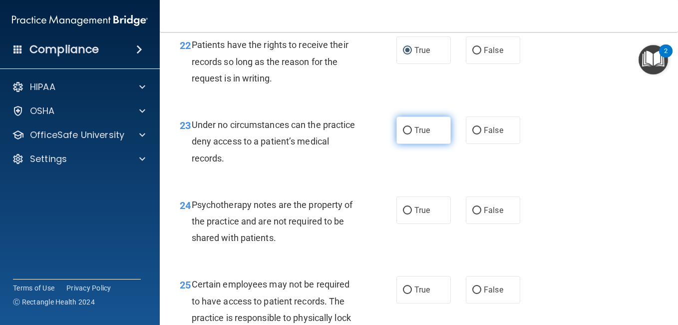
click at [405, 134] on input "True" at bounding box center [407, 130] width 9 height 7
radio input "true"
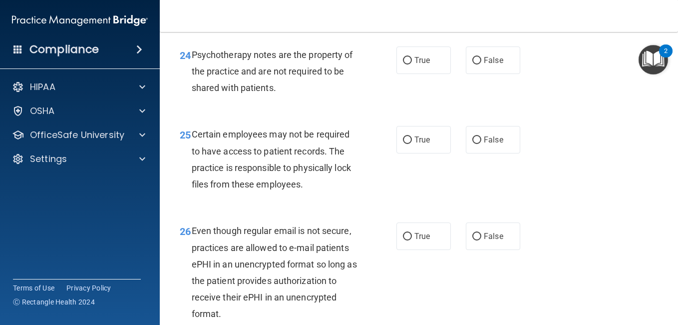
scroll to position [2547, 0]
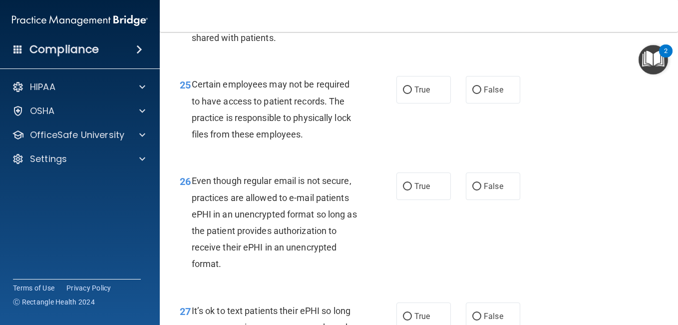
click at [473, 14] on input "False" at bounding box center [476, 10] width 9 height 7
radio input "true"
click at [403, 94] on input "True" at bounding box center [407, 89] width 9 height 7
radio input "true"
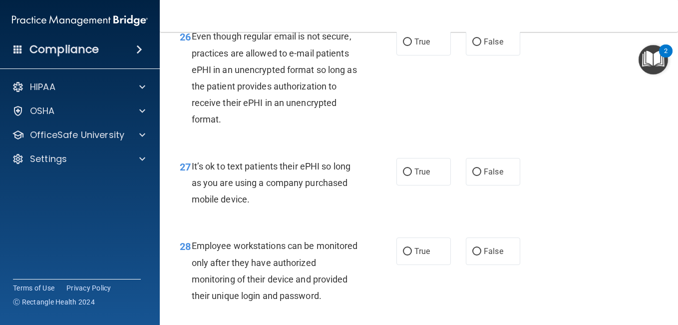
scroll to position [2697, 0]
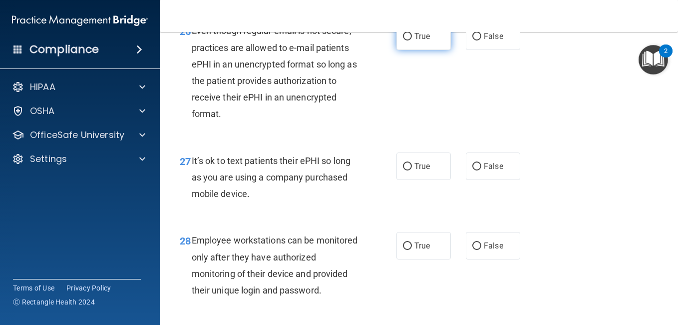
click at [403, 40] on input "True" at bounding box center [407, 36] width 9 height 7
radio input "true"
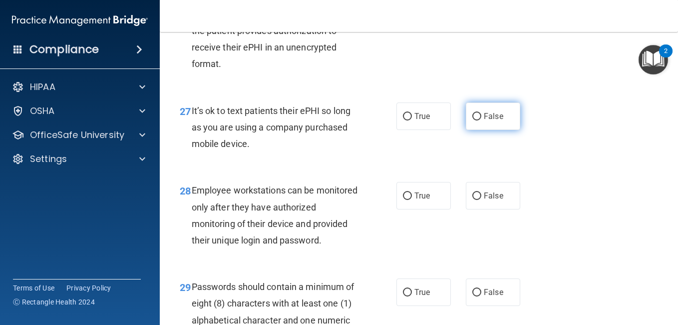
click at [472, 120] on input "False" at bounding box center [476, 116] width 9 height 7
radio input "true"
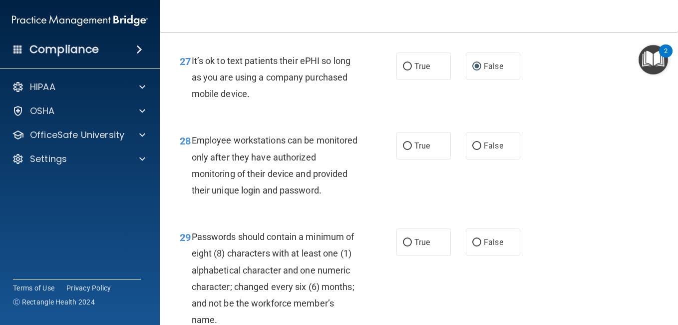
scroll to position [2846, 0]
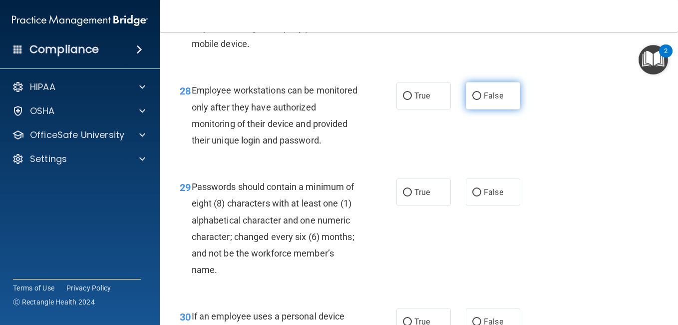
click at [484, 100] on span "False" at bounding box center [493, 95] width 19 height 9
click at [480, 100] on input "False" at bounding box center [476, 95] width 9 height 7
radio input "true"
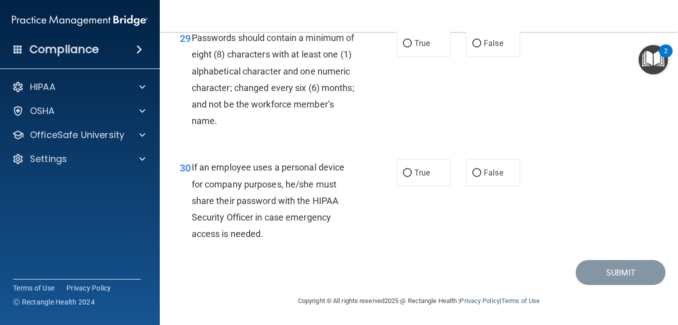
scroll to position [3028, 0]
click at [404, 47] on input "True" at bounding box center [407, 43] width 9 height 7
radio input "true"
click at [403, 177] on input "True" at bounding box center [407, 172] width 9 height 7
radio input "true"
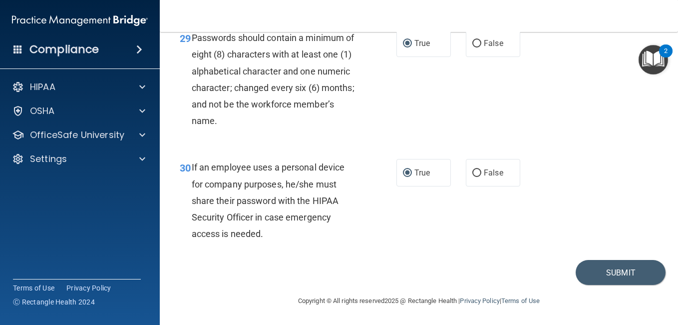
scroll to position [3078, 0]
click at [599, 269] on button "Submit" at bounding box center [621, 272] width 90 height 25
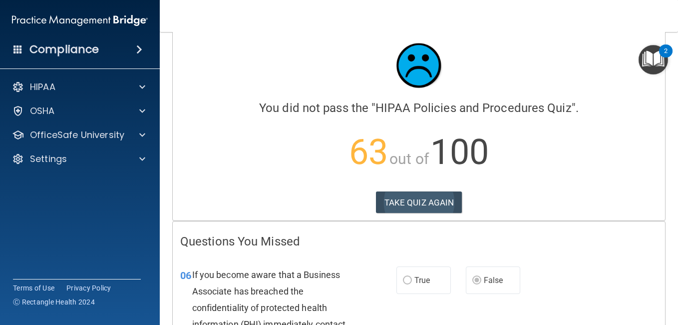
scroll to position [16, 0]
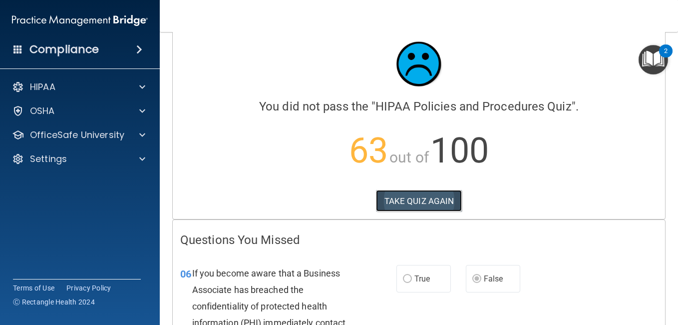
click at [402, 199] on button "TAKE QUIZ AGAIN" at bounding box center [419, 201] width 86 height 22
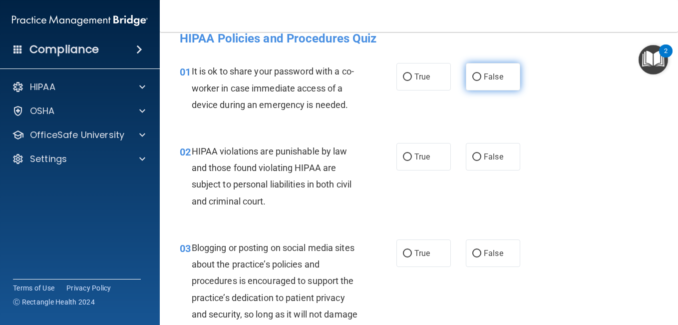
click at [473, 79] on input "False" at bounding box center [476, 76] width 9 height 7
radio input "true"
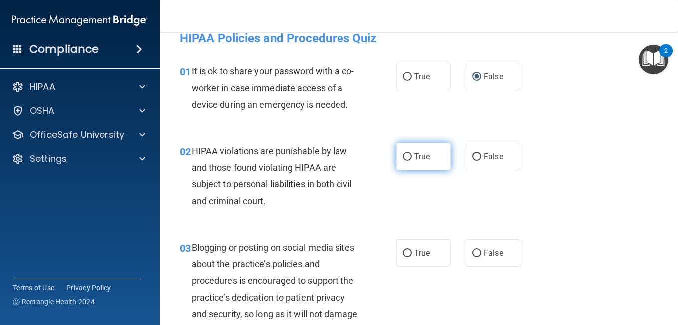
click at [407, 161] on input "True" at bounding box center [407, 156] width 9 height 7
radio input "true"
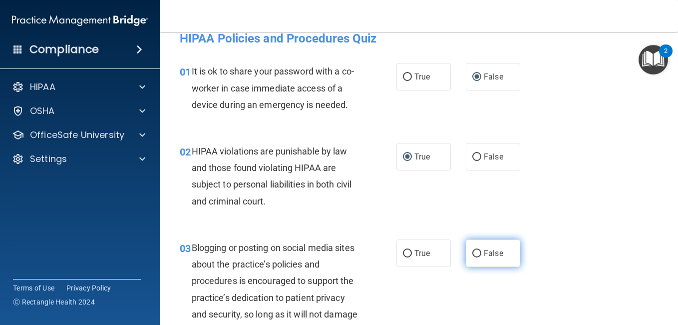
click at [472, 257] on input "False" at bounding box center [476, 253] width 9 height 7
radio input "true"
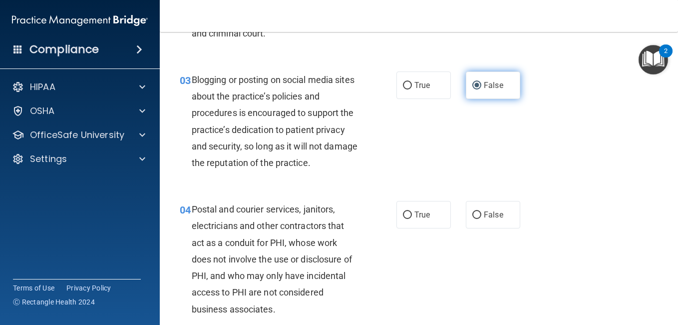
scroll to position [216, 0]
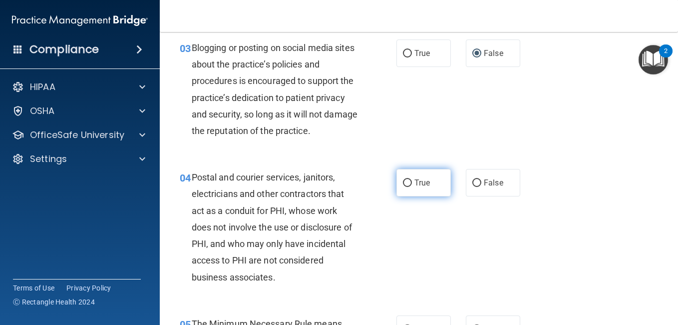
click at [403, 187] on input "True" at bounding box center [407, 182] width 9 height 7
radio input "true"
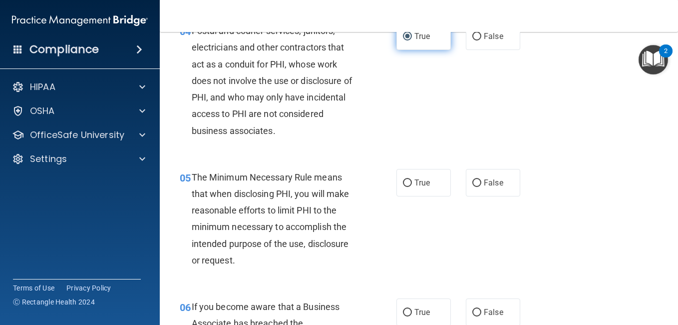
scroll to position [366, 0]
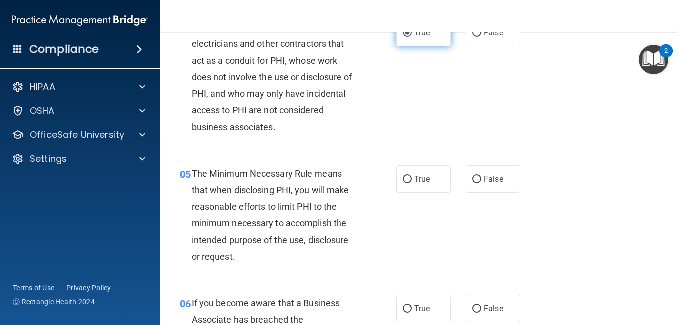
click at [403, 183] on input "True" at bounding box center [407, 179] width 9 height 7
radio input "true"
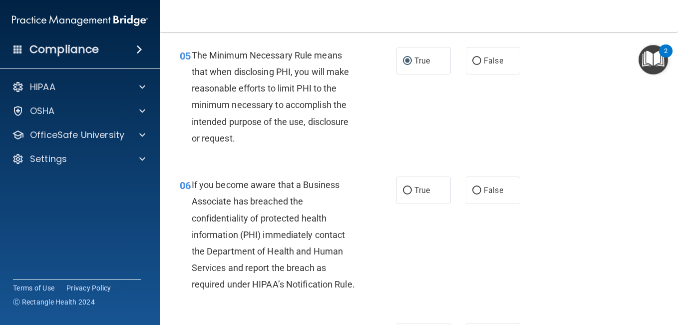
scroll to position [515, 0]
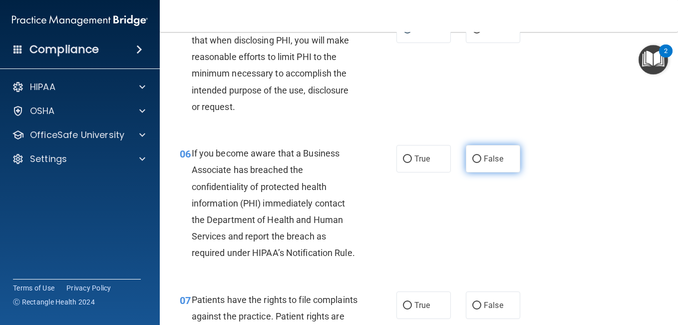
click at [474, 163] on input "False" at bounding box center [476, 158] width 9 height 7
radio input "true"
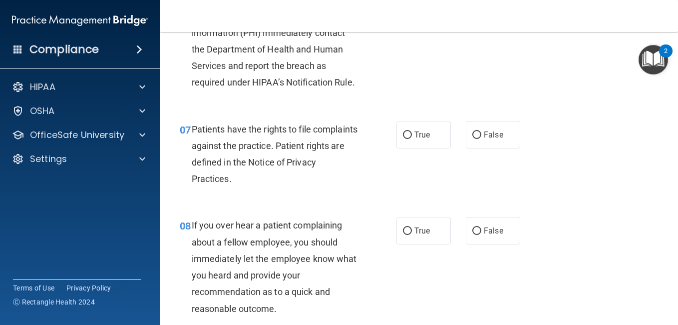
scroll to position [715, 0]
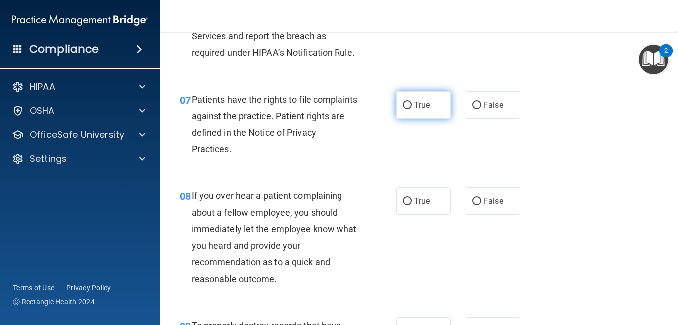
click at [403, 109] on input "True" at bounding box center [407, 105] width 9 height 7
radio input "true"
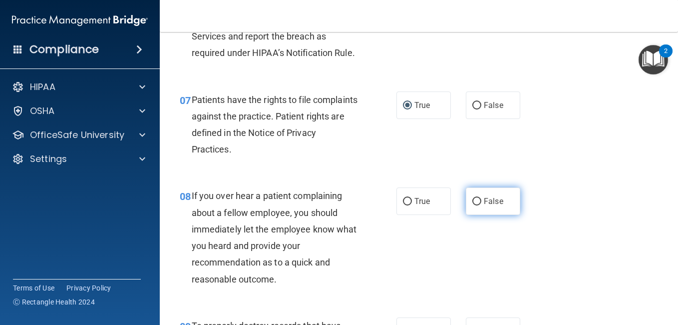
click at [472, 205] on input "False" at bounding box center [476, 201] width 9 height 7
radio input "true"
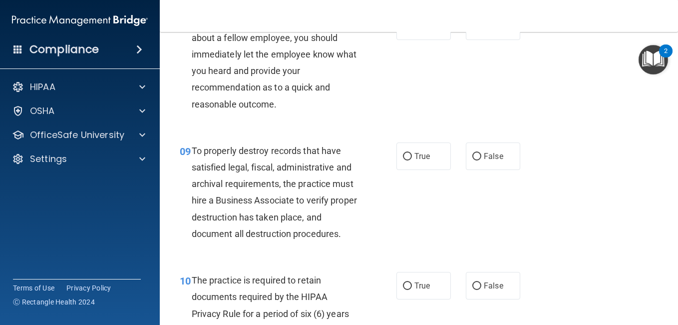
scroll to position [915, 0]
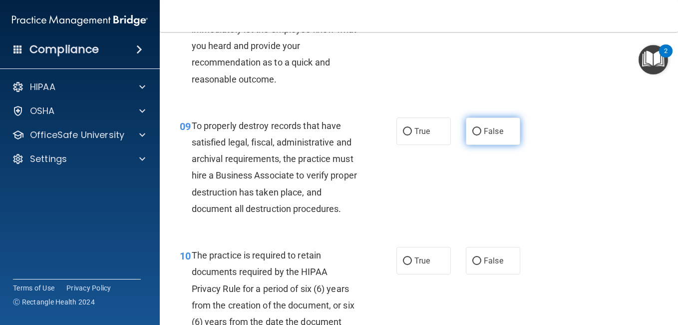
click at [472, 135] on input "False" at bounding box center [476, 131] width 9 height 7
radio input "true"
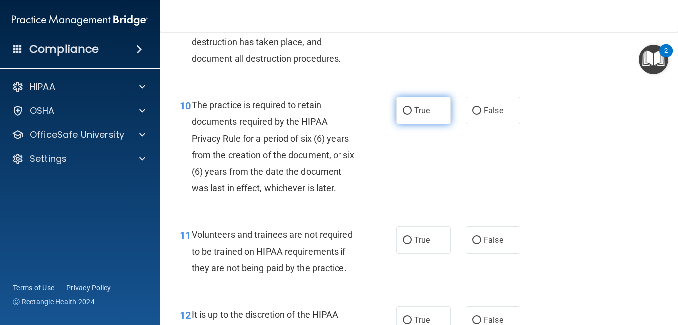
click at [403, 115] on input "True" at bounding box center [407, 110] width 9 height 7
radio input "true"
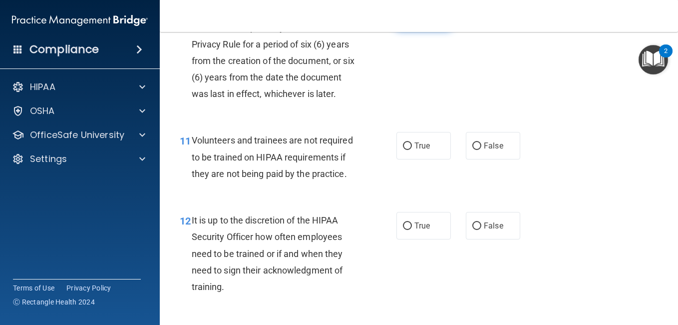
scroll to position [1165, 0]
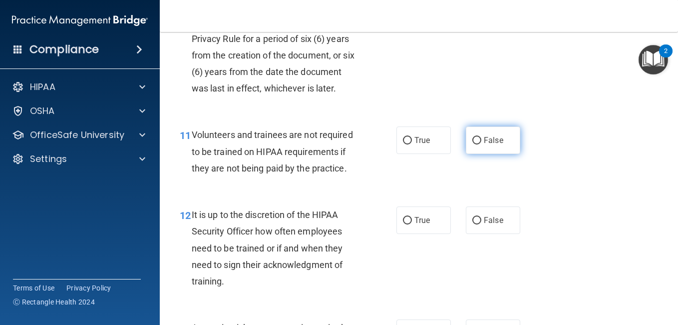
click at [472, 144] on input "False" at bounding box center [476, 140] width 9 height 7
radio input "true"
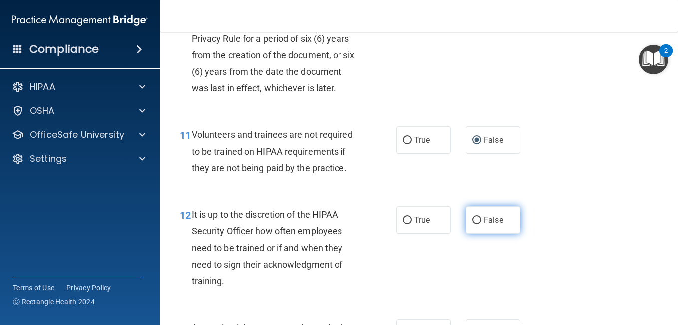
click at [473, 224] on input "False" at bounding box center [476, 220] width 9 height 7
radio input "true"
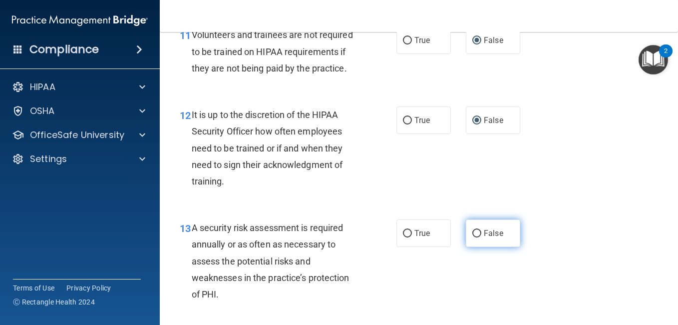
scroll to position [1314, 0]
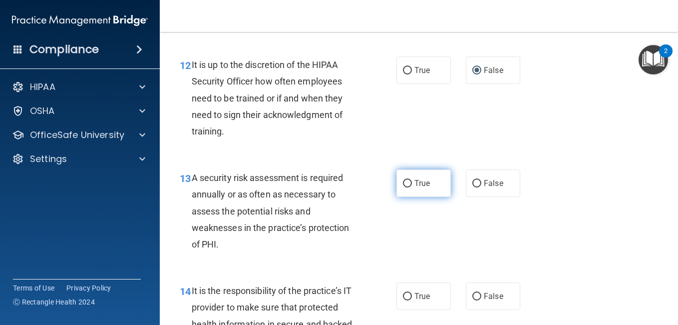
click at [406, 187] on input "True" at bounding box center [407, 183] width 9 height 7
radio input "true"
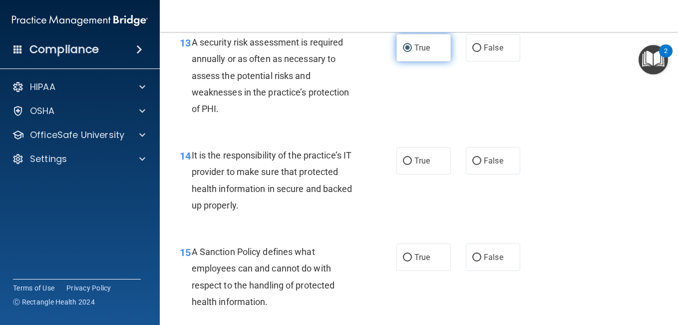
scroll to position [1464, 0]
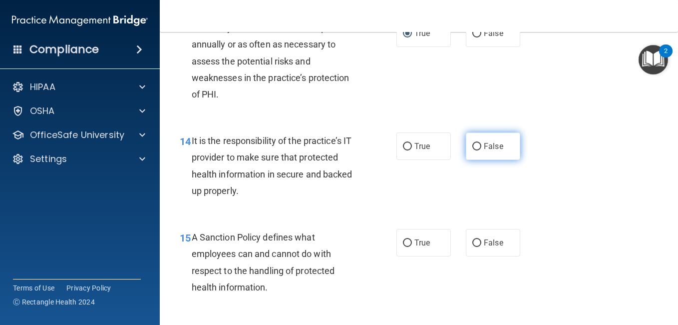
click at [472, 150] on input "False" at bounding box center [476, 146] width 9 height 7
radio input "true"
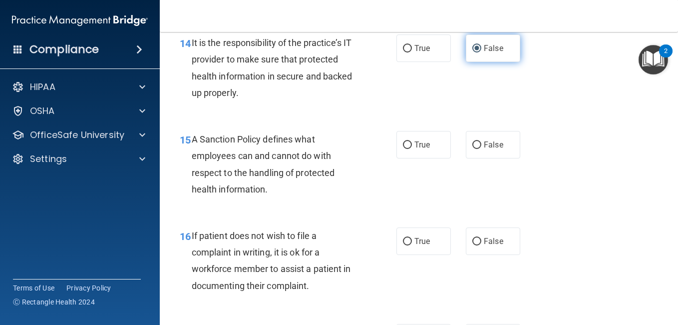
scroll to position [1564, 0]
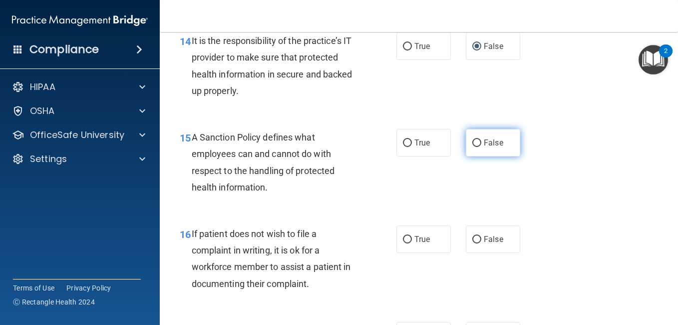
click at [472, 147] on input "False" at bounding box center [476, 142] width 9 height 7
radio input "true"
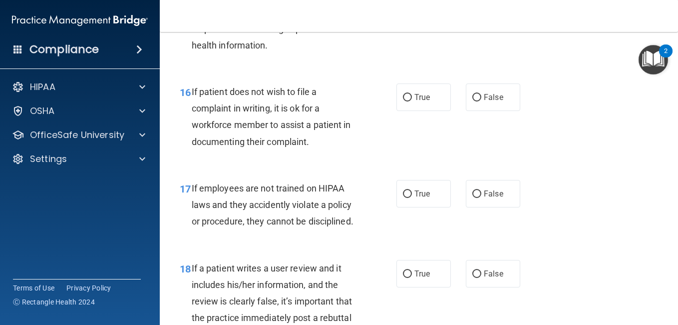
scroll to position [1714, 0]
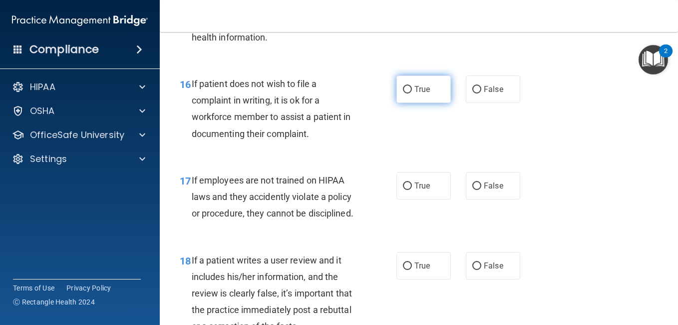
click at [403, 93] on input "True" at bounding box center [407, 89] width 9 height 7
radio input "true"
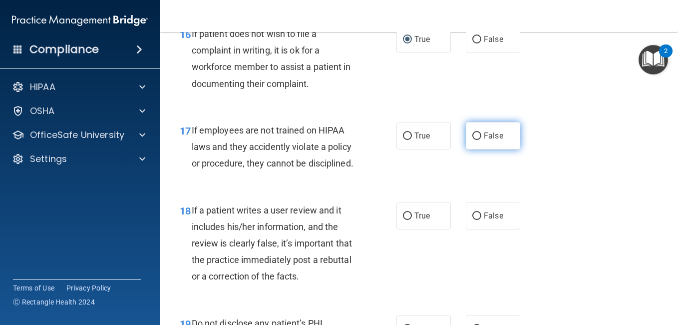
click at [474, 140] on input "False" at bounding box center [476, 135] width 9 height 7
radio input "true"
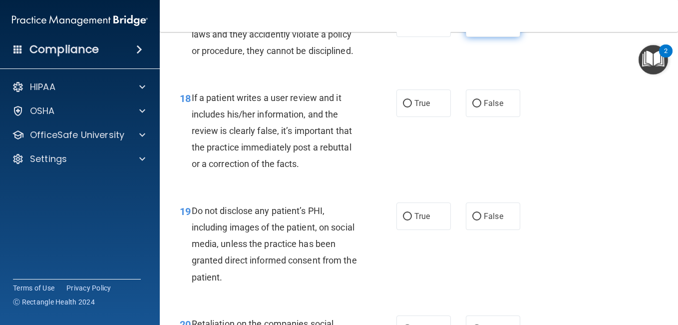
scroll to position [1914, 0]
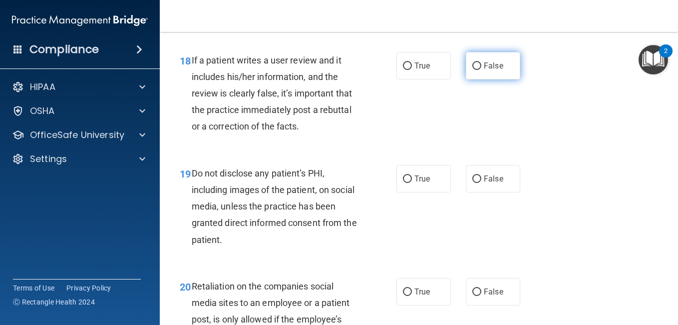
click at [472, 70] on input "False" at bounding box center [476, 65] width 9 height 7
radio input "true"
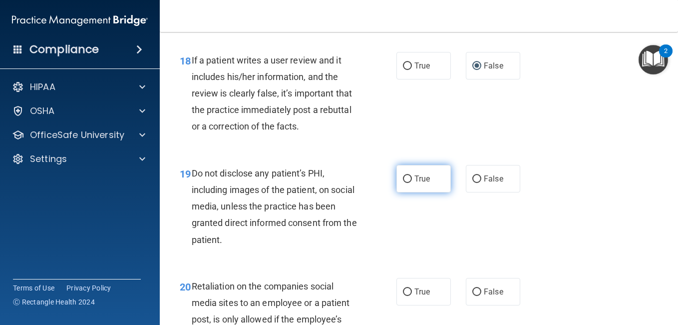
click at [403, 183] on input "True" at bounding box center [407, 178] width 9 height 7
radio input "true"
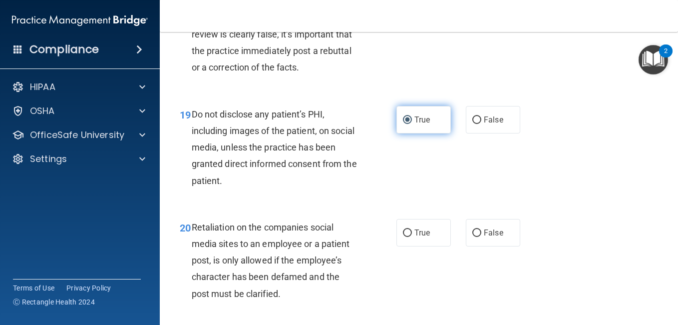
scroll to position [2013, 0]
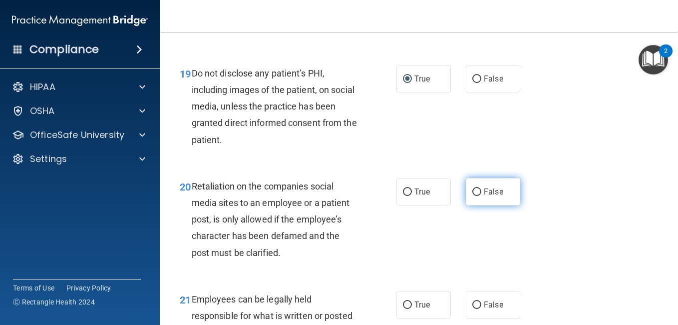
click at [472, 196] on input "False" at bounding box center [476, 191] width 9 height 7
radio input "true"
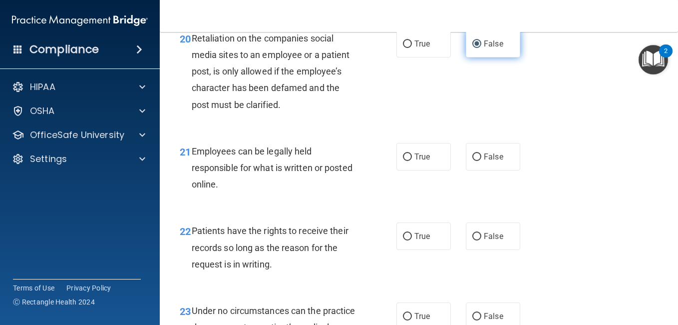
scroll to position [2163, 0]
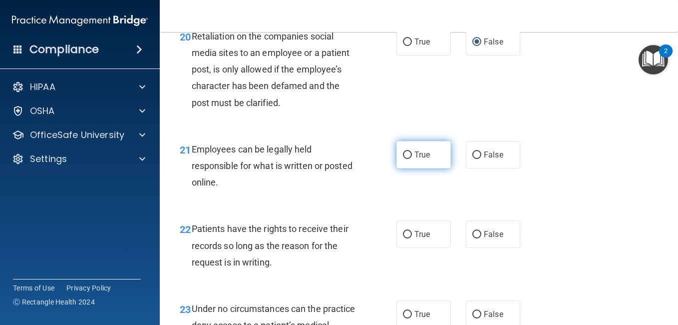
click at [404, 159] on input "True" at bounding box center [407, 154] width 9 height 7
radio input "true"
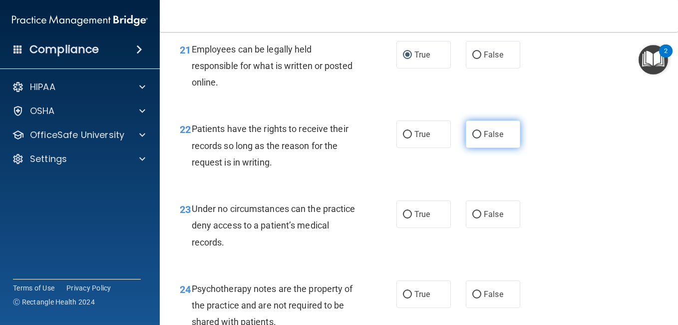
click at [473, 138] on input "False" at bounding box center [476, 134] width 9 height 7
radio input "true"
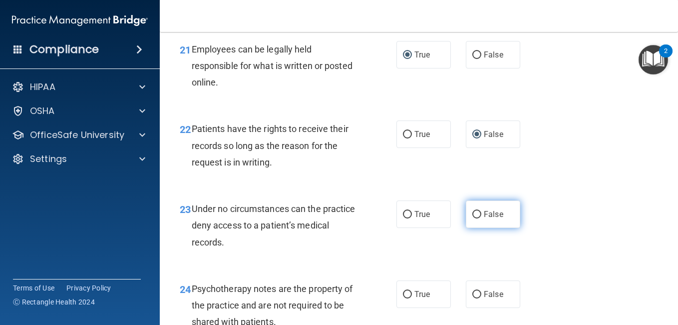
click at [474, 218] on input "False" at bounding box center [476, 214] width 9 height 7
radio input "true"
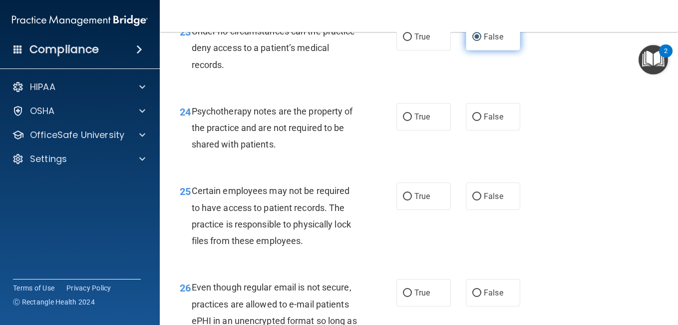
scroll to position [2463, 0]
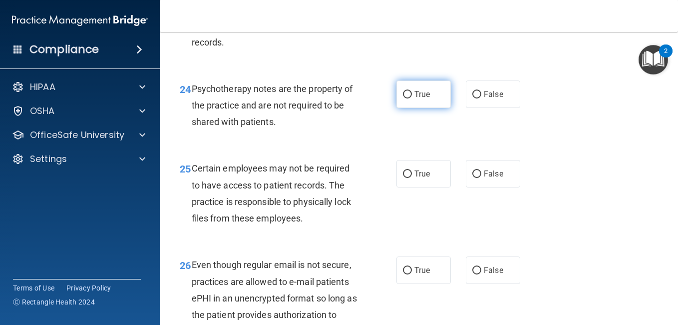
click at [404, 98] on input "True" at bounding box center [407, 94] width 9 height 7
radio input "true"
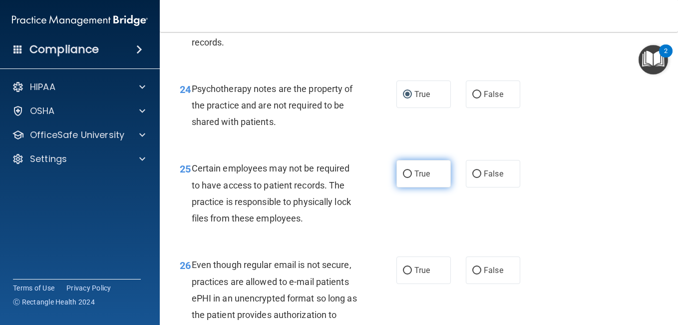
click at [405, 178] on input "True" at bounding box center [407, 173] width 9 height 7
radio input "true"
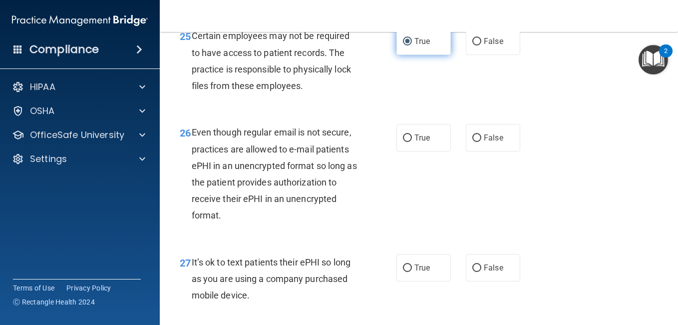
scroll to position [2613, 0]
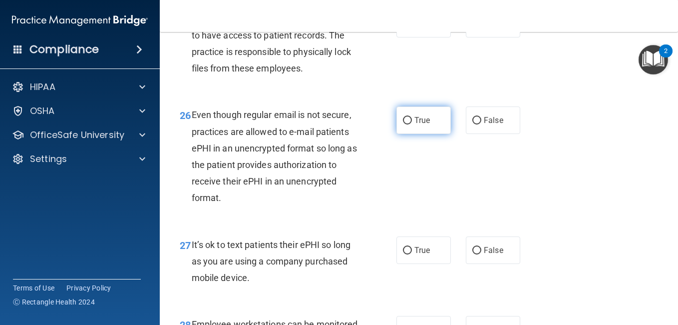
click at [403, 124] on input "True" at bounding box center [407, 120] width 9 height 7
radio input "true"
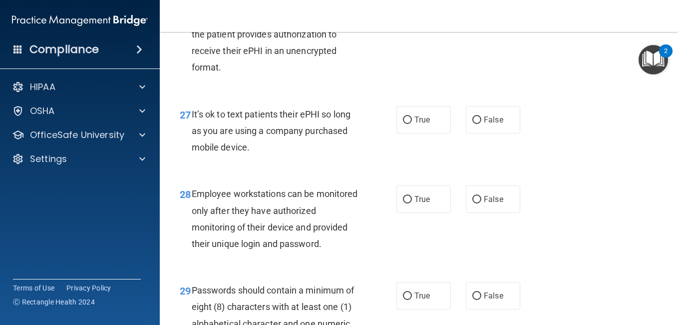
scroll to position [2812, 0]
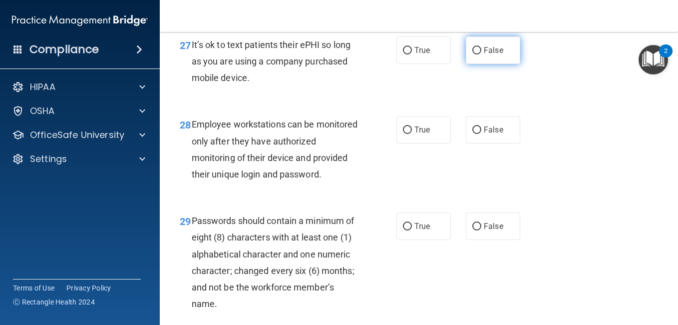
click at [472, 54] on input "False" at bounding box center [476, 50] width 9 height 7
radio input "true"
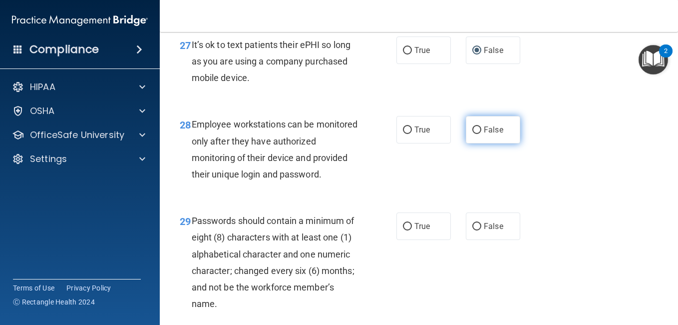
click at [474, 134] on input "False" at bounding box center [476, 129] width 9 height 7
radio input "true"
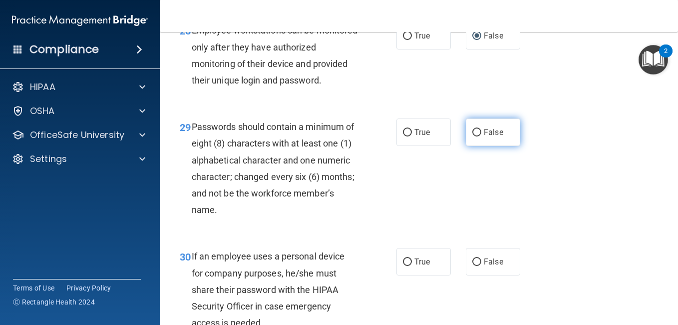
scroll to position [2912, 0]
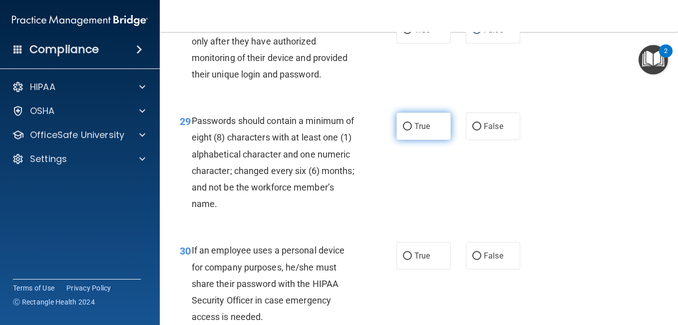
click at [403, 130] on input "True" at bounding box center [407, 126] width 9 height 7
radio input "true"
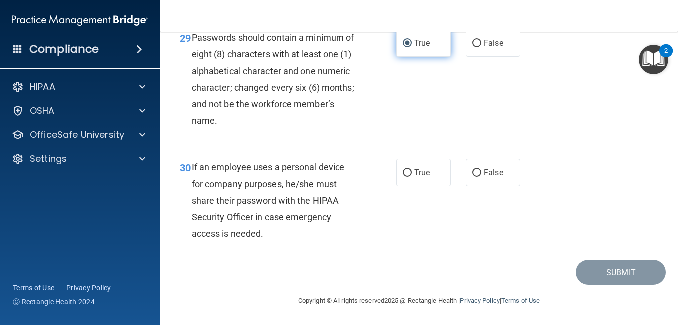
scroll to position [3078, 0]
click at [475, 172] on input "False" at bounding box center [476, 172] width 9 height 7
radio input "true"
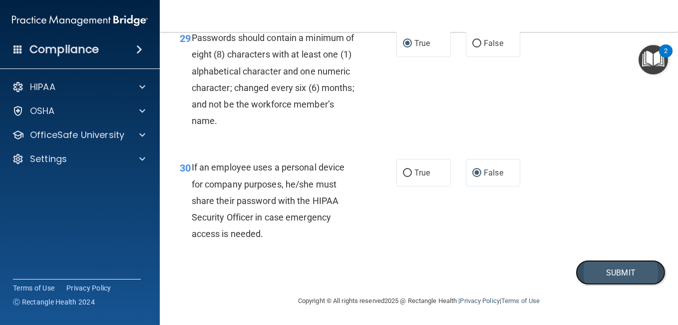
click at [585, 270] on button "Submit" at bounding box center [621, 272] width 90 height 25
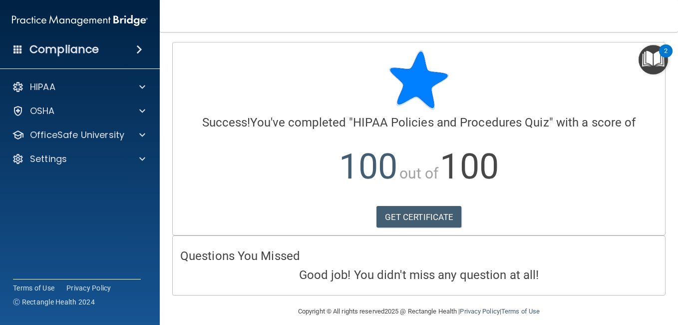
click at [420, 204] on div "Calculating your score.... Success! You've completed " HIPAA Policies and Proce…" at bounding box center [419, 138] width 492 height 192
click at [418, 211] on link "GET CERTIFICATE" at bounding box center [419, 217] width 85 height 22
click at [89, 45] on h4 "Compliance" at bounding box center [63, 49] width 69 height 14
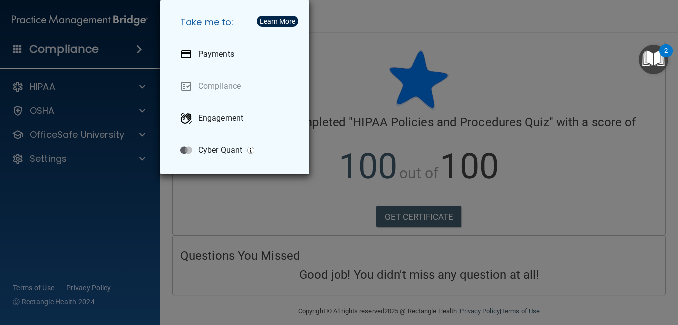
click at [71, 90] on div "Take me to: Payments Compliance Engagement Cyber Quant" at bounding box center [339, 162] width 678 height 325
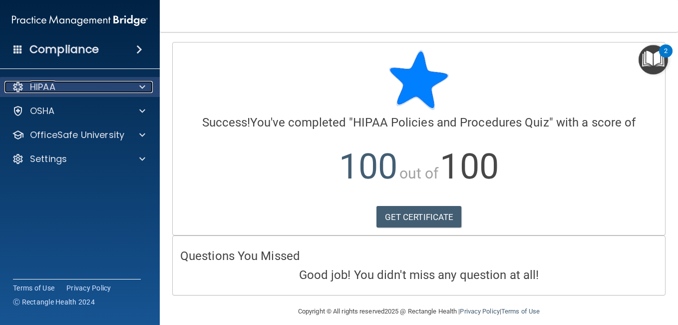
click at [58, 83] on div "HIPAA" at bounding box center [66, 87] width 124 height 12
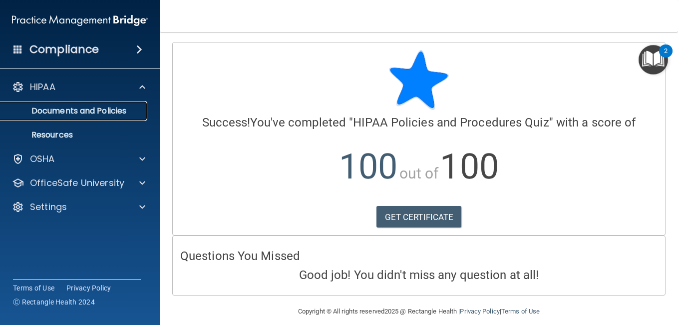
click at [61, 109] on p "Documents and Policies" at bounding box center [74, 111] width 136 height 10
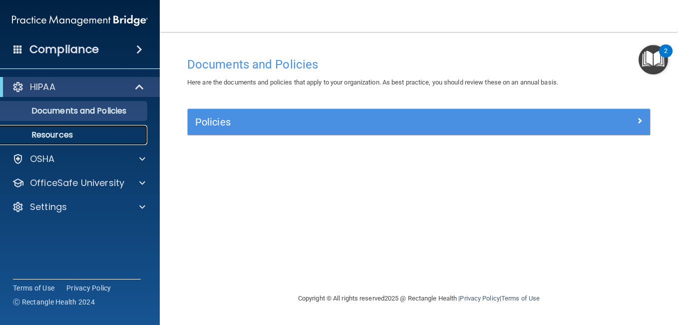
click at [57, 136] on p "Resources" at bounding box center [74, 135] width 136 height 10
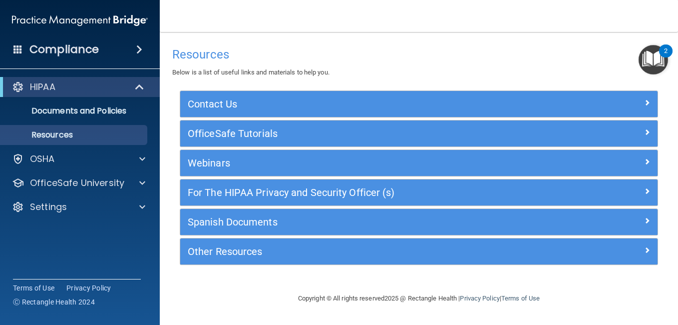
click at [55, 57] on div "Compliance" at bounding box center [80, 49] width 160 height 22
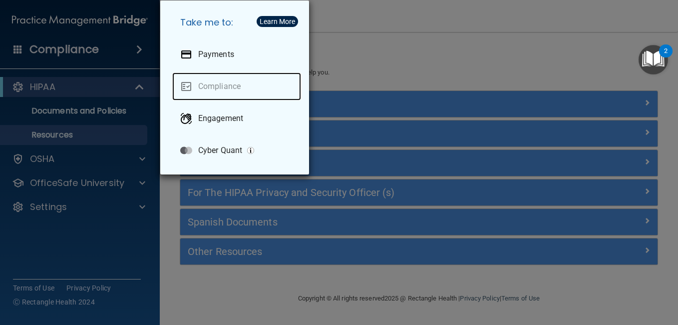
click at [241, 86] on link "Compliance" at bounding box center [236, 86] width 129 height 28
click at [61, 46] on div "Take me to: Payments Compliance Engagement Cyber Quant" at bounding box center [339, 162] width 678 height 325
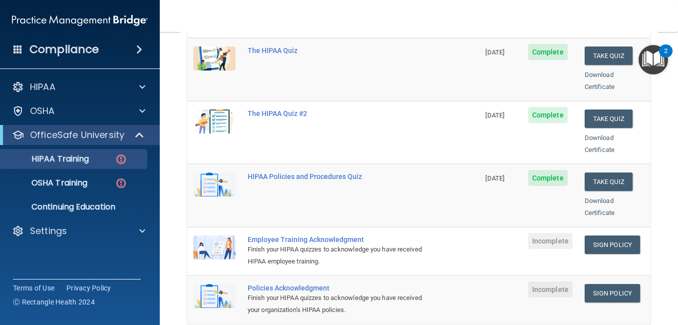
scroll to position [200, 0]
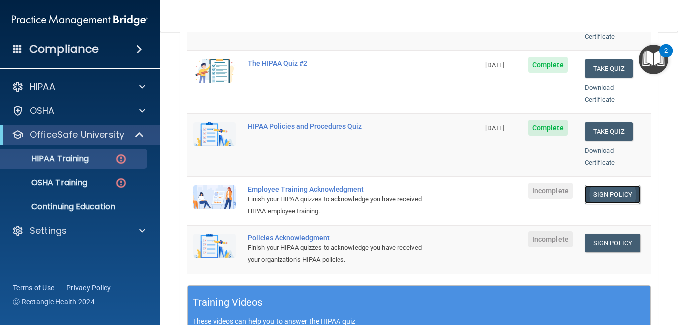
click at [592, 185] on link "Sign Policy" at bounding box center [612, 194] width 55 height 18
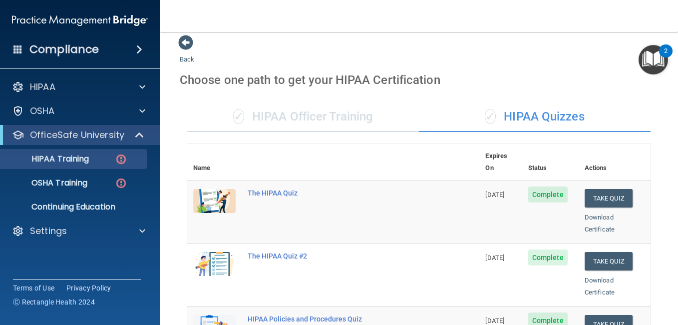
scroll to position [0, 0]
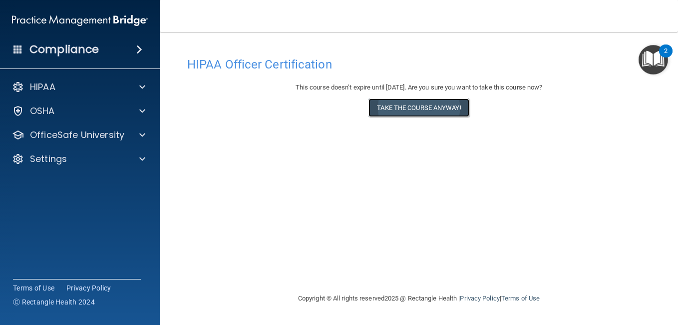
click at [416, 105] on button "Take the course anyway!" at bounding box center [419, 107] width 100 height 18
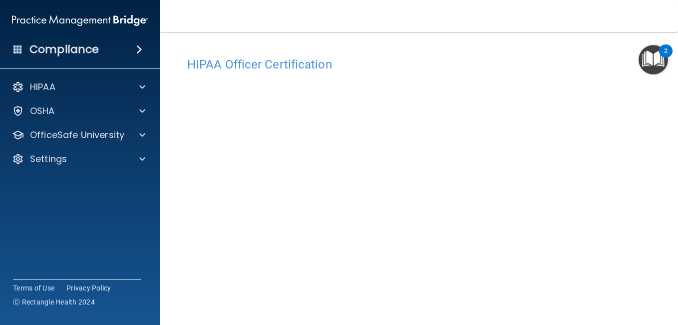
scroll to position [43, 0]
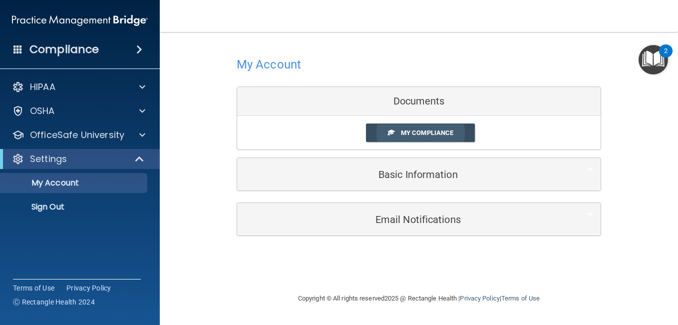
click at [419, 130] on span "My Compliance" at bounding box center [427, 132] width 52 height 7
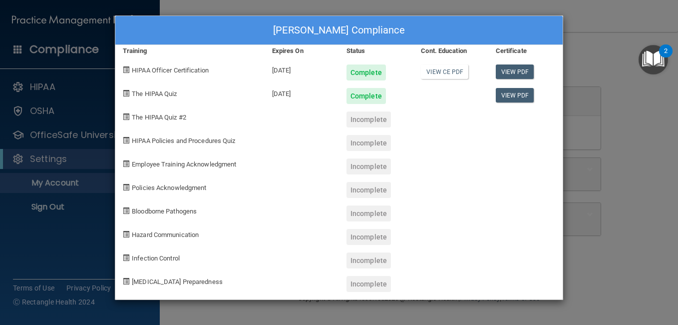
click at [583, 21] on div "[PERSON_NAME] Compliance Training Expires On Status Cont. Education Certificate…" at bounding box center [339, 162] width 678 height 325
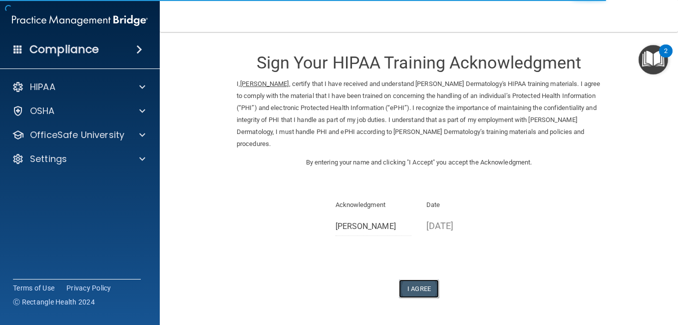
click at [410, 290] on button "I Agree" at bounding box center [419, 288] width 40 height 18
click at [76, 46] on h4 "Compliance" at bounding box center [63, 49] width 69 height 14
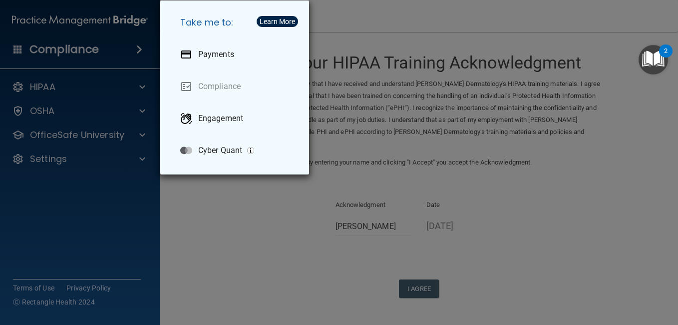
click at [148, 124] on div "Take me to: Payments Compliance Engagement Cyber Quant" at bounding box center [339, 162] width 678 height 325
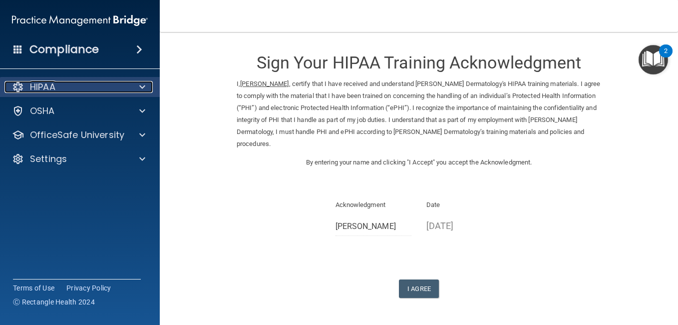
click at [62, 85] on div "HIPAA" at bounding box center [66, 87] width 124 height 12
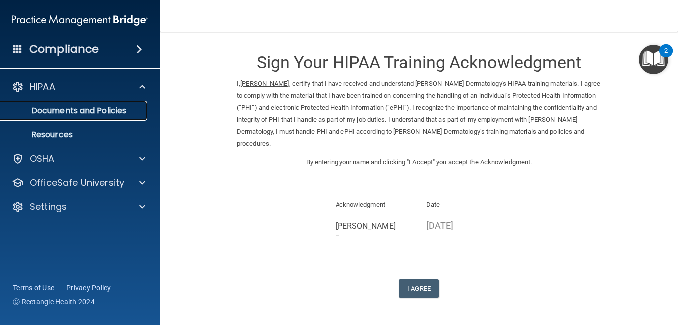
click at [59, 108] on p "Documents and Policies" at bounding box center [74, 111] width 136 height 10
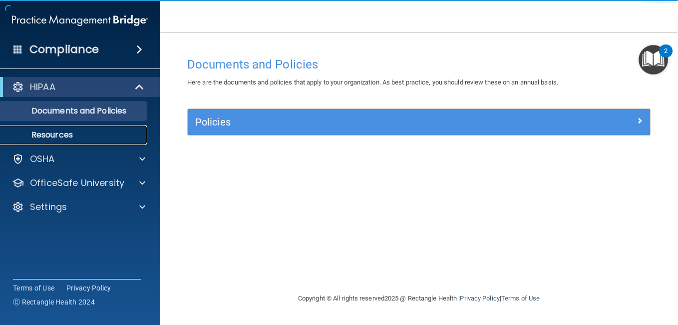
click at [55, 130] on p "Resources" at bounding box center [74, 135] width 136 height 10
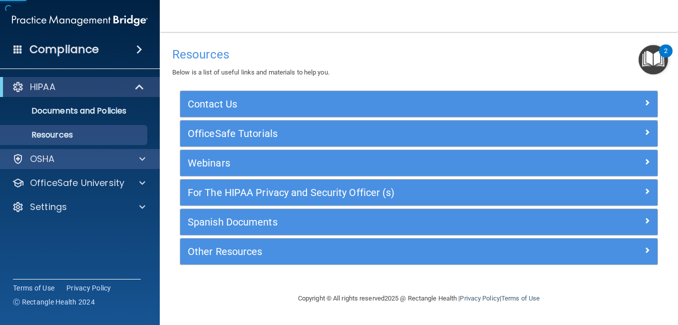
click at [51, 150] on div "OSHA" at bounding box center [80, 159] width 160 height 20
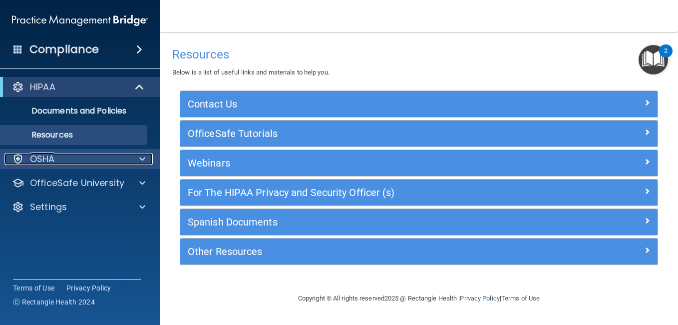
click at [51, 160] on p "OSHA" at bounding box center [42, 159] width 25 height 12
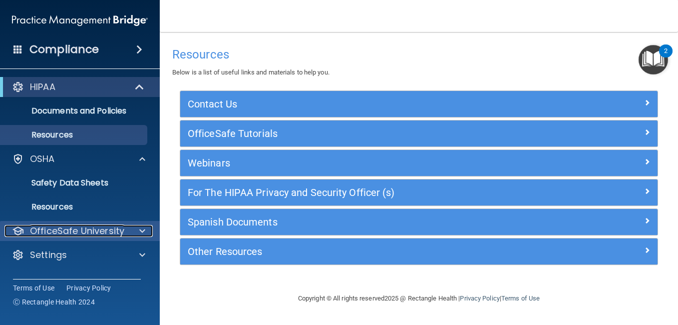
click at [58, 228] on p "OfficeSafe University" at bounding box center [77, 231] width 94 height 12
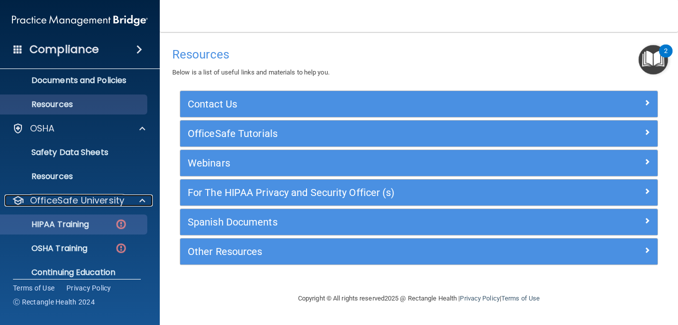
scroll to position [66, 0]
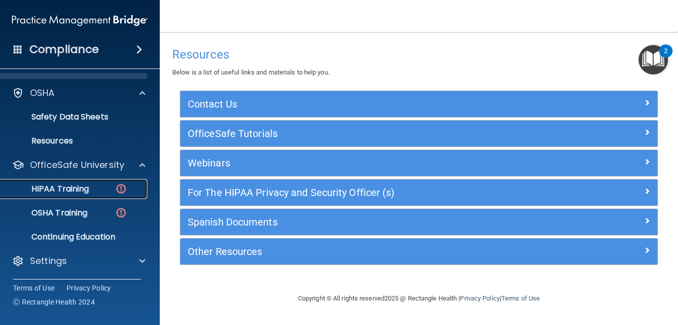
click at [76, 187] on p "HIPAA Training" at bounding box center [47, 189] width 82 height 10
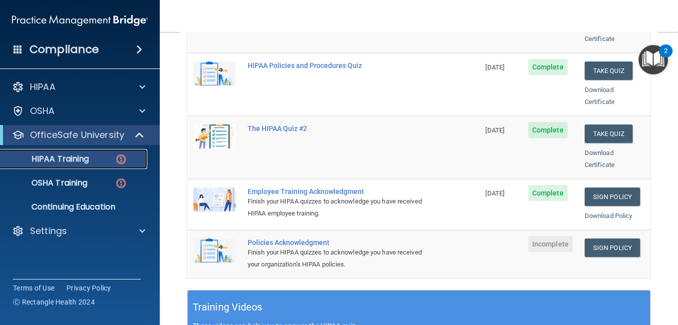
scroll to position [200, 0]
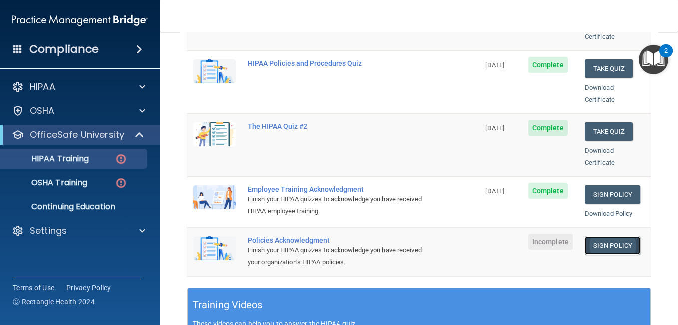
click at [596, 236] on link "Sign Policy" at bounding box center [612, 245] width 55 height 18
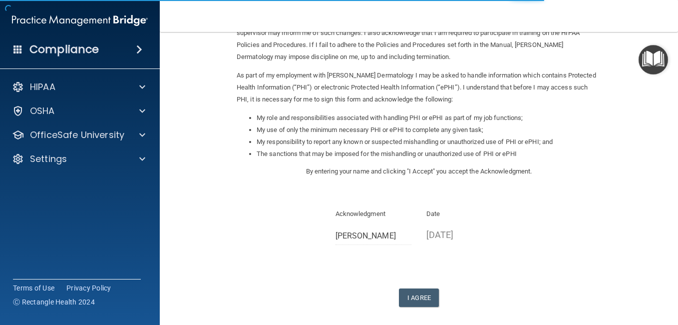
scroll to position [100, 0]
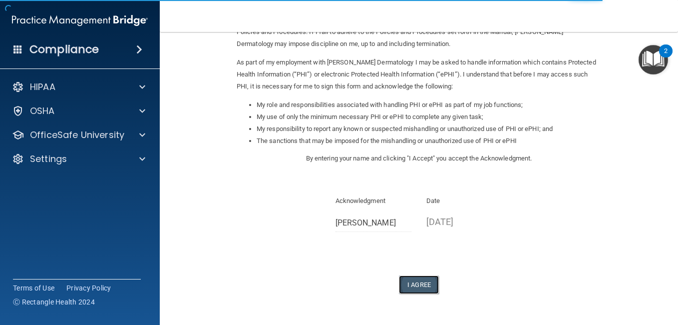
click at [409, 281] on button "I Agree" at bounding box center [419, 284] width 40 height 18
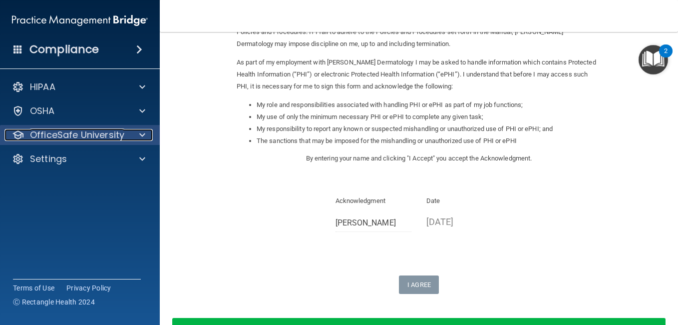
click at [40, 129] on p "OfficeSafe University" at bounding box center [77, 135] width 94 height 12
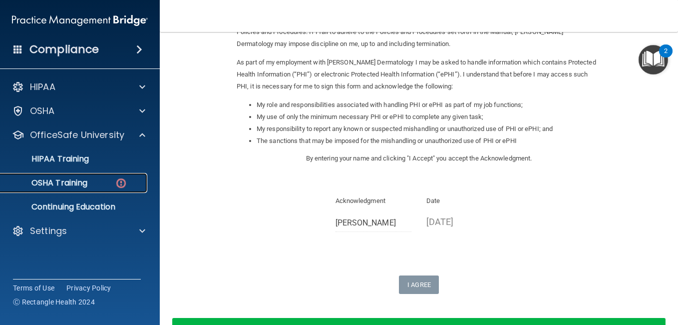
click at [72, 185] on p "OSHA Training" at bounding box center [46, 183] width 81 height 10
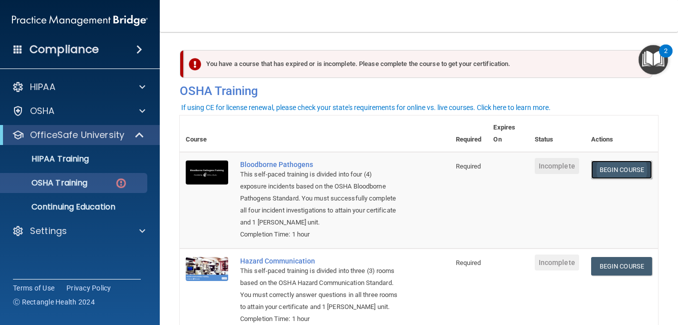
click at [612, 170] on link "Begin Course" at bounding box center [621, 169] width 61 height 18
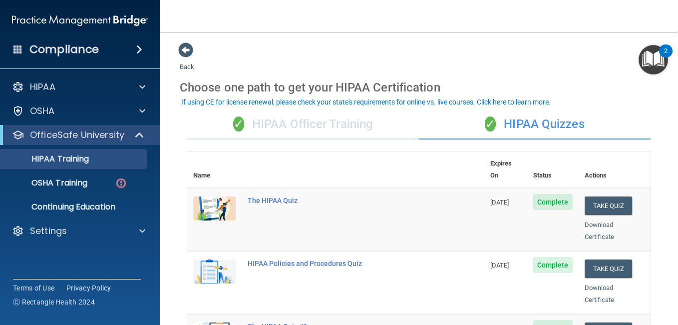
click at [353, 118] on div "✓ HIPAA Officer Training" at bounding box center [303, 124] width 232 height 30
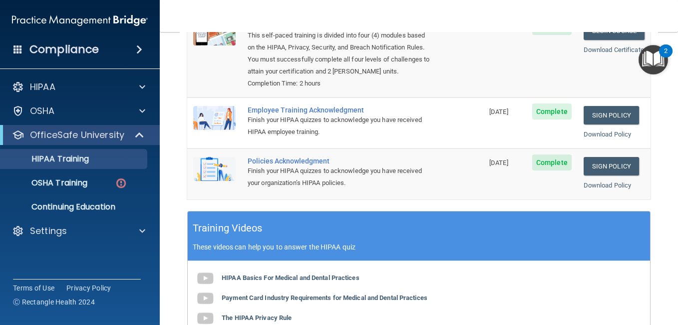
scroll to position [100, 0]
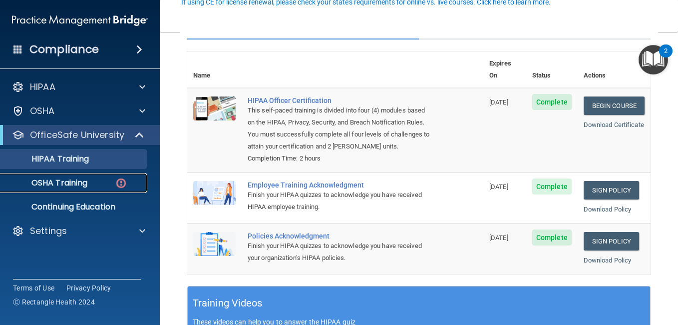
click at [84, 179] on p "OSHA Training" at bounding box center [46, 183] width 81 height 10
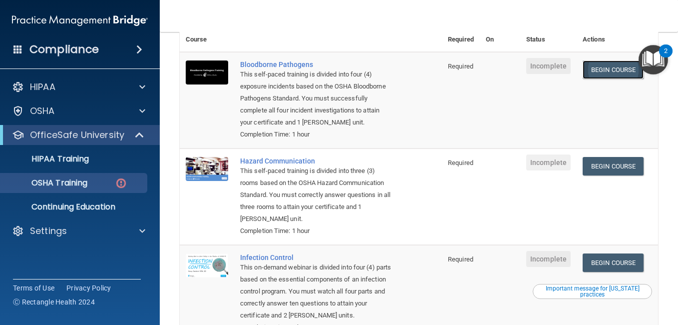
click at [603, 74] on link "Begin Course" at bounding box center [613, 69] width 61 height 18
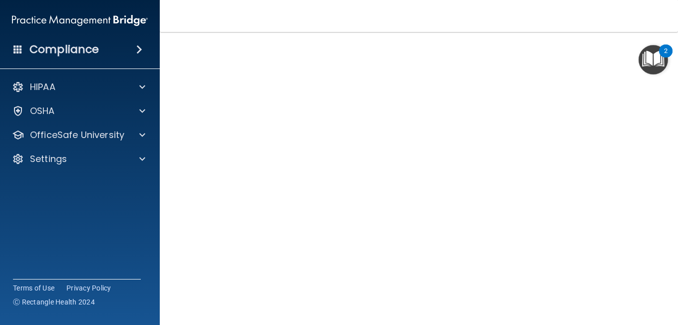
scroll to position [28, 0]
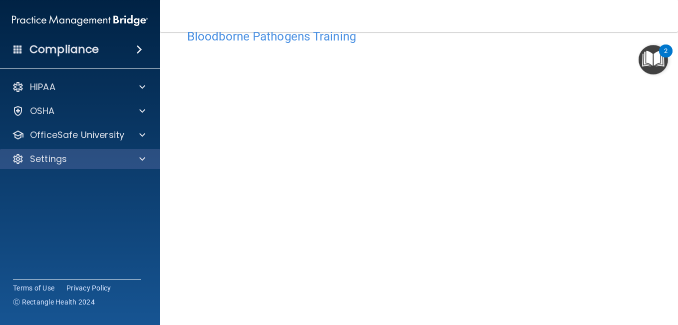
click at [0, 165] on html "Compliance HIPAA Documents and Policies Report an Incident Business Associates …" at bounding box center [339, 162] width 678 height 325
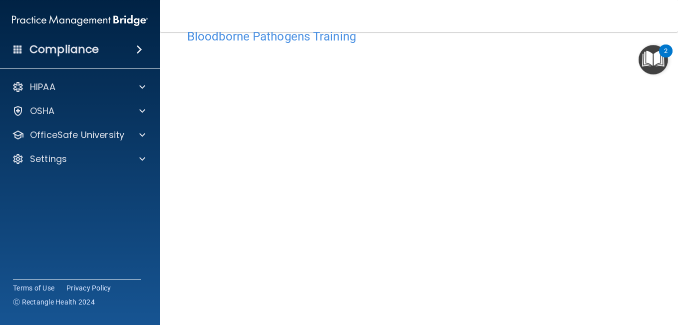
click at [471, 3] on nav "Toggle navigation [PERSON_NAME] [EMAIL_ADDRESS][DOMAIN_NAME] Manage My Enterpri…" at bounding box center [419, 16] width 518 height 32
